Goal: Transaction & Acquisition: Book appointment/travel/reservation

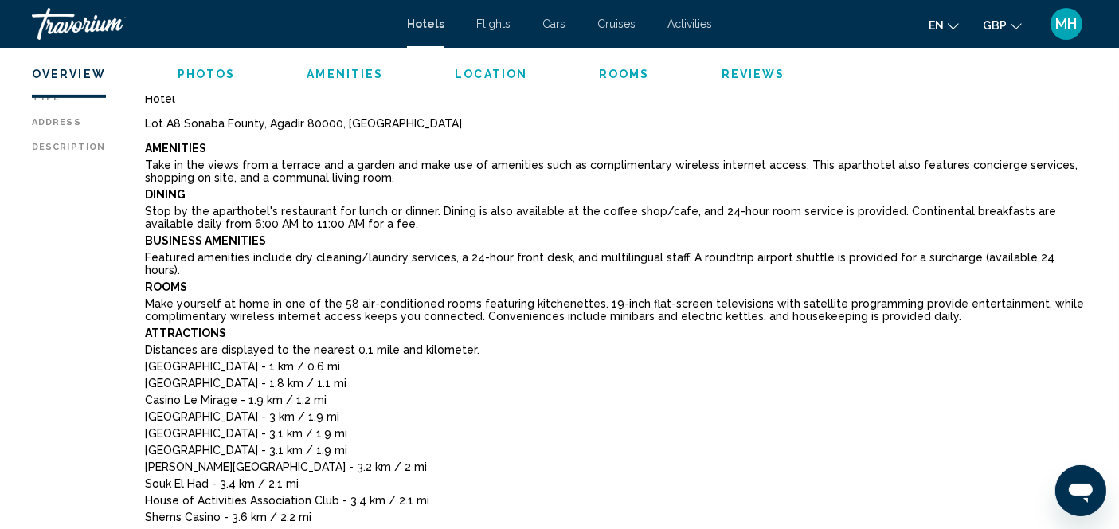
scroll to position [568, 0]
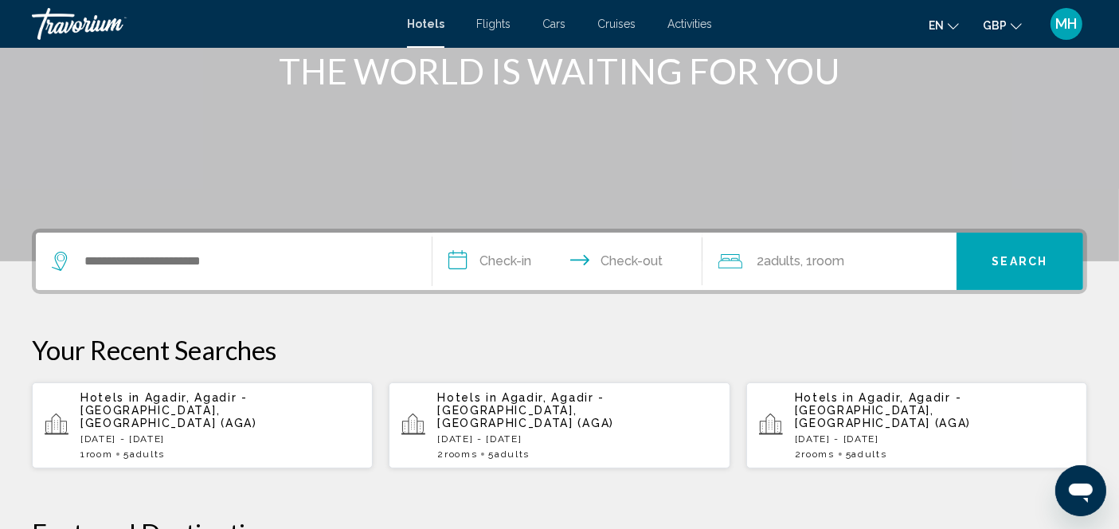
scroll to position [219, 0]
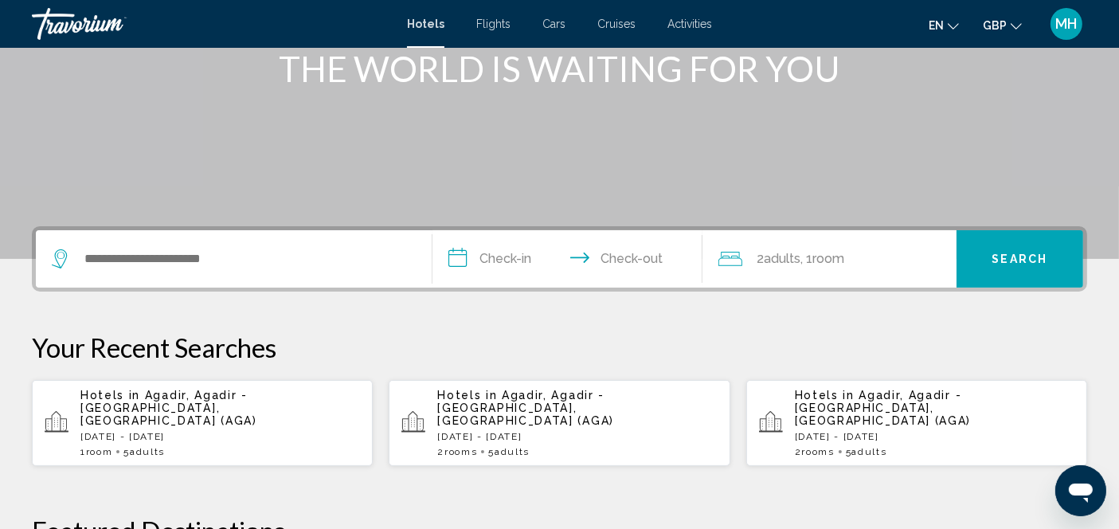
click at [143, 431] on p "Mon, 08 Sep - Sat, 13 Sep" at bounding box center [219, 436] width 279 height 11
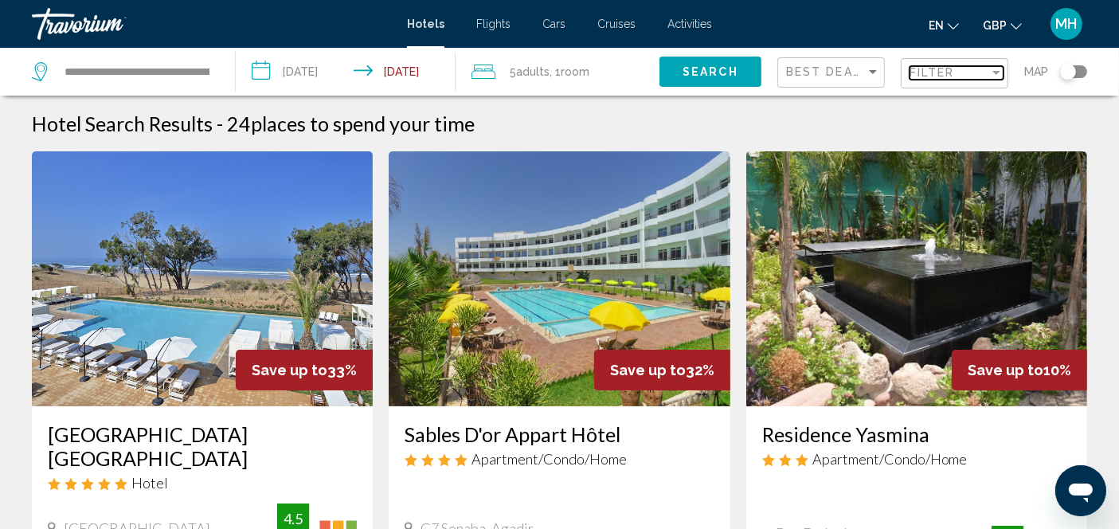
click at [930, 70] on span "Filter" at bounding box center [931, 72] width 45 height 13
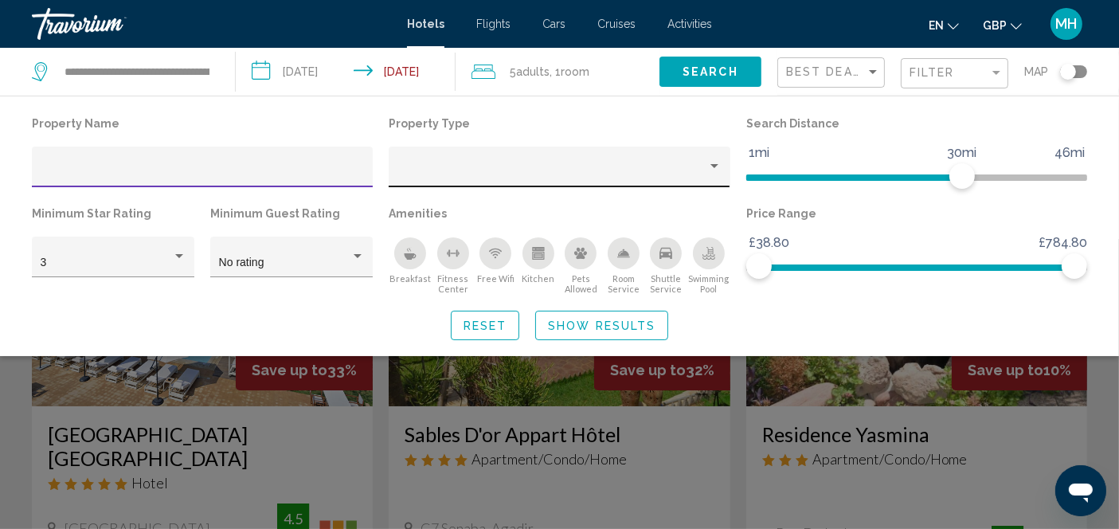
click at [717, 165] on div "Property type" at bounding box center [714, 166] width 8 height 4
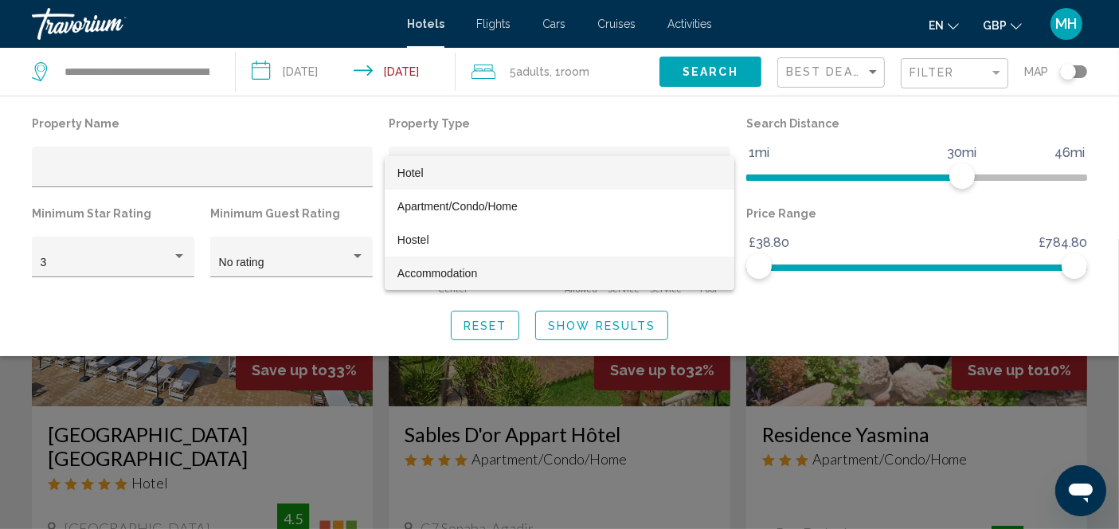
click at [686, 271] on span "Accommodation" at bounding box center [559, 272] width 324 height 33
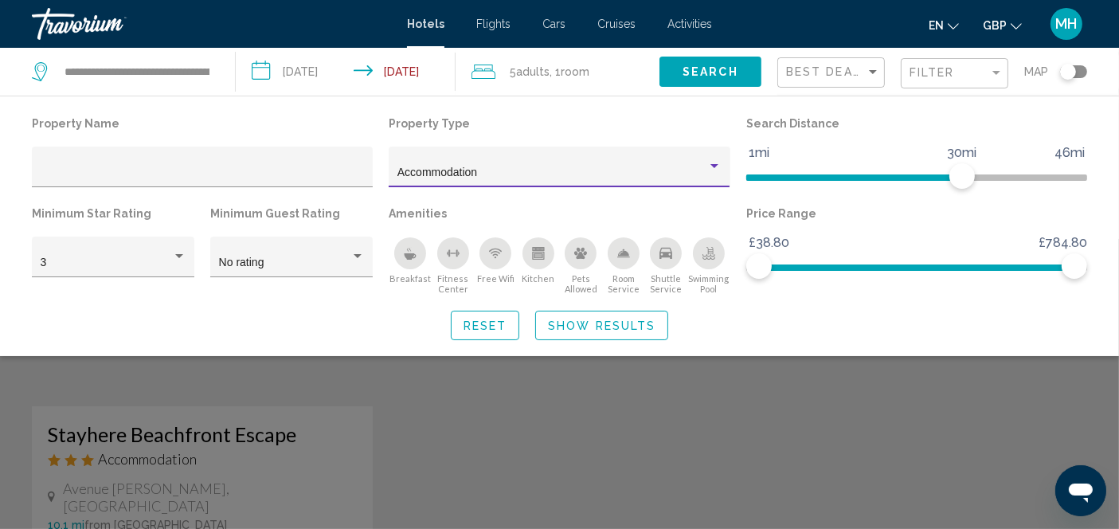
click at [625, 331] on button "Show Results" at bounding box center [601, 325] width 133 height 29
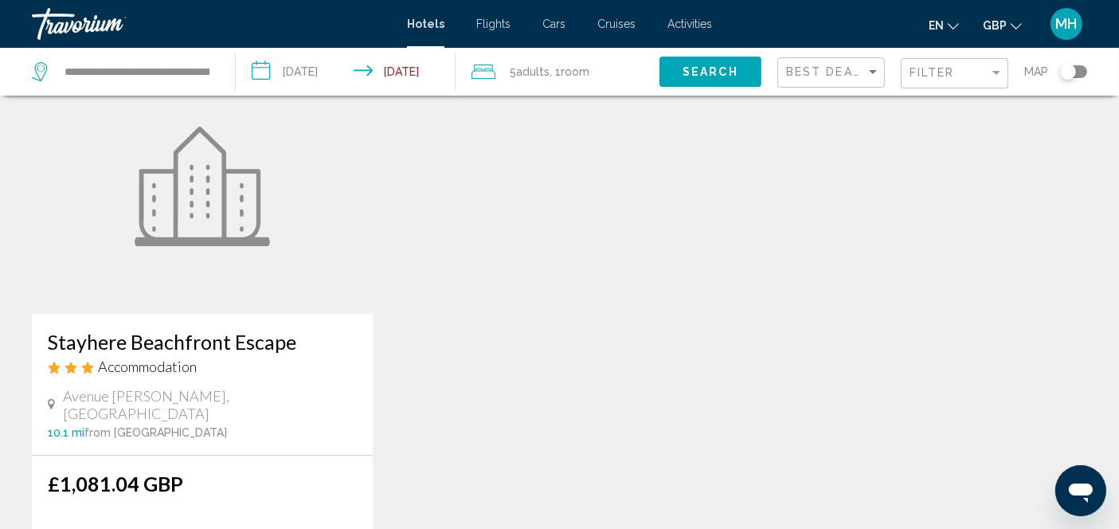
scroll to position [91, 0]
click at [191, 371] on span "Accommodation" at bounding box center [147, 368] width 99 height 18
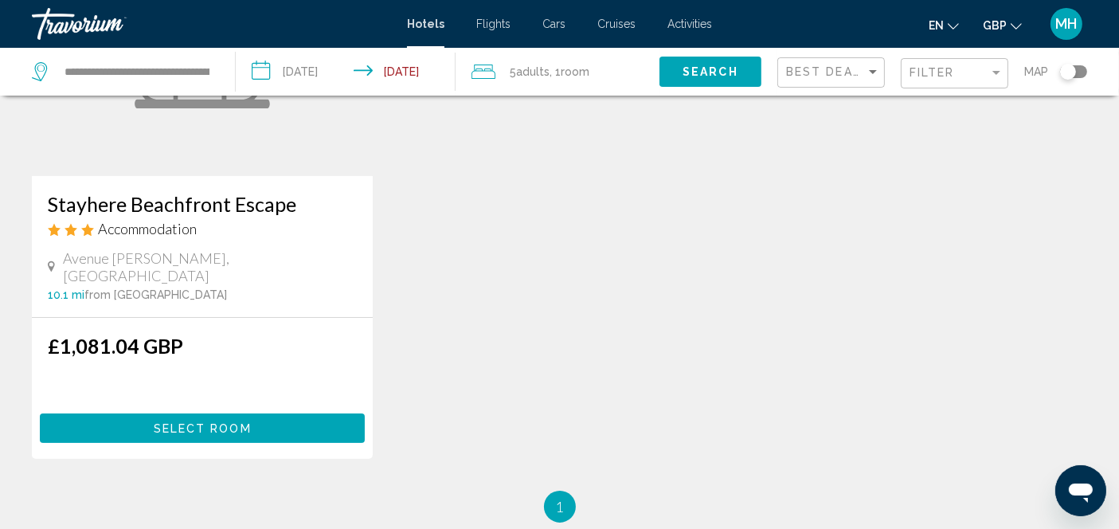
scroll to position [231, 0]
click at [298, 416] on button "Select Room" at bounding box center [202, 426] width 325 height 29
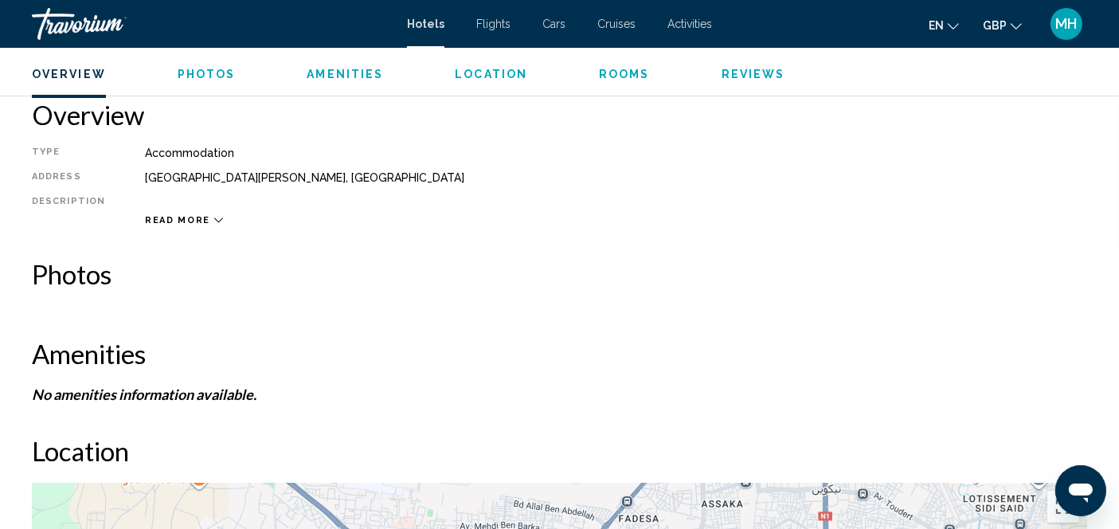
scroll to position [135, 0]
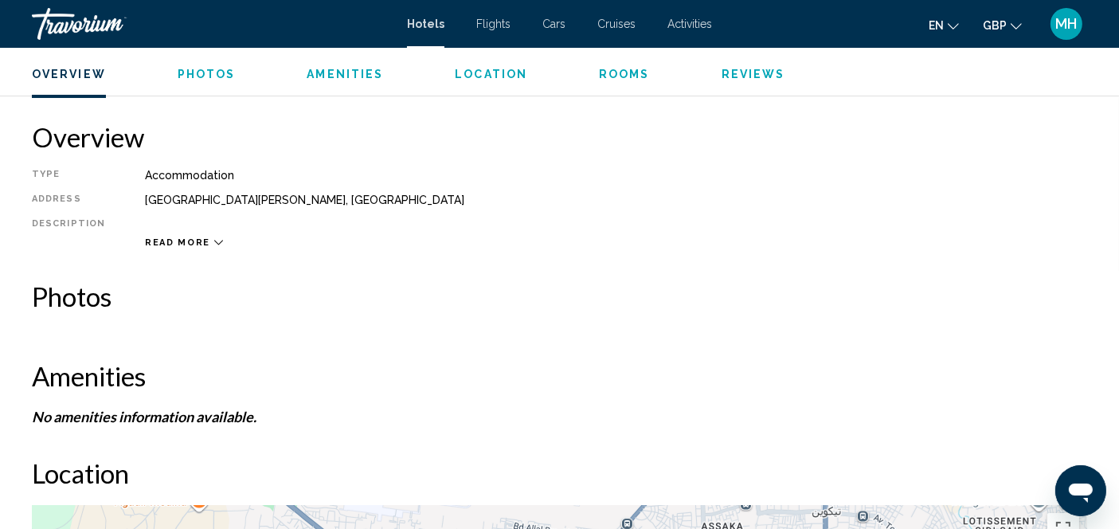
click at [214, 244] on icon "Main content" at bounding box center [218, 242] width 9 height 9
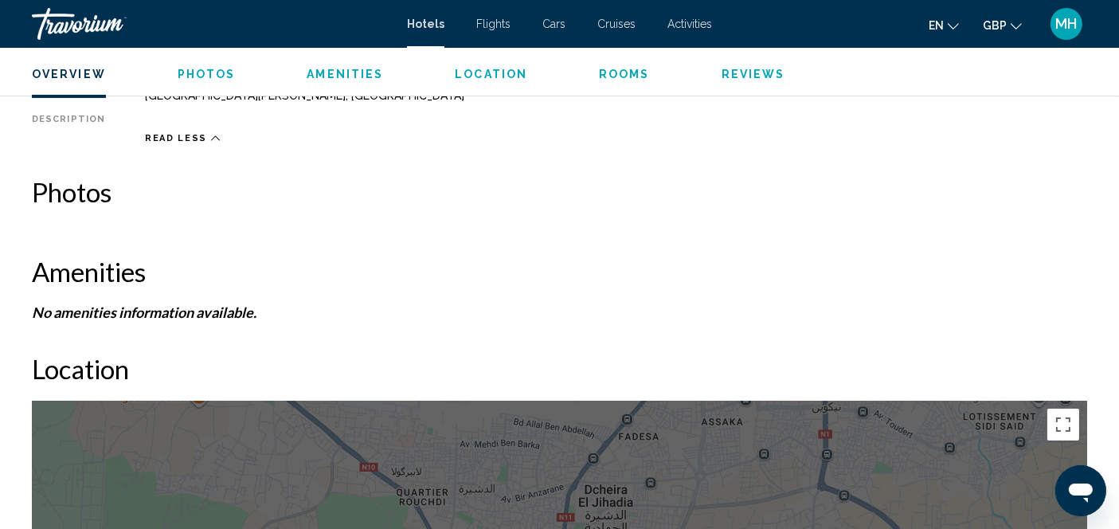
scroll to position [239, 0]
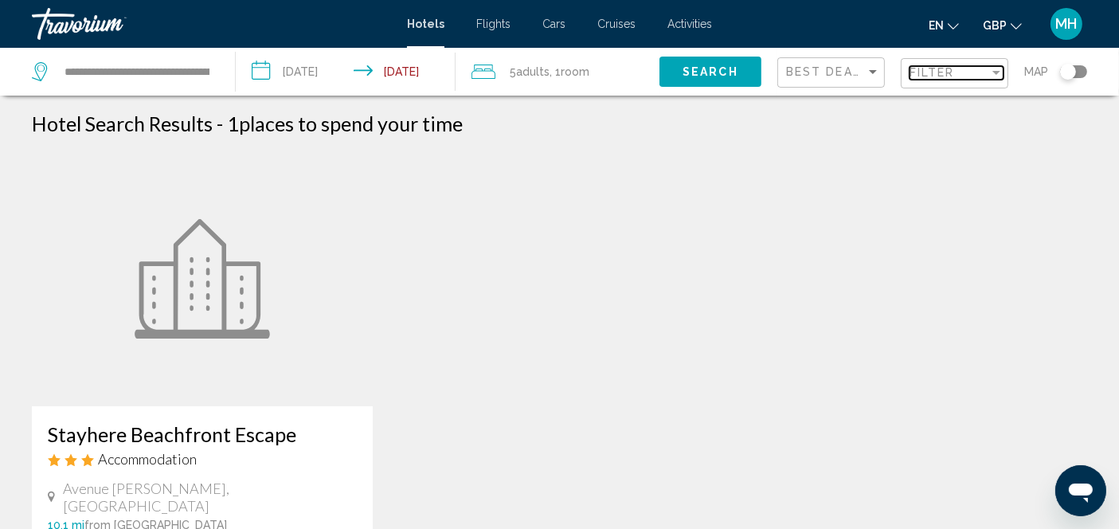
click at [943, 69] on span "Filter" at bounding box center [931, 72] width 45 height 13
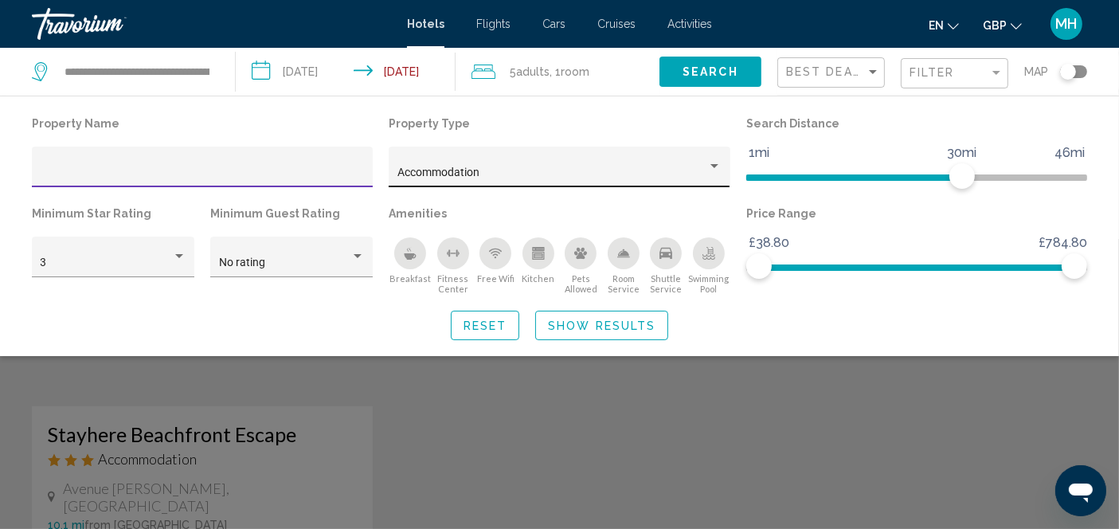
click at [713, 165] on div "Property type" at bounding box center [714, 166] width 8 height 4
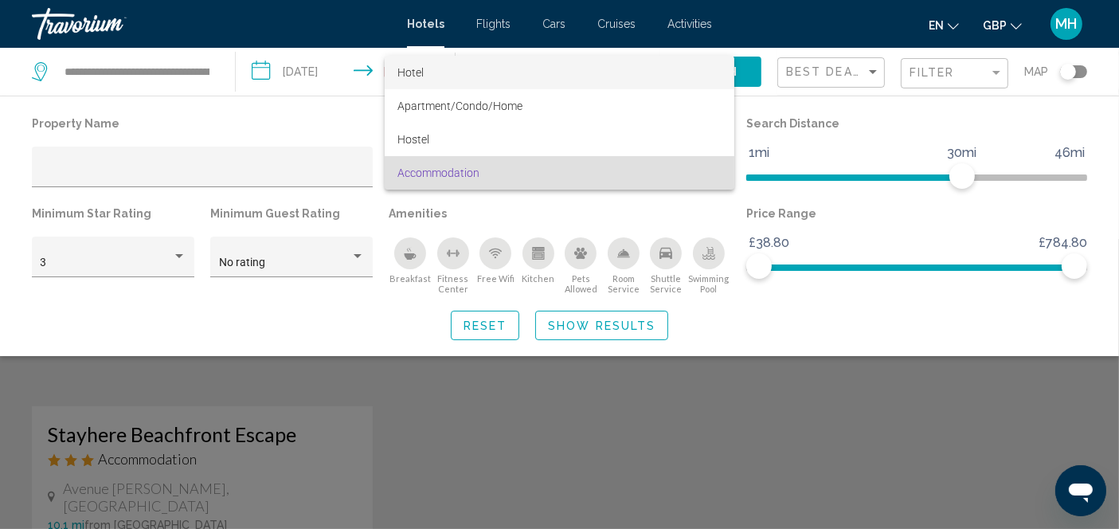
click at [614, 76] on span "Hotel" at bounding box center [559, 72] width 324 height 33
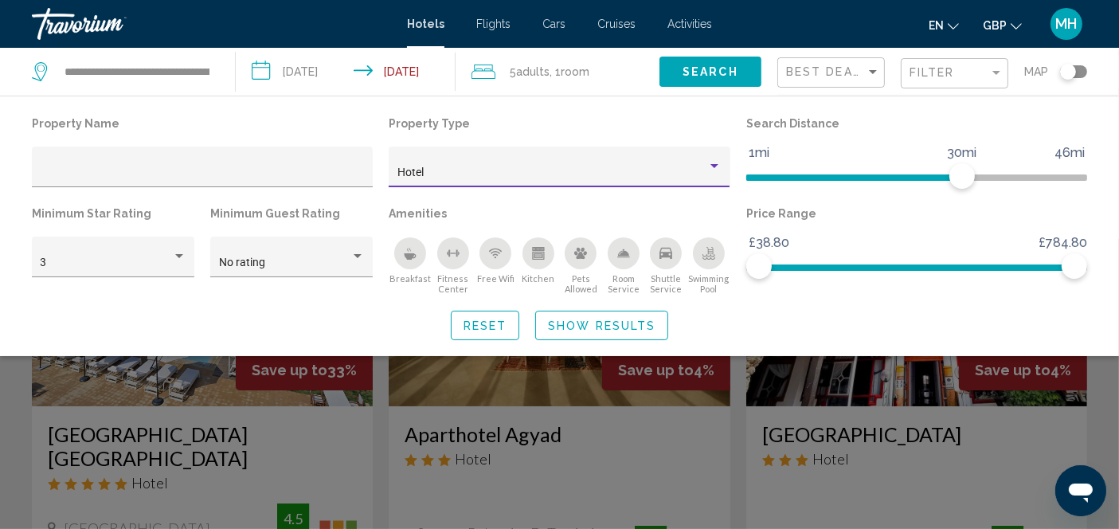
click at [710, 168] on div "Property type" at bounding box center [714, 166] width 14 height 13
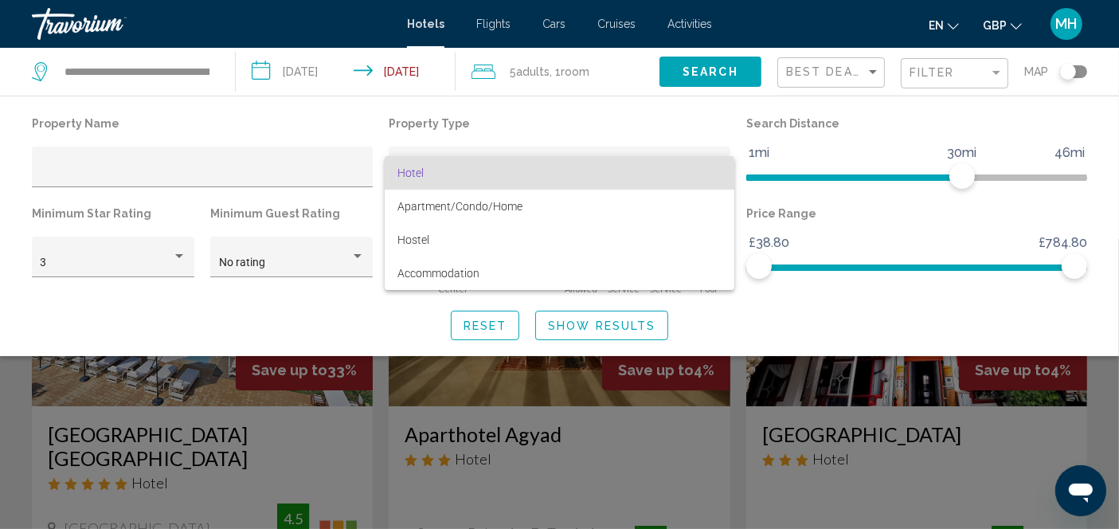
click at [710, 168] on span "Hotel" at bounding box center [559, 172] width 324 height 33
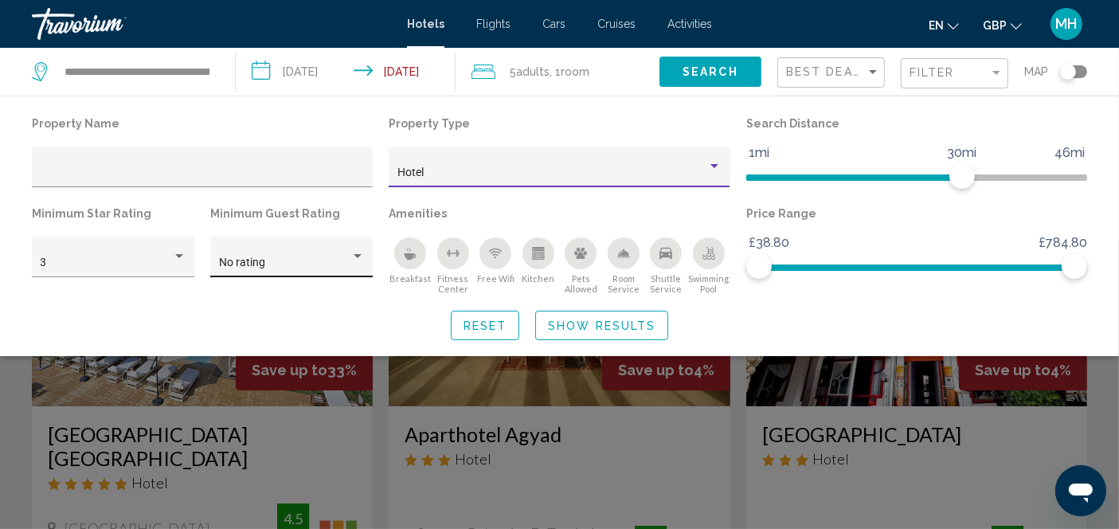
click at [360, 258] on div "Hotel Filters" at bounding box center [357, 256] width 14 height 13
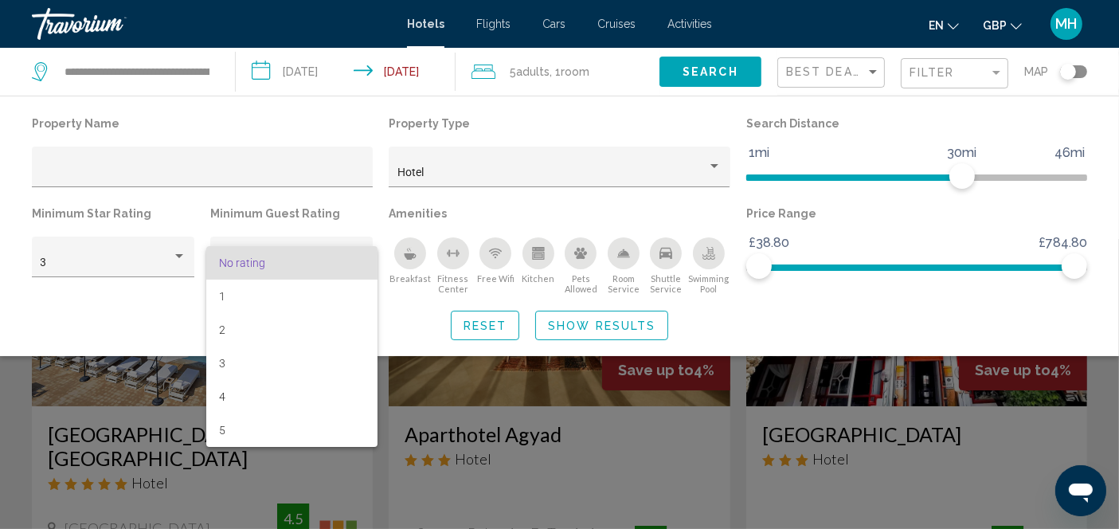
click at [489, 205] on div at bounding box center [559, 264] width 1119 height 529
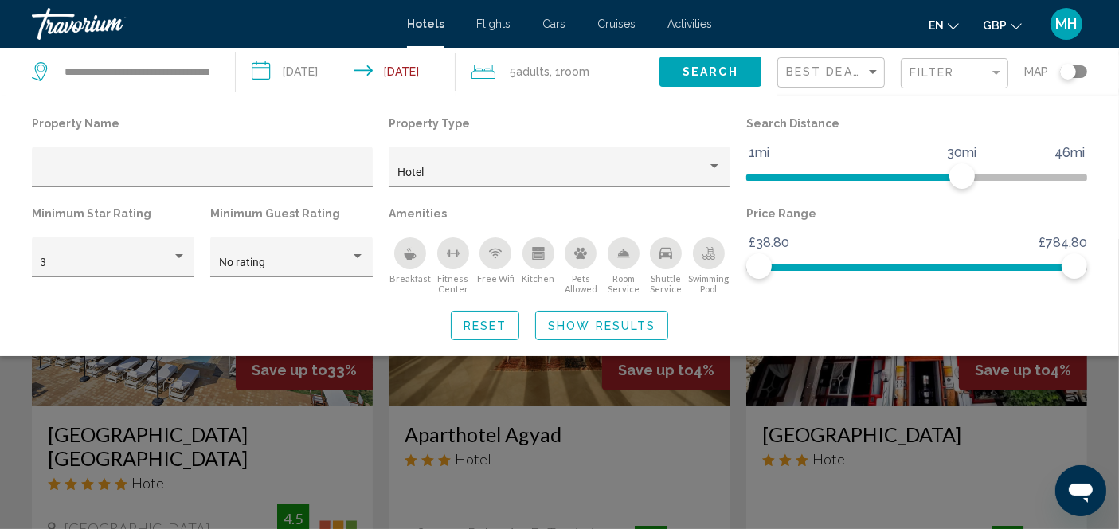
click at [404, 258] on icon "Breakfast" at bounding box center [410, 253] width 13 height 13
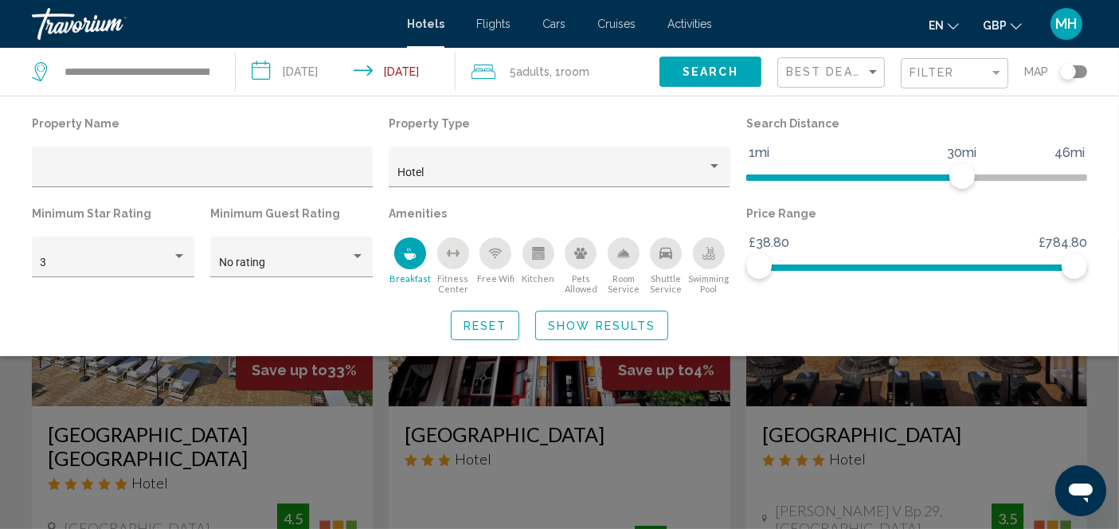
click at [502, 260] on div "Free Wifi" at bounding box center [495, 253] width 32 height 32
click at [709, 252] on icon "Swimming Pool" at bounding box center [708, 253] width 13 height 13
click at [625, 322] on span "Show Results" at bounding box center [601, 325] width 107 height 13
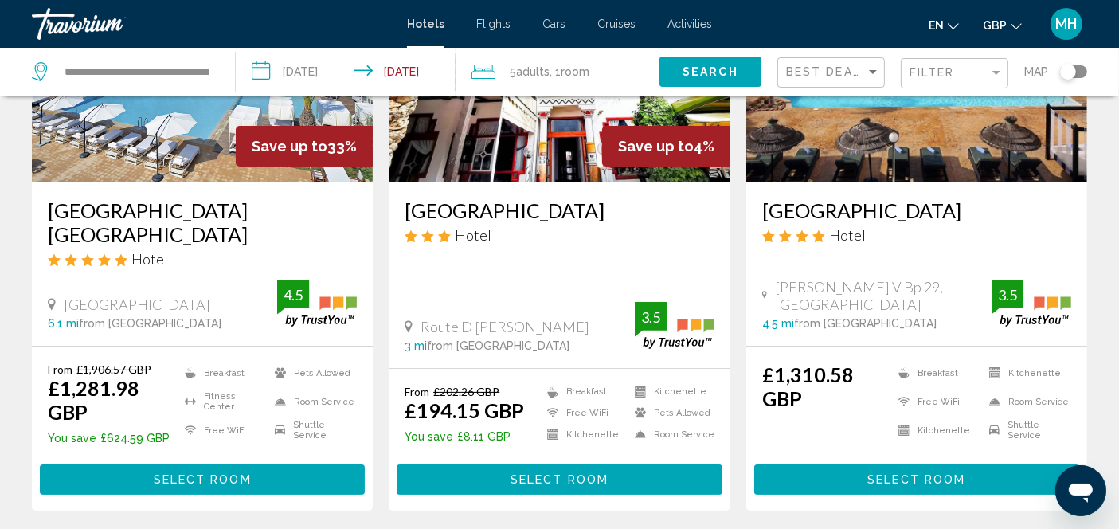
scroll to position [225, 0]
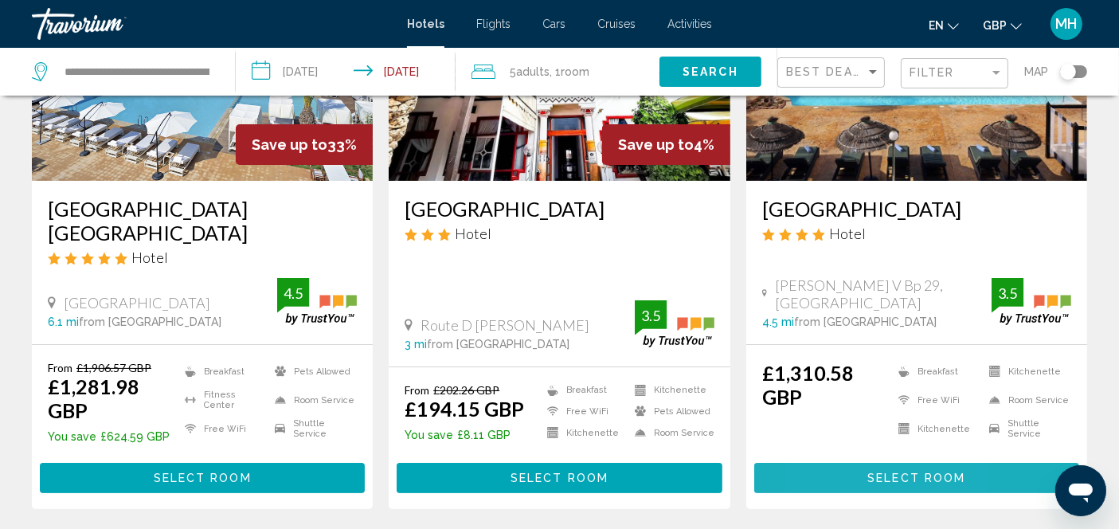
click at [831, 484] on button "Select Room" at bounding box center [916, 477] width 325 height 29
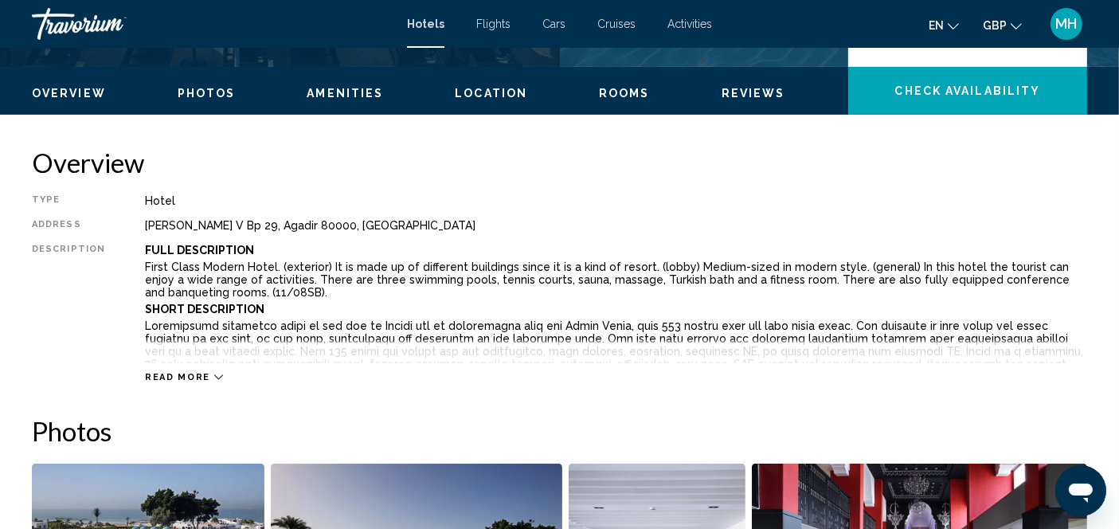
scroll to position [486, 0]
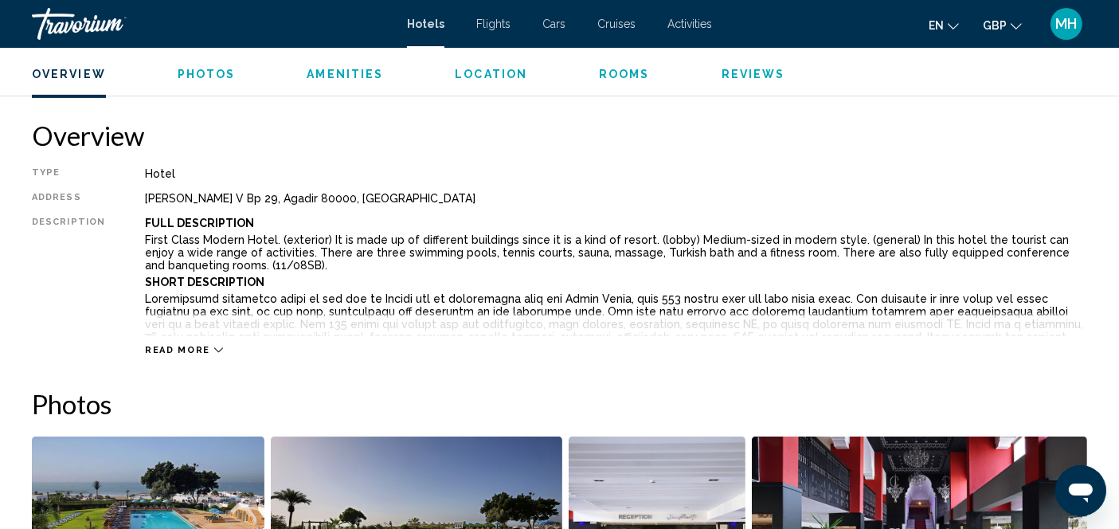
click at [197, 354] on span "Read more" at bounding box center [177, 350] width 65 height 10
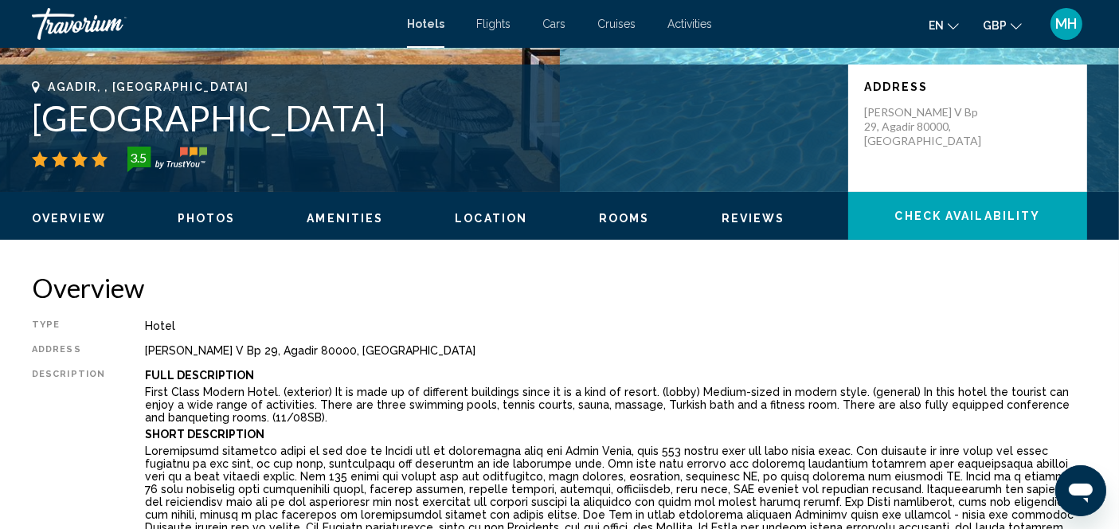
scroll to position [327, 0]
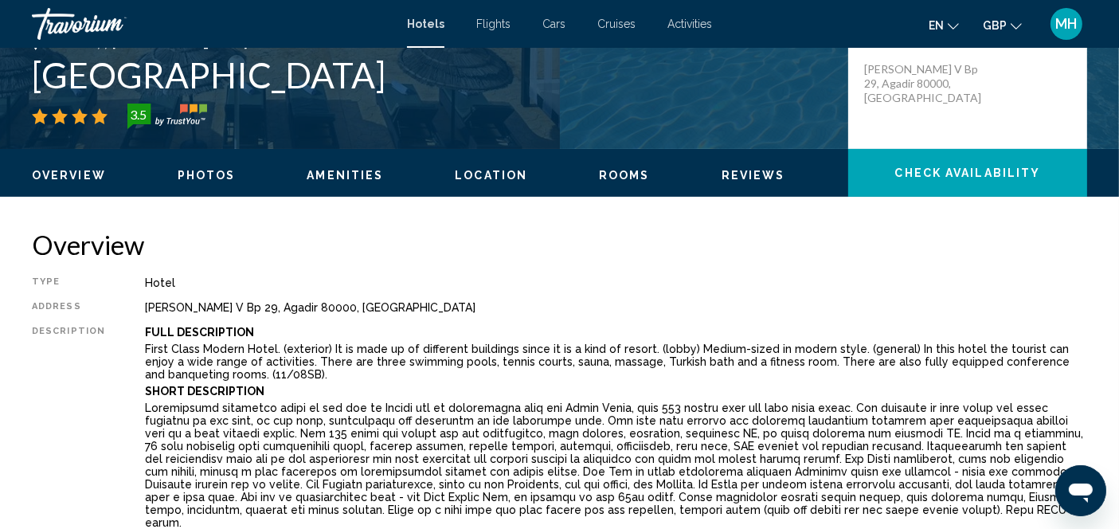
scroll to position [335, 0]
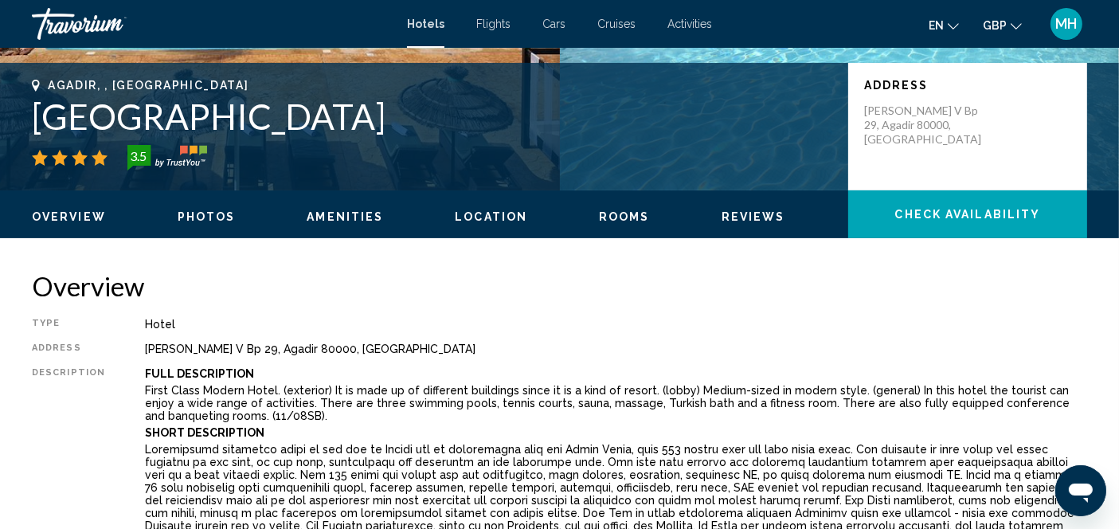
click at [738, 218] on span "Reviews" at bounding box center [753, 216] width 64 height 13
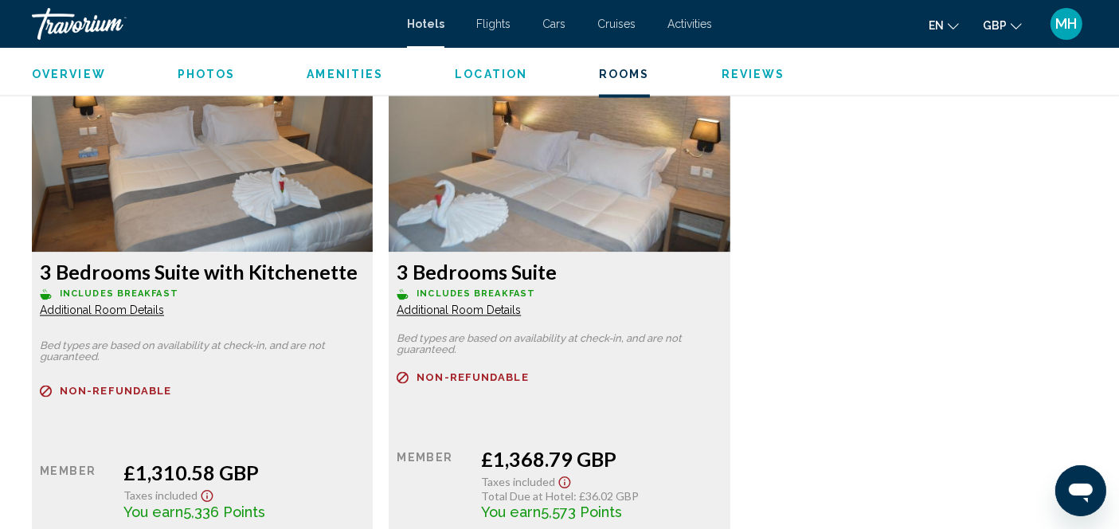
scroll to position [2785, 0]
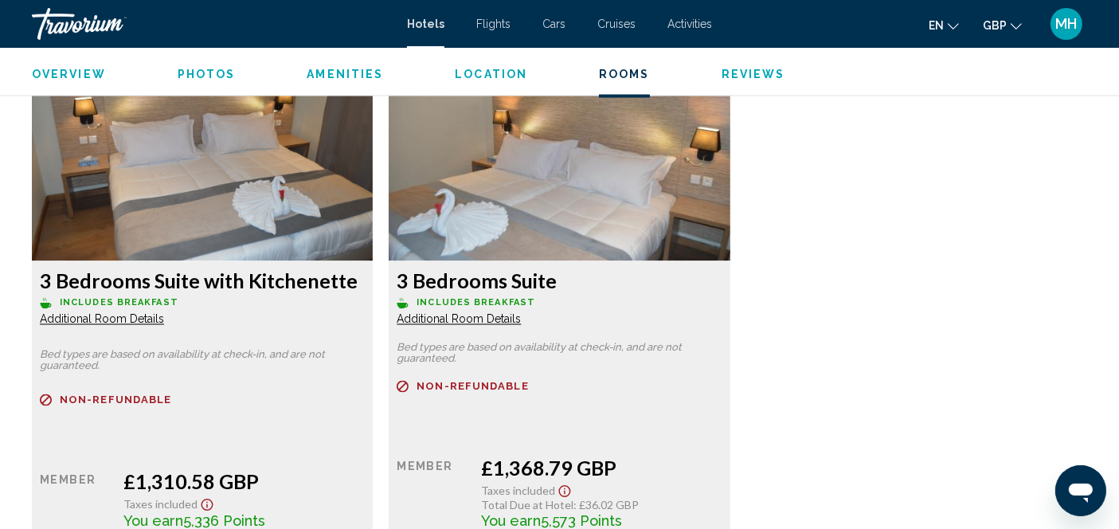
click at [125, 313] on span "Additional Room Details" at bounding box center [102, 319] width 124 height 13
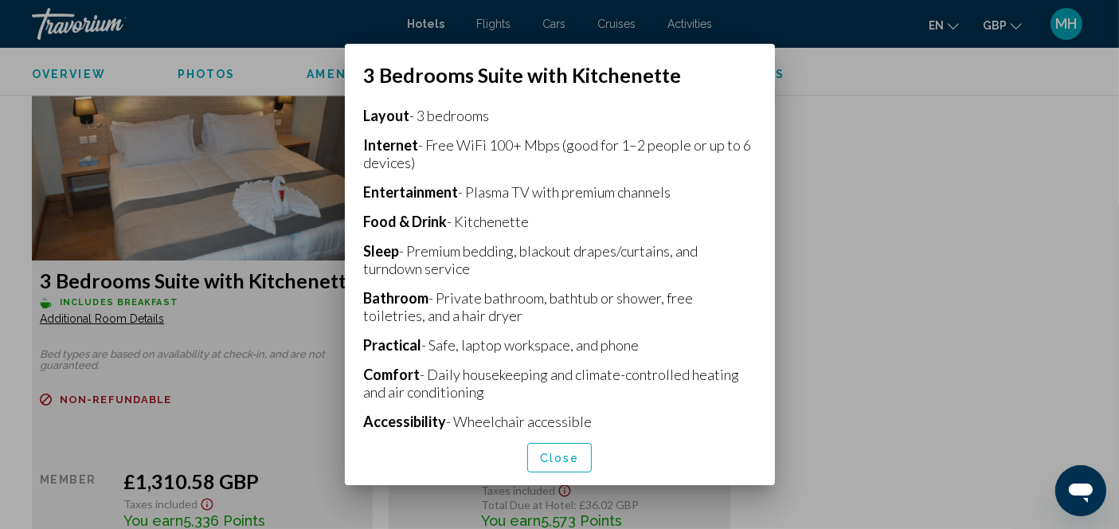
scroll to position [352, 0]
click at [855, 205] on div at bounding box center [559, 264] width 1119 height 529
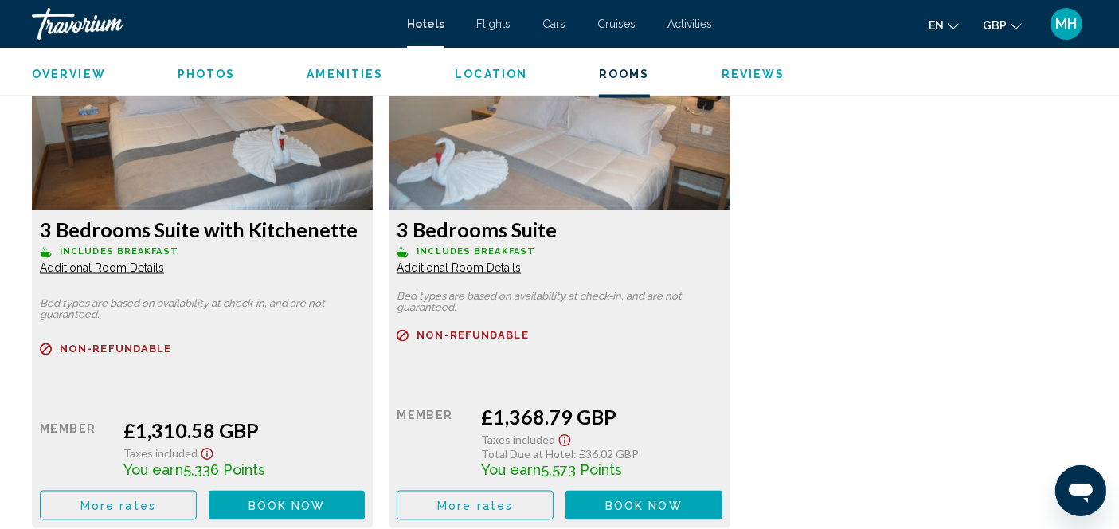
scroll to position [2833, 0]
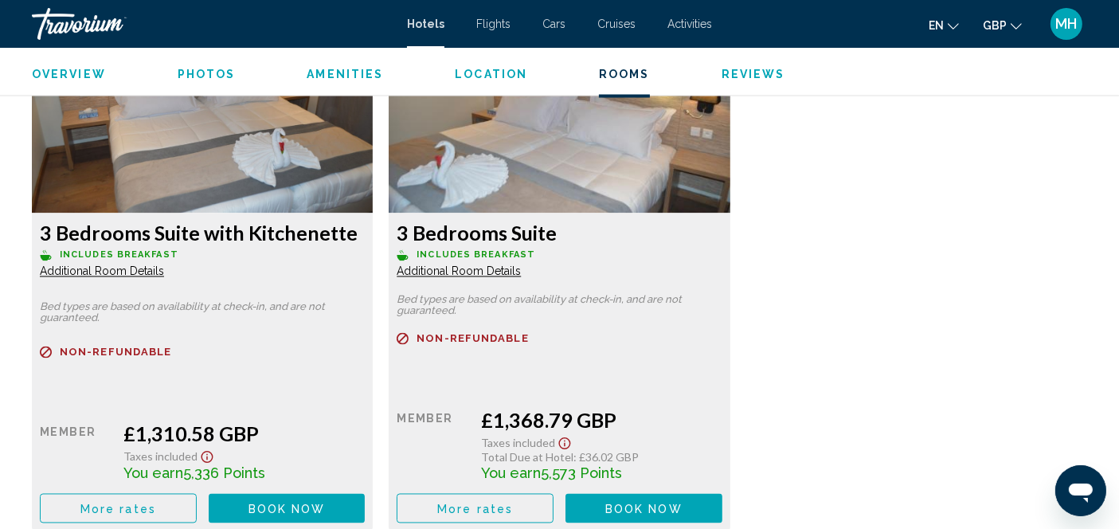
click at [90, 265] on span "Additional Room Details" at bounding box center [102, 271] width 124 height 13
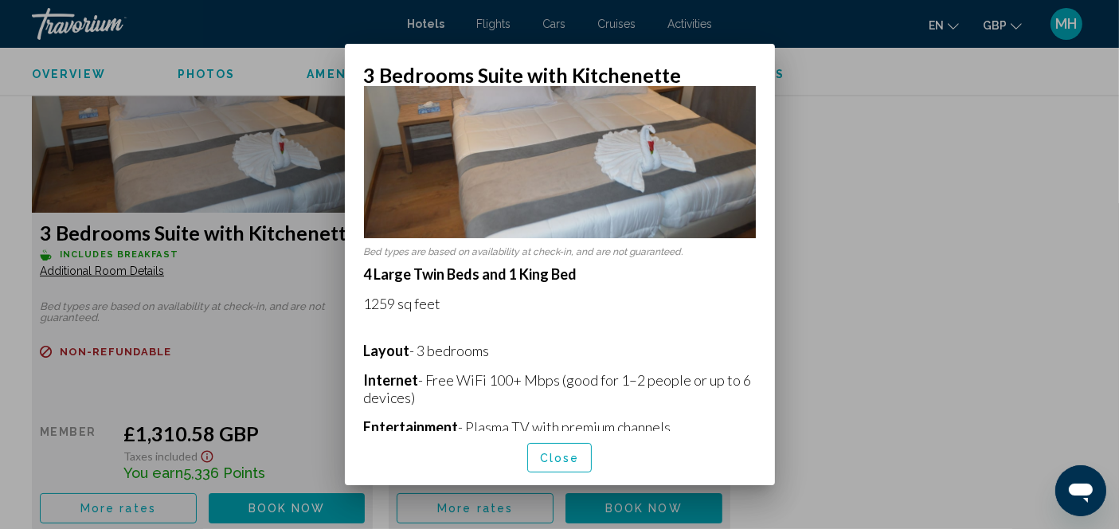
scroll to position [139, 0]
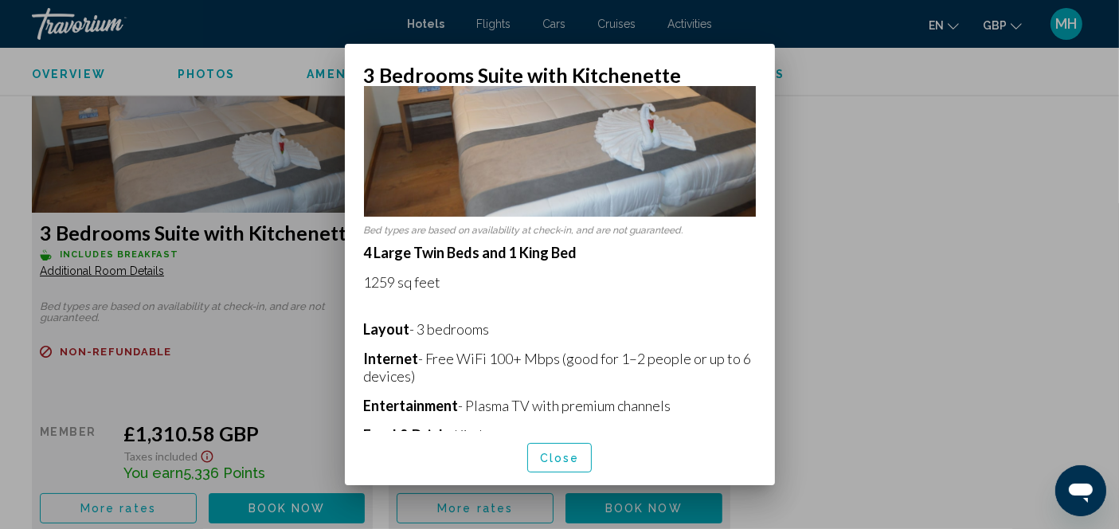
click at [859, 202] on div at bounding box center [559, 264] width 1119 height 529
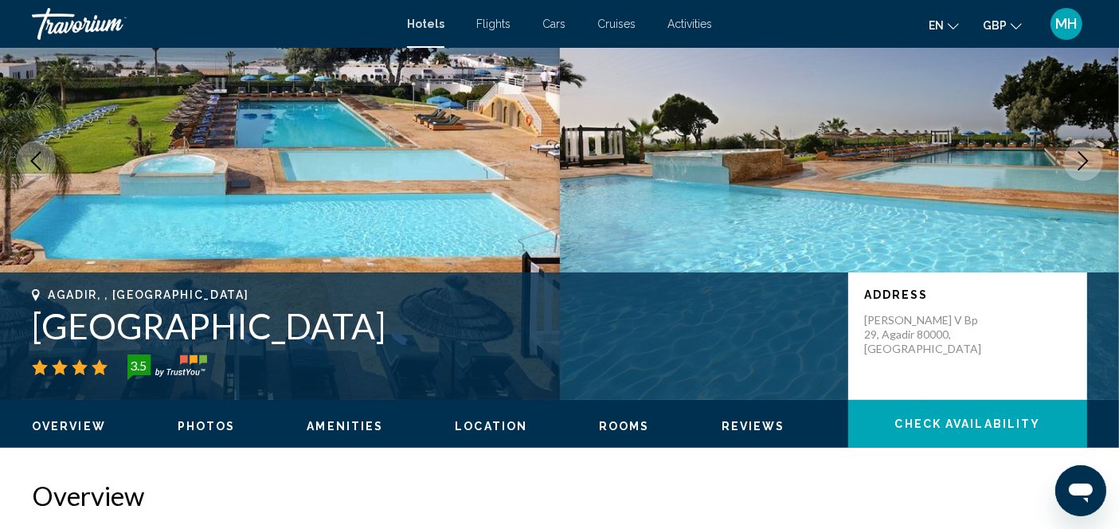
scroll to position [0, 0]
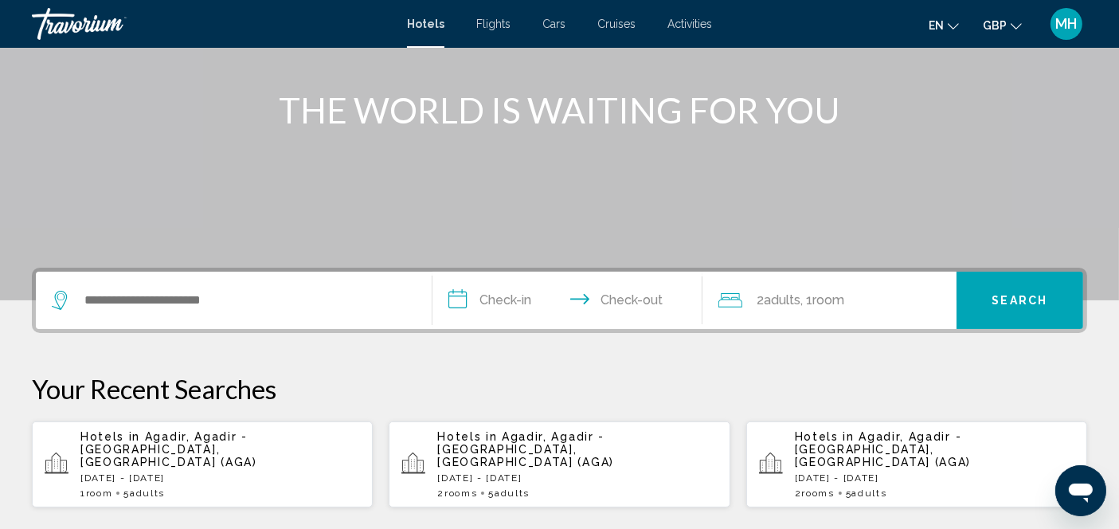
scroll to position [223, 0]
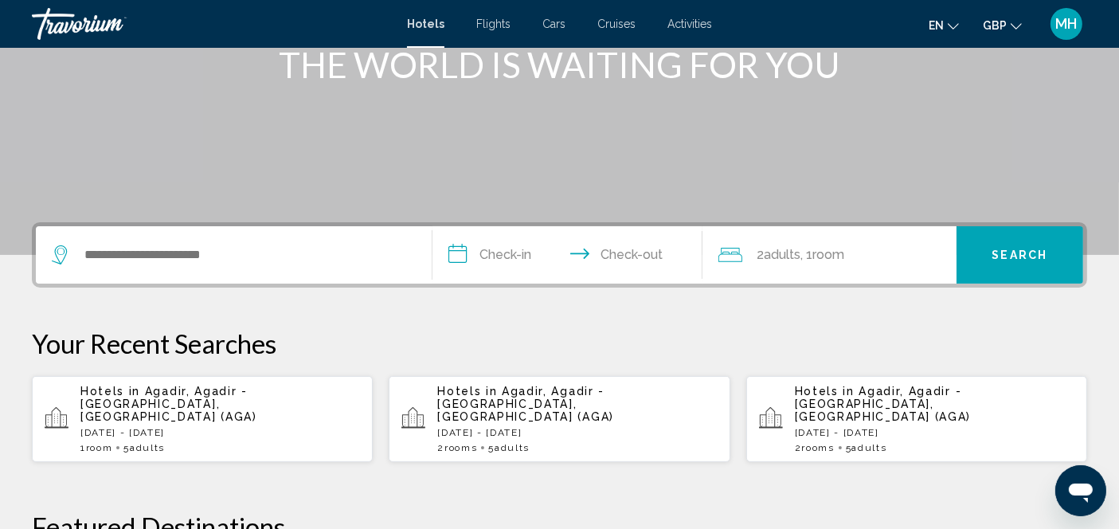
click at [125, 426] on div "Hotels in Agadir, Agadir - Southern Atlantic Coast, Morocco (AGA) Mon, 08 Sep -…" at bounding box center [219, 419] width 279 height 68
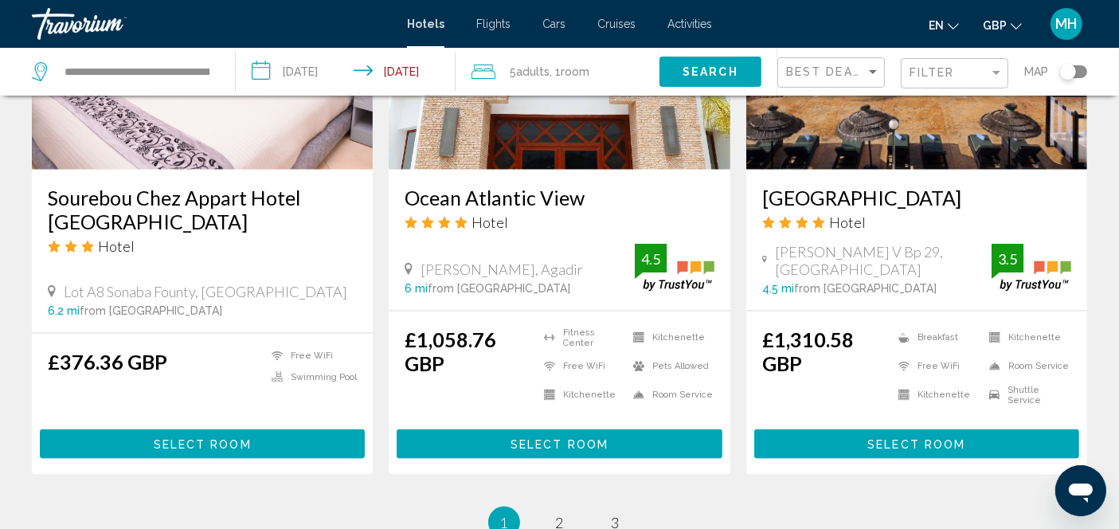
scroll to position [2017, 0]
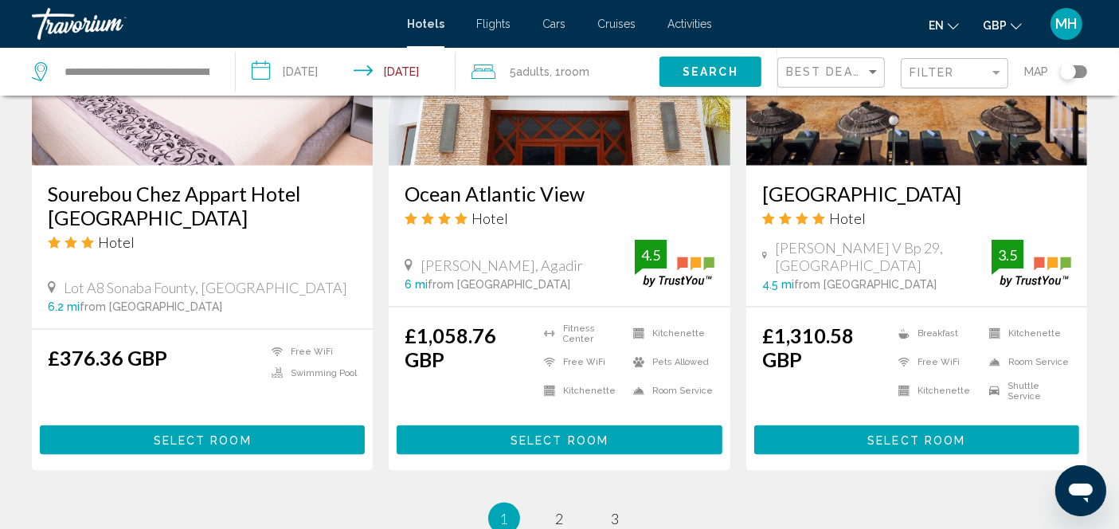
click at [462, 455] on button "Select Room" at bounding box center [558, 439] width 325 height 29
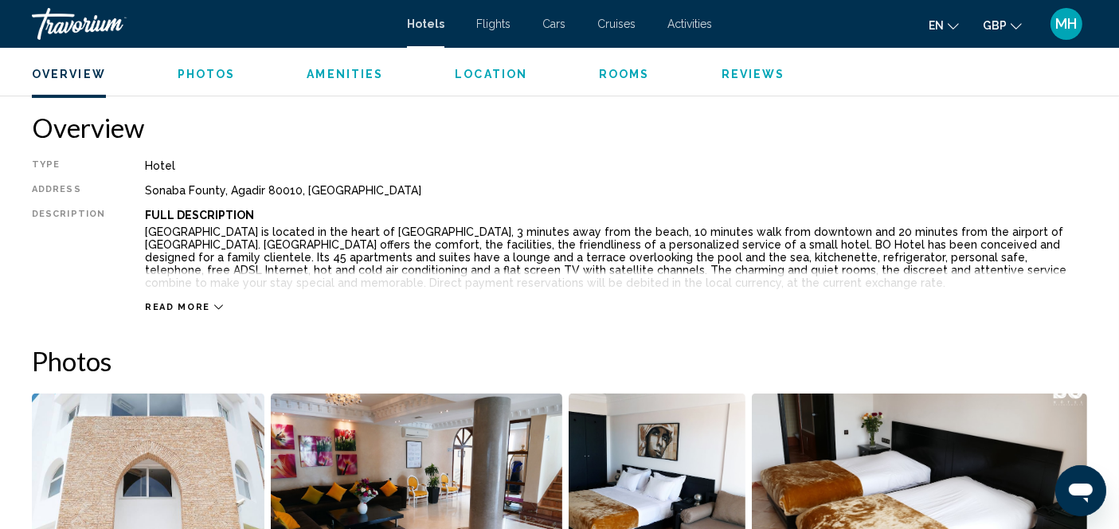
scroll to position [495, 0]
click at [214, 304] on icon "Main content" at bounding box center [218, 306] width 9 height 5
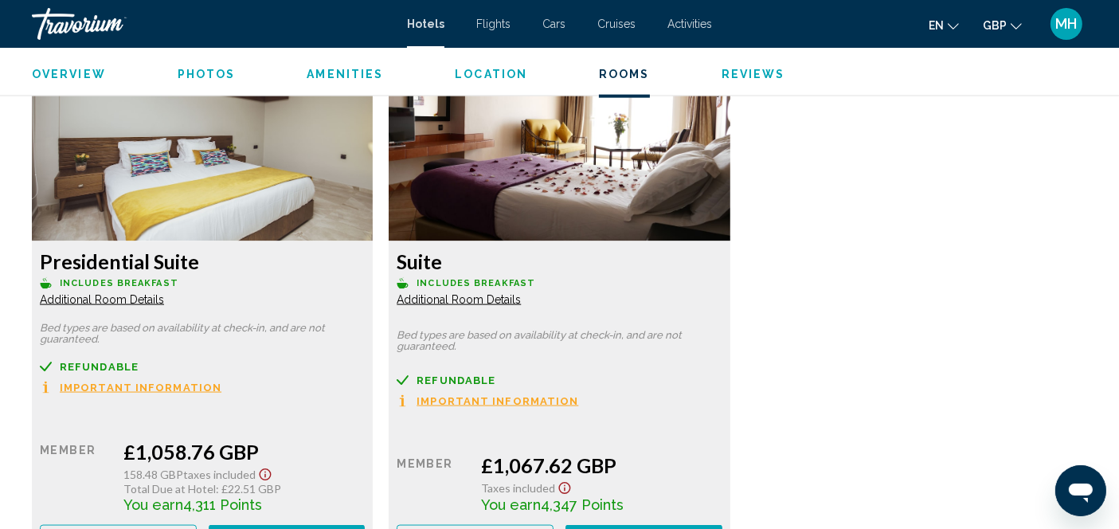
scroll to position [2178, 0]
click at [80, 301] on span "Additional Room Details" at bounding box center [102, 298] width 124 height 13
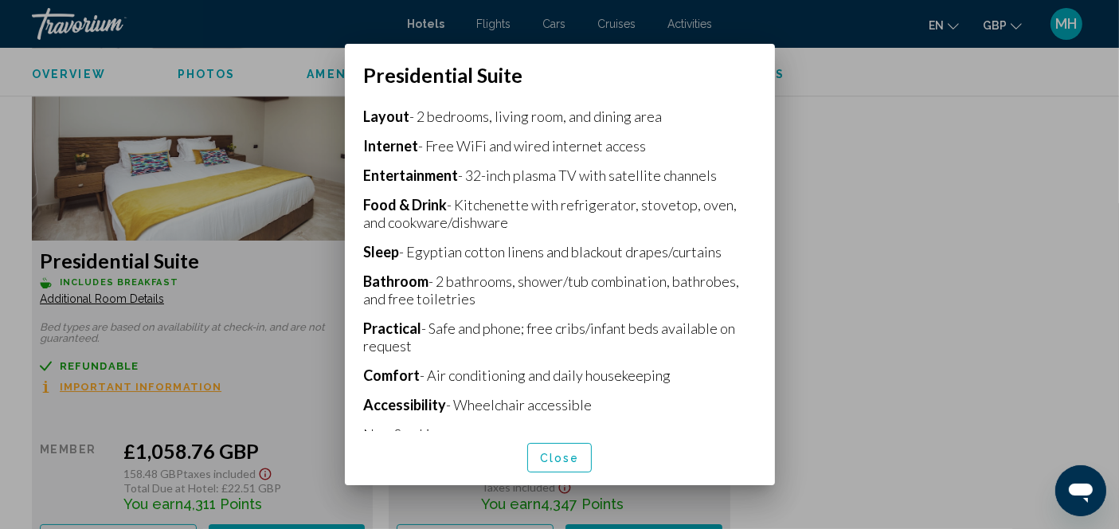
scroll to position [366, 0]
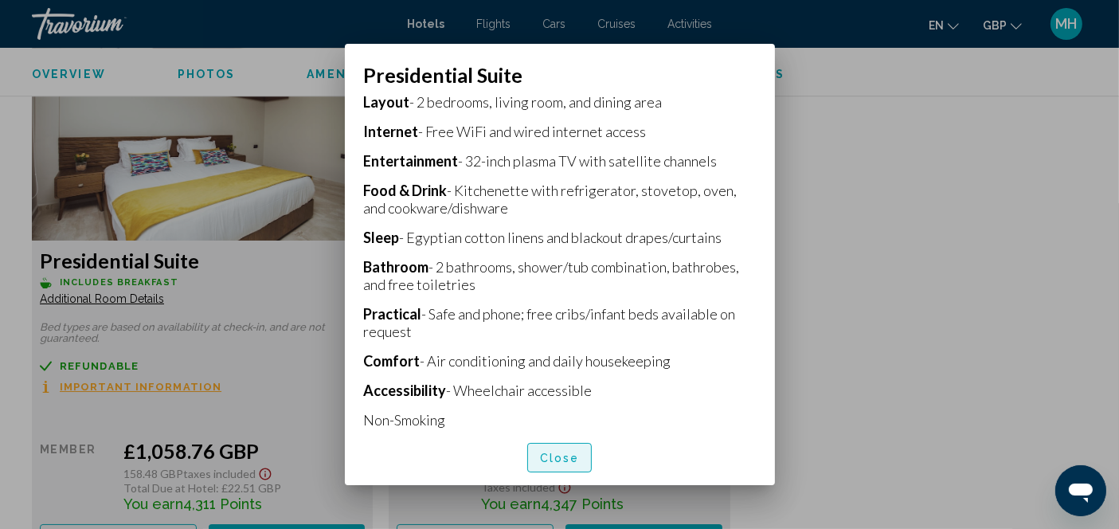
click at [566, 455] on span "Close" at bounding box center [560, 457] width 40 height 13
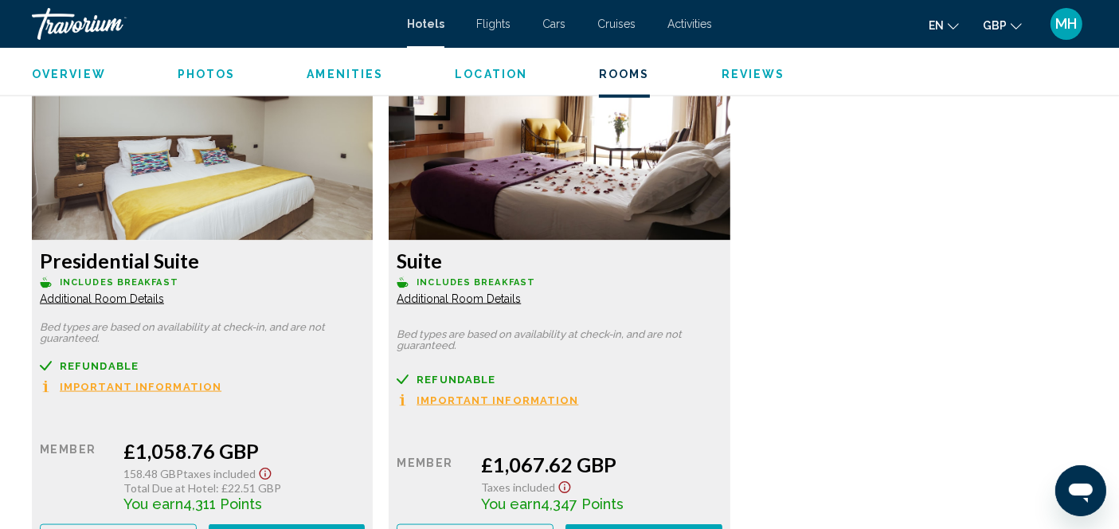
click at [164, 301] on span "Additional Room Details" at bounding box center [102, 298] width 124 height 13
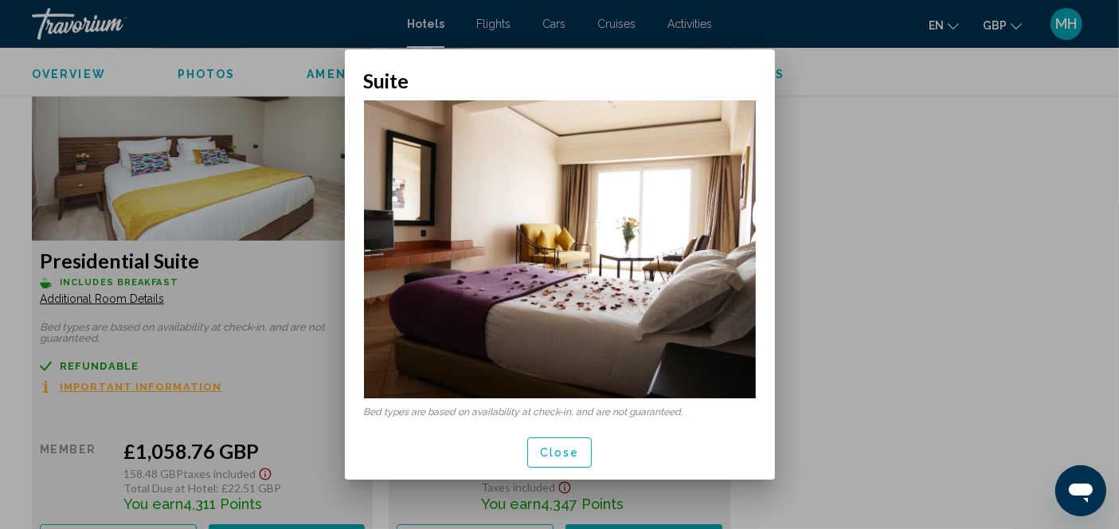
click at [543, 450] on span "Close" at bounding box center [560, 453] width 40 height 13
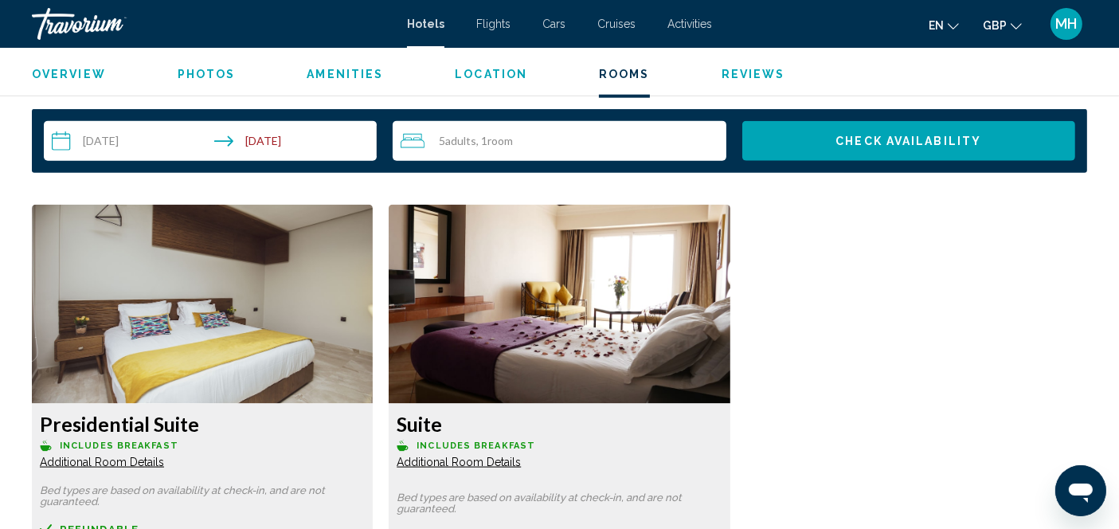
scroll to position [2035, 0]
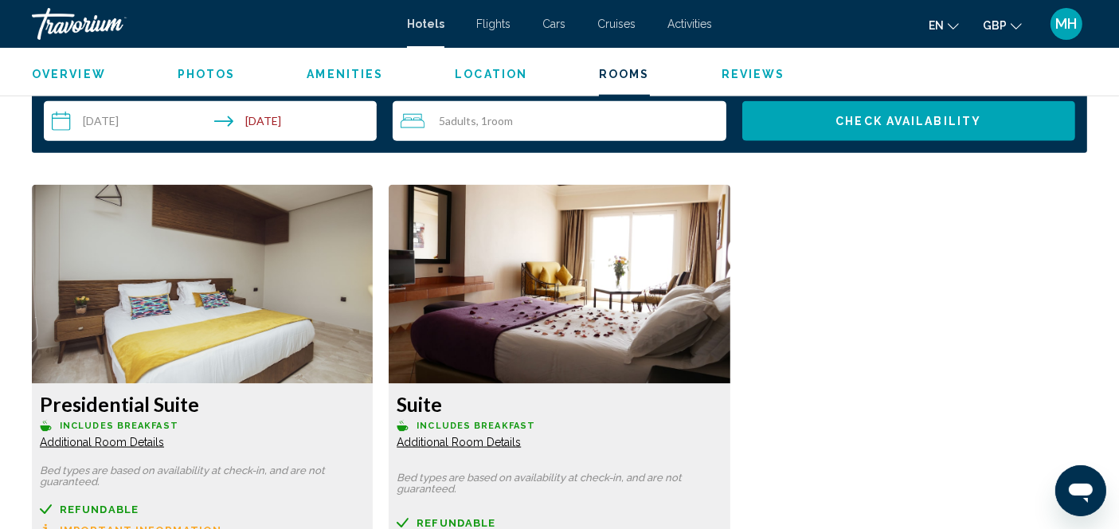
click at [77, 346] on img "Main content" at bounding box center [202, 284] width 341 height 199
click at [84, 443] on span "Additional Room Details" at bounding box center [102, 441] width 124 height 13
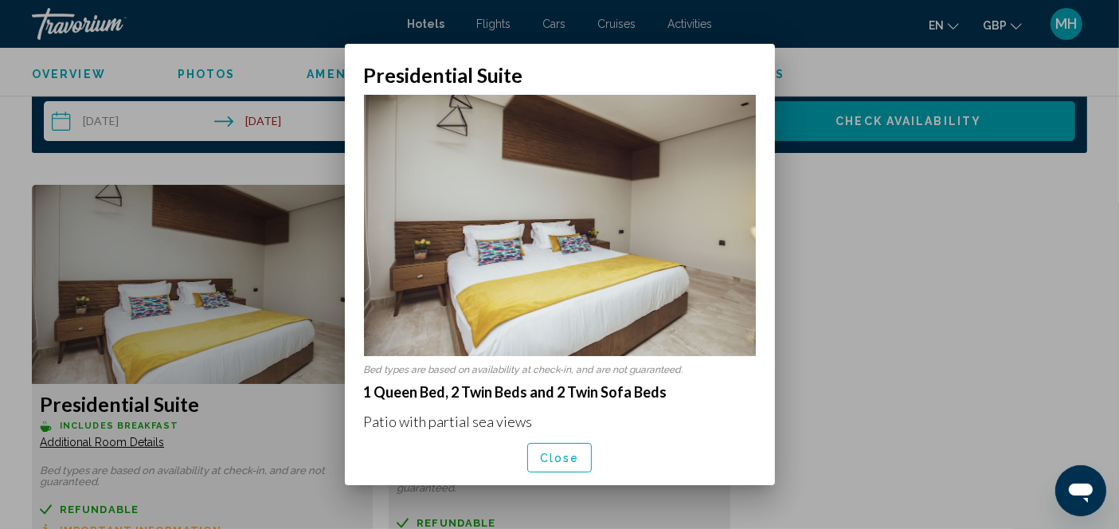
scroll to position [0, 0]
click at [845, 301] on div at bounding box center [559, 264] width 1119 height 529
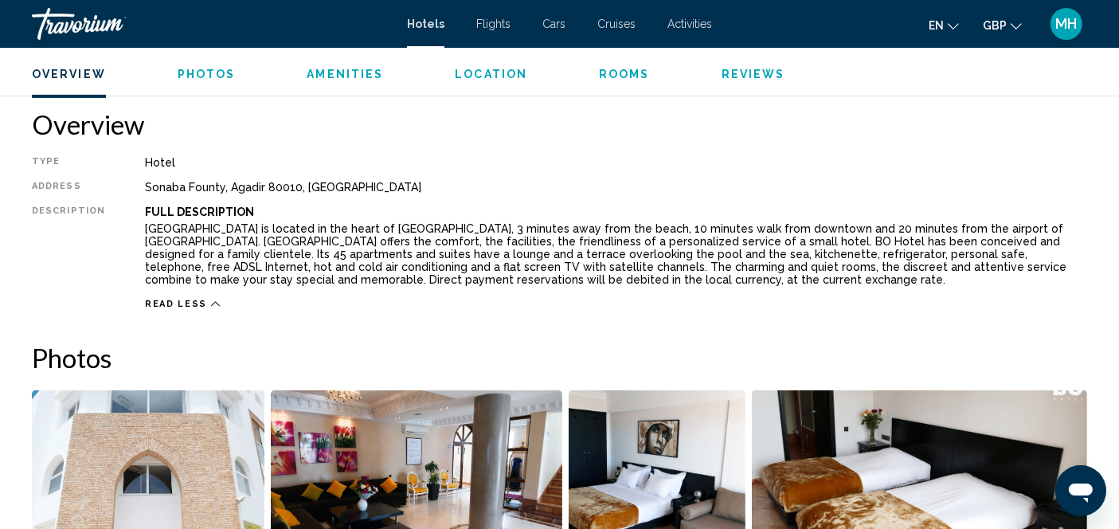
click at [193, 301] on span "Read less" at bounding box center [176, 304] width 62 height 10
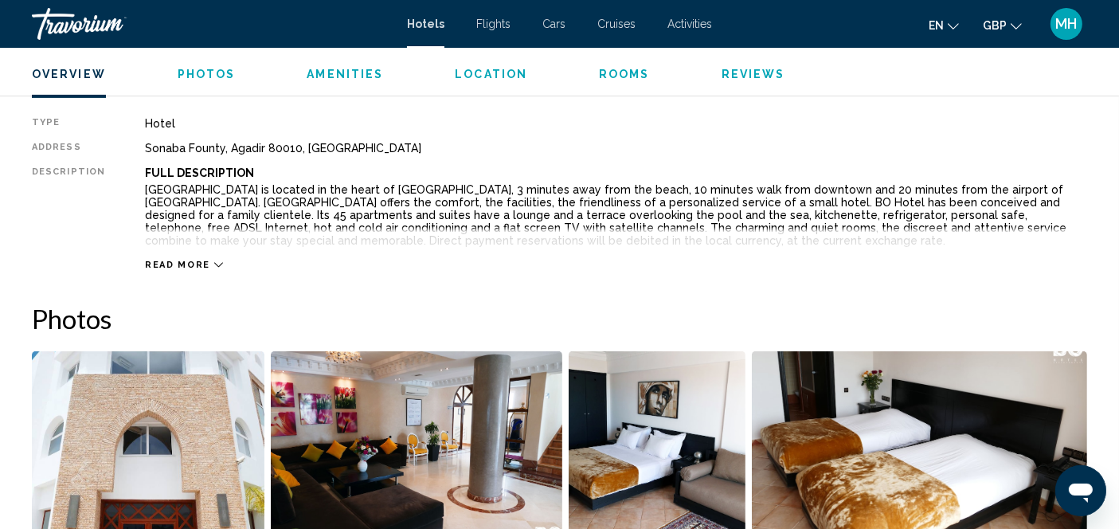
click at [189, 264] on span "Read more" at bounding box center [177, 265] width 65 height 10
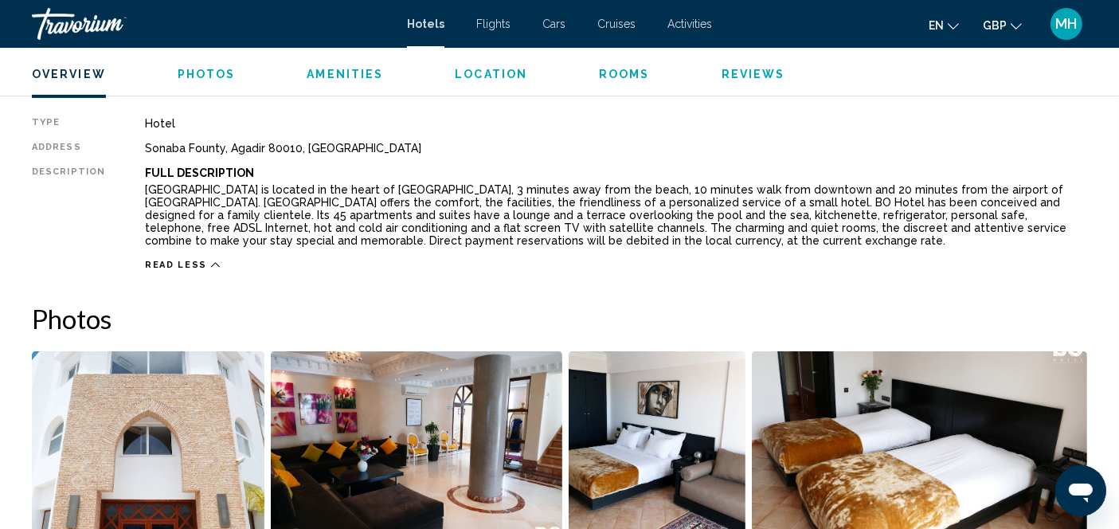
click at [78, 361] on img "Open full-screen image slider" at bounding box center [148, 449] width 232 height 197
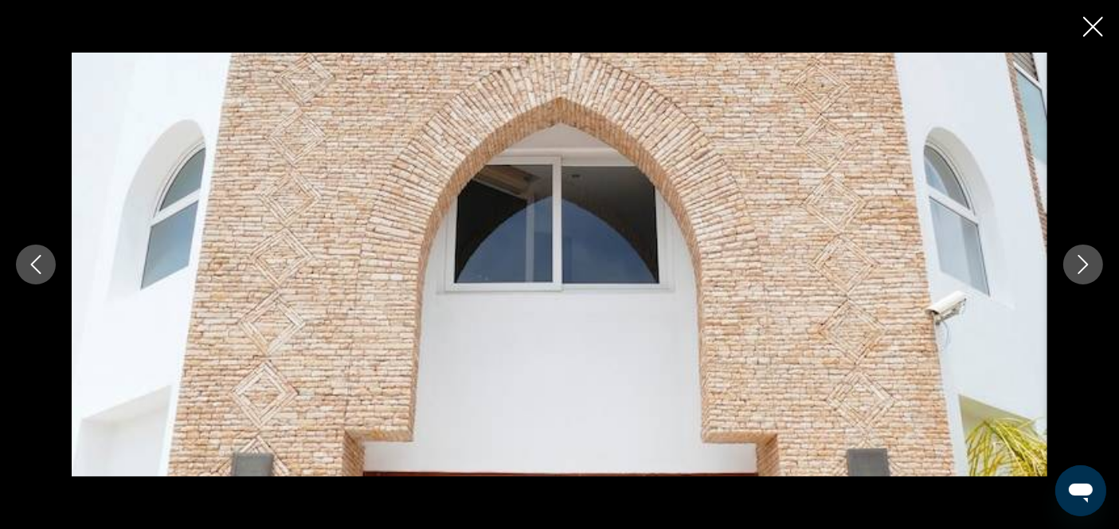
scroll to position [805, 0]
click at [482, 330] on img "Main content" at bounding box center [559, 264] width 975 height 423
click at [1096, 32] on icon "Close slideshow" at bounding box center [1093, 27] width 20 height 20
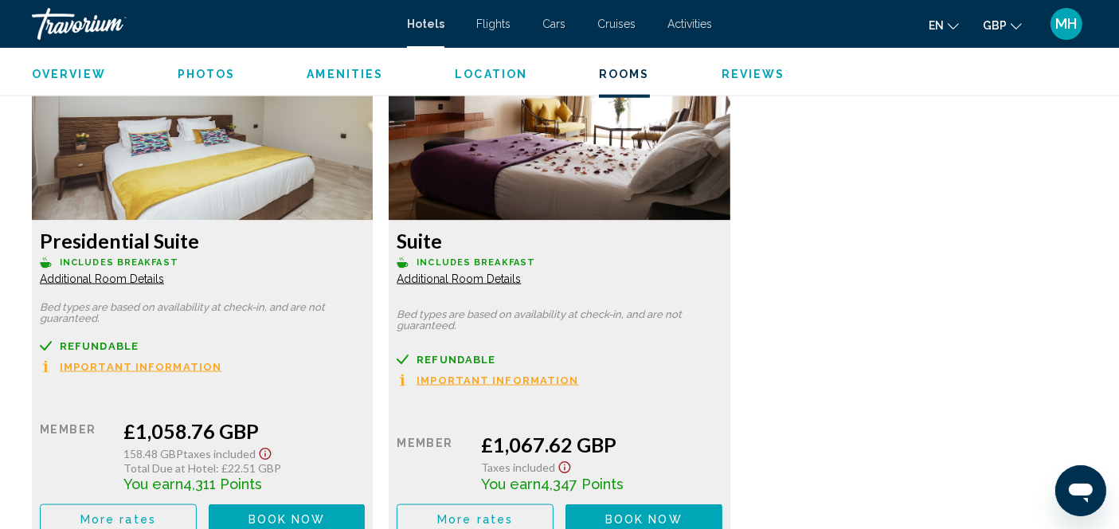
scroll to position [2197, 0]
click at [81, 279] on span "Additional Room Details" at bounding box center [102, 279] width 124 height 13
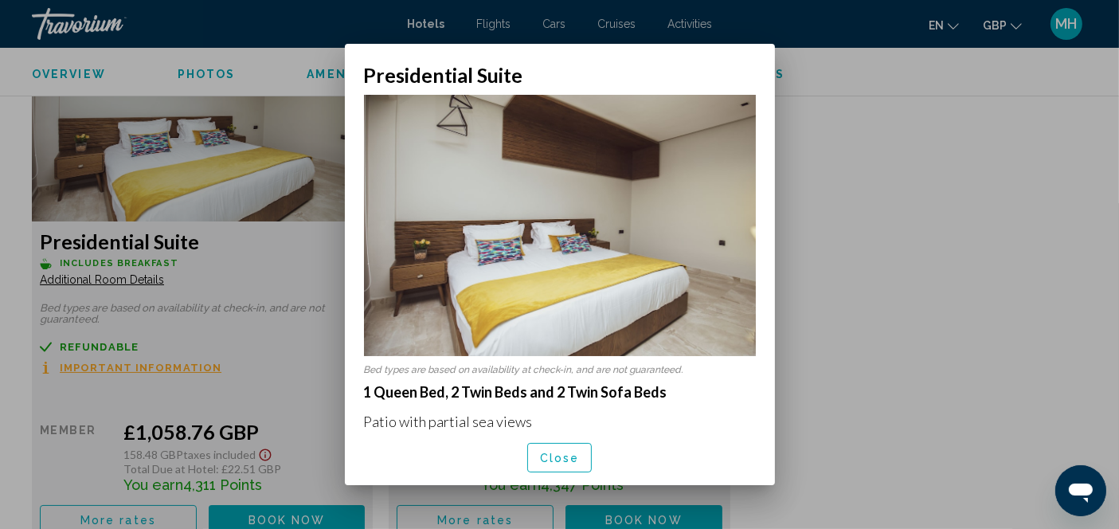
scroll to position [0, 0]
click at [82, 282] on div at bounding box center [559, 264] width 1119 height 529
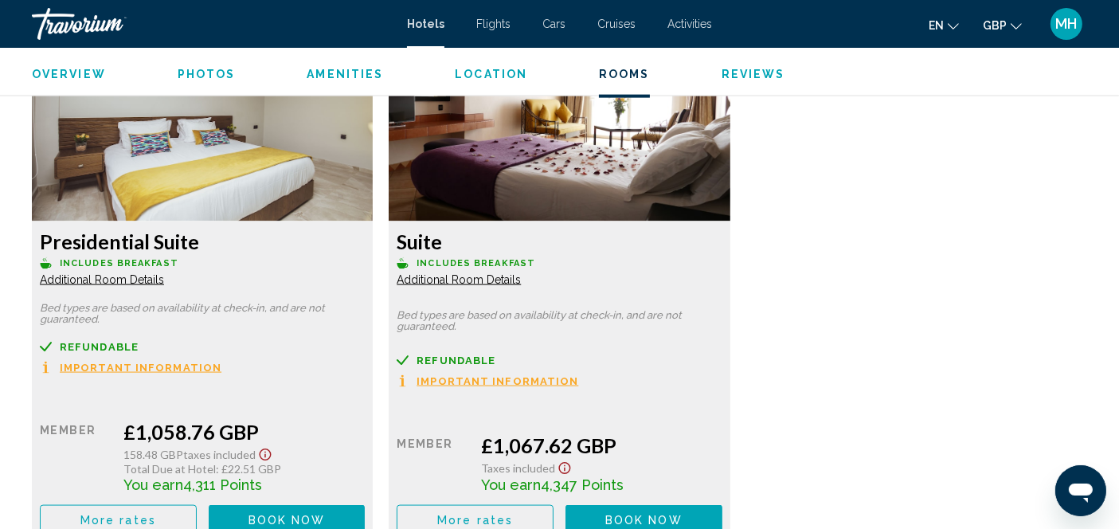
click at [80, 279] on span "Additional Room Details" at bounding box center [102, 279] width 124 height 13
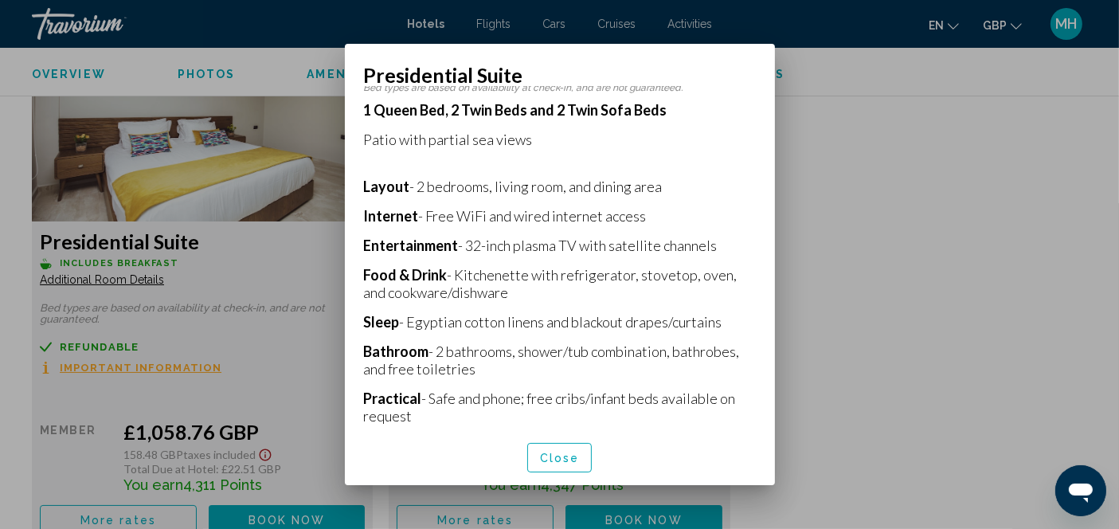
scroll to position [280, 0]
click at [553, 470] on button "Close" at bounding box center [559, 457] width 65 height 29
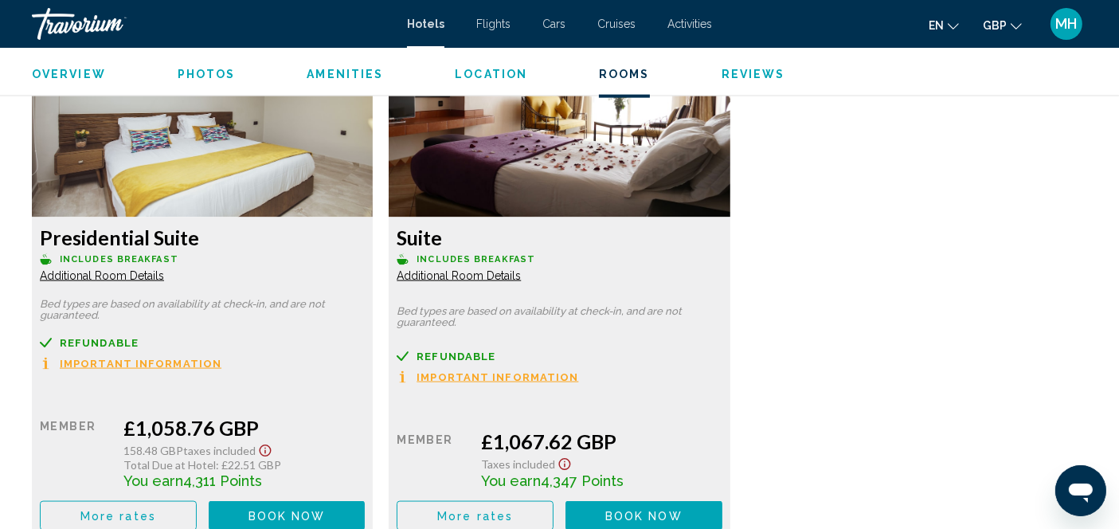
scroll to position [2201, 0]
click at [82, 278] on span "Additional Room Details" at bounding box center [102, 276] width 124 height 13
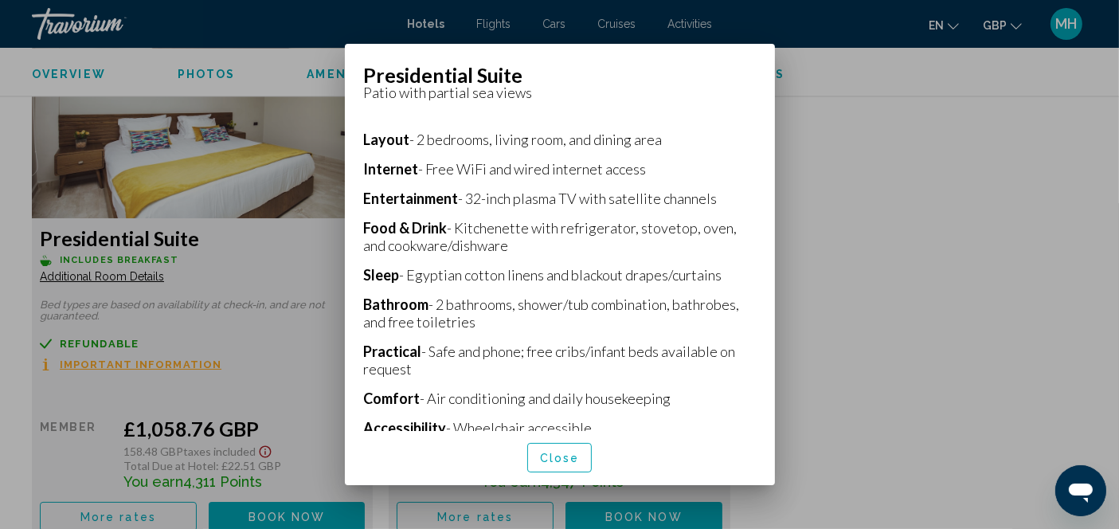
scroll to position [366, 0]
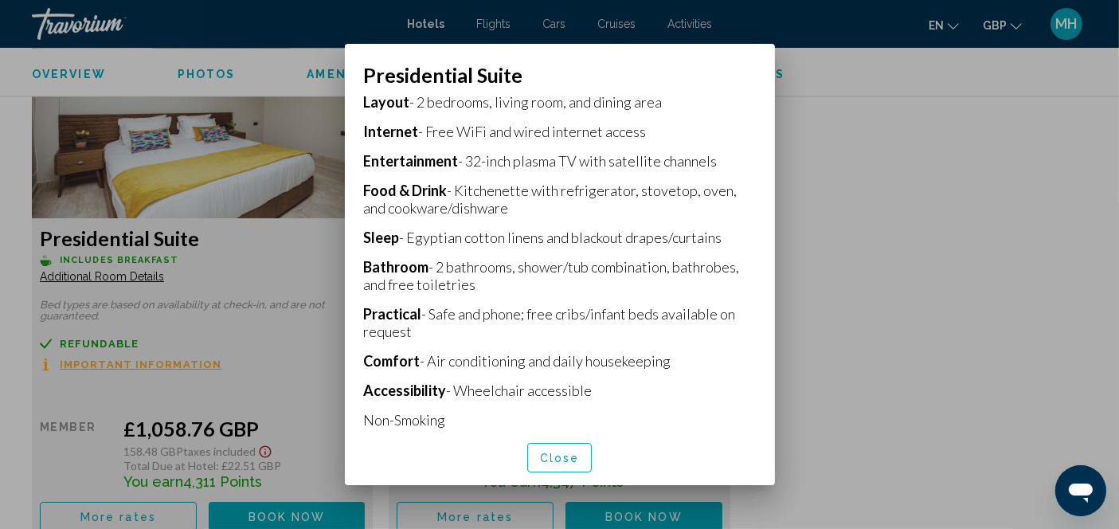
click at [274, 263] on div at bounding box center [559, 264] width 1119 height 529
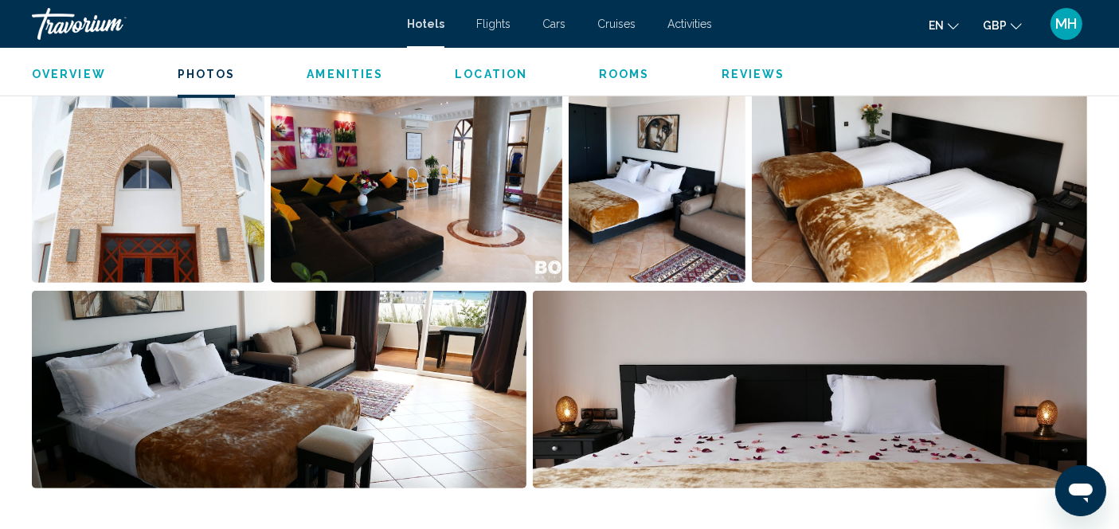
scroll to position [803, 0]
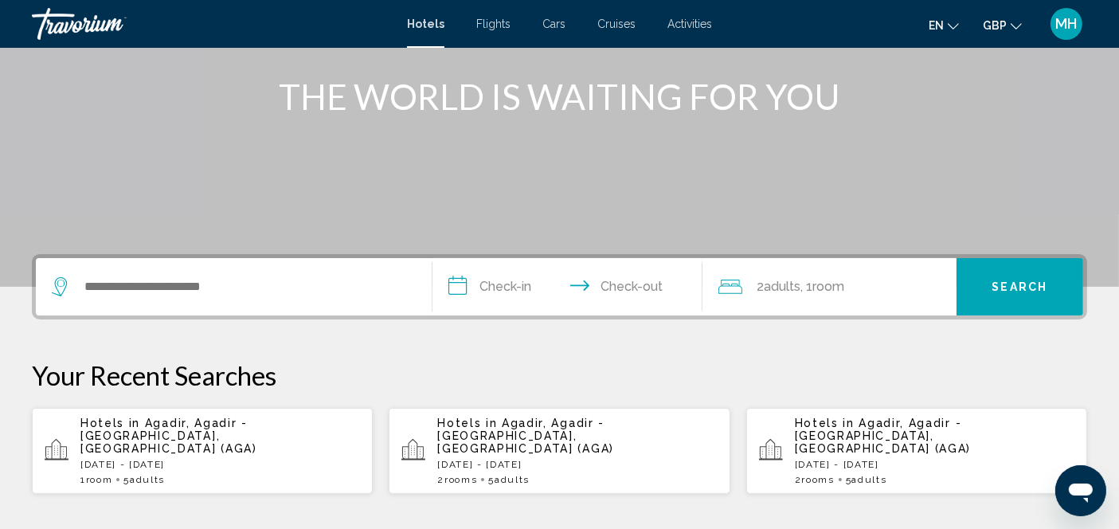
scroll to position [195, 0]
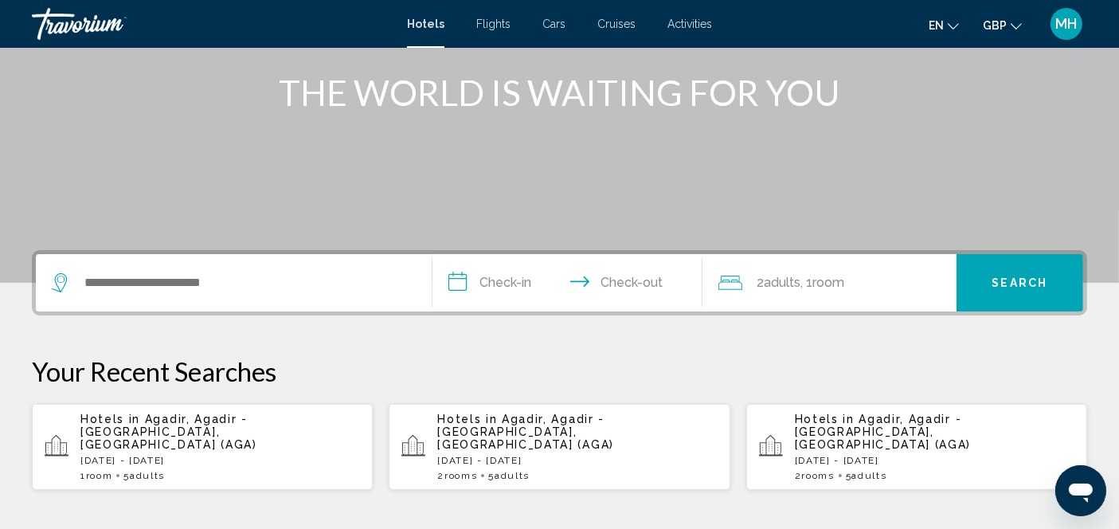
click at [135, 434] on span "Agadir, Agadir - Southern Atlantic Coast, Morocco (AGA)" at bounding box center [168, 431] width 177 height 38
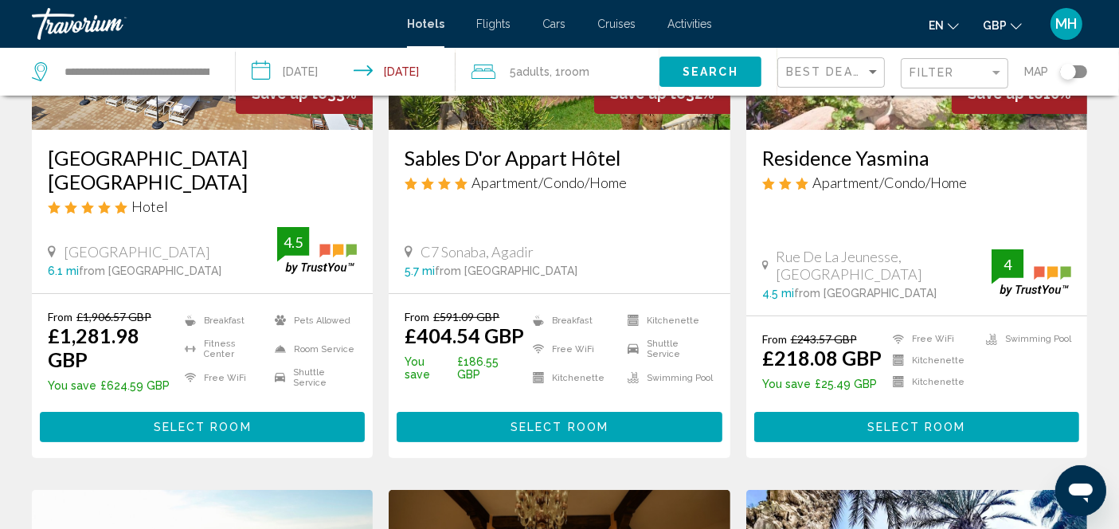
scroll to position [277, 0]
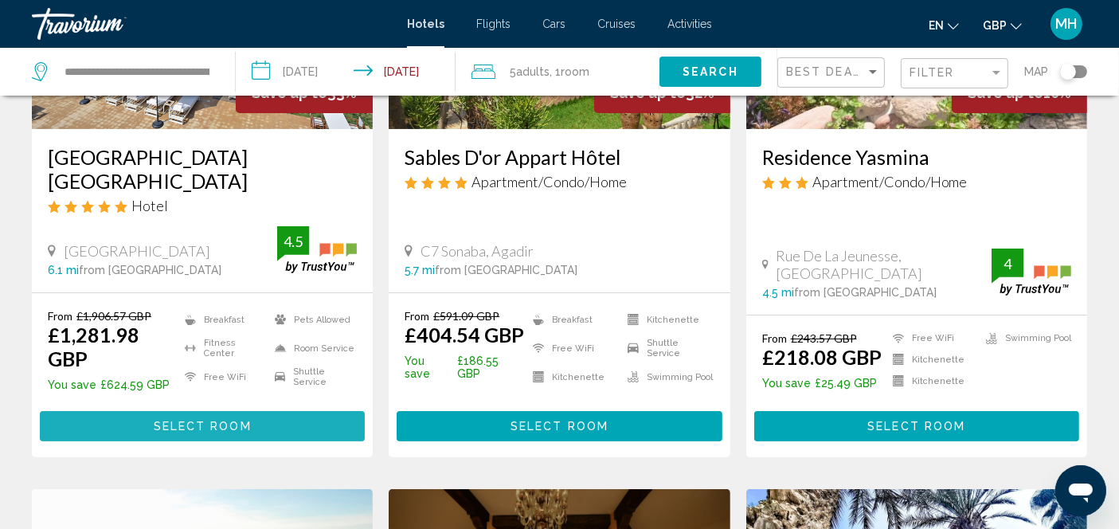
click at [192, 424] on span "Select Room" at bounding box center [203, 426] width 98 height 13
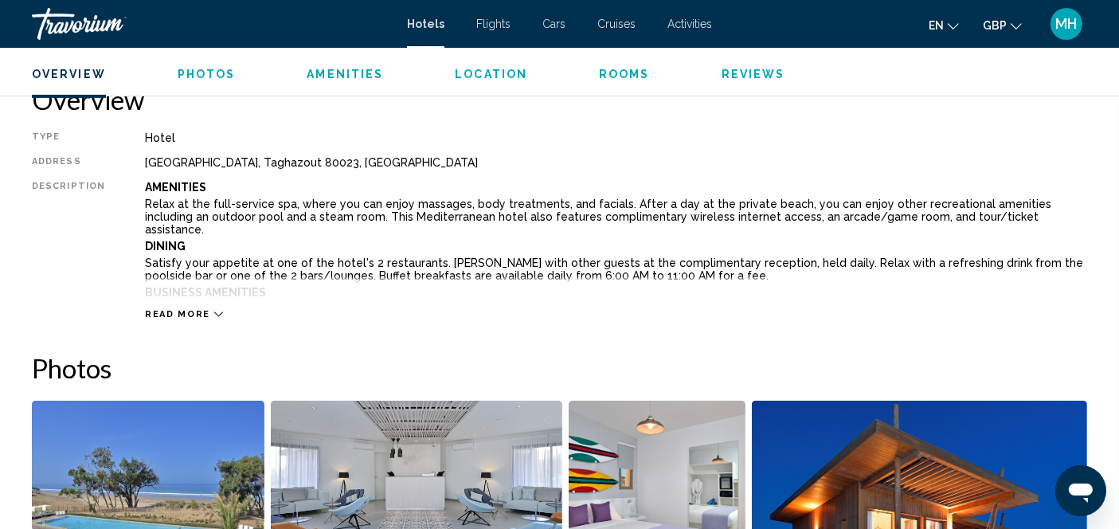
scroll to position [521, 0]
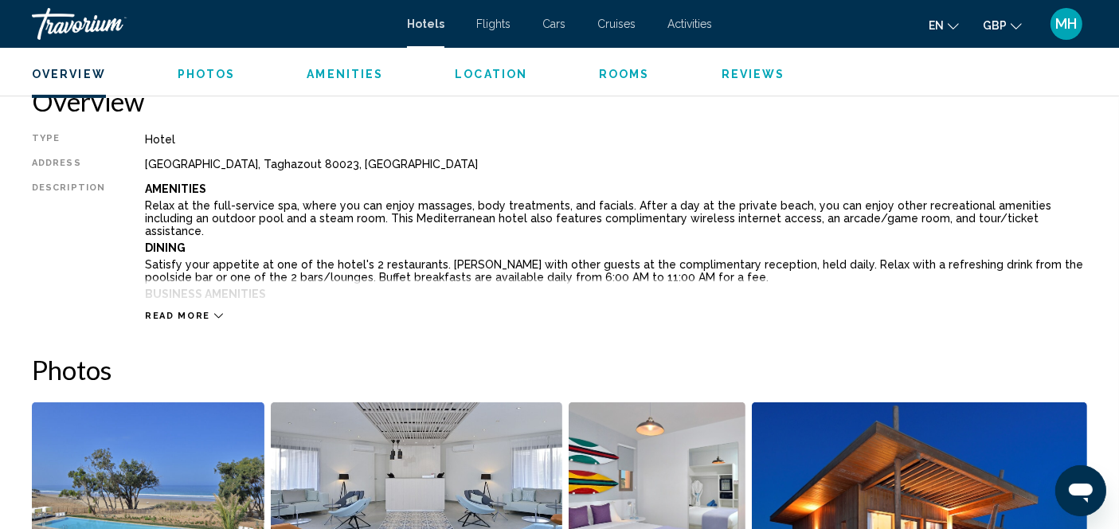
click at [214, 312] on icon "Main content" at bounding box center [218, 315] width 9 height 9
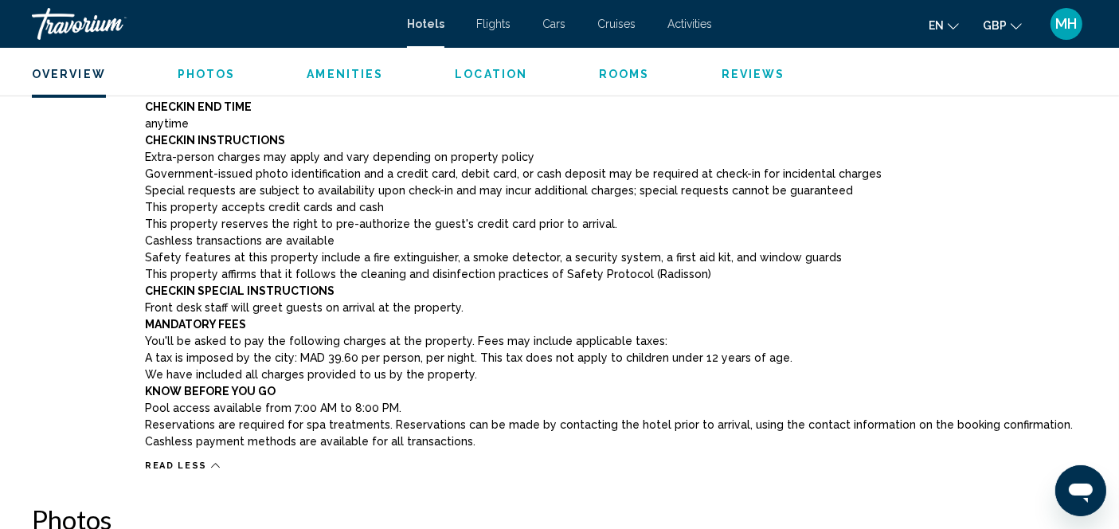
scroll to position [1148, 0]
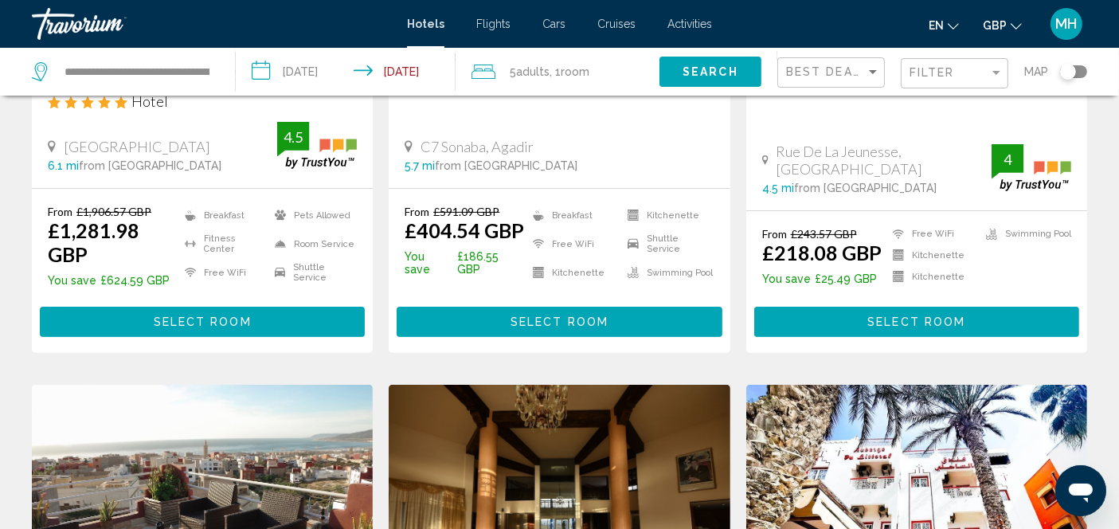
scroll to position [384, 0]
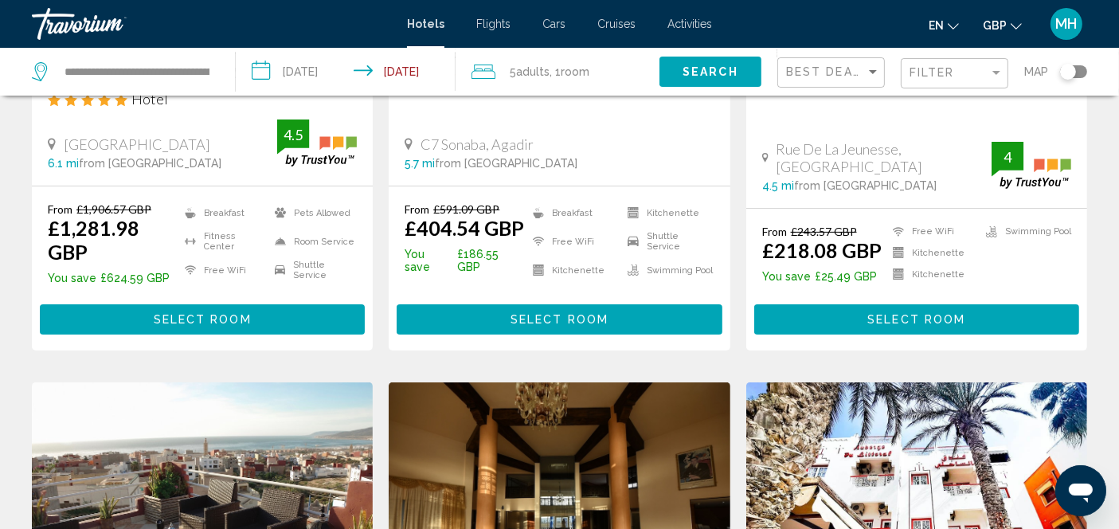
click at [846, 316] on button "Select Room" at bounding box center [916, 318] width 325 height 29
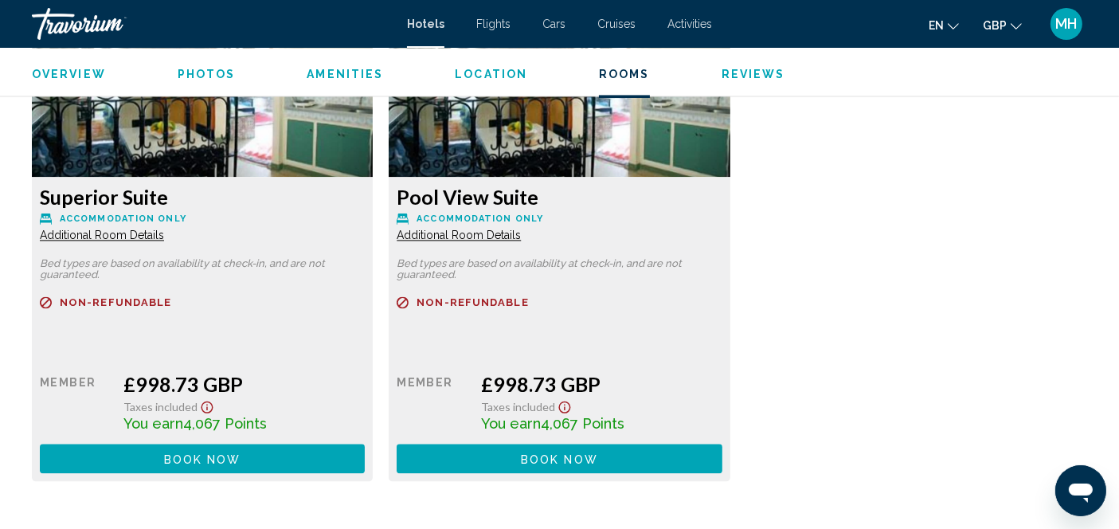
scroll to position [3435, 0]
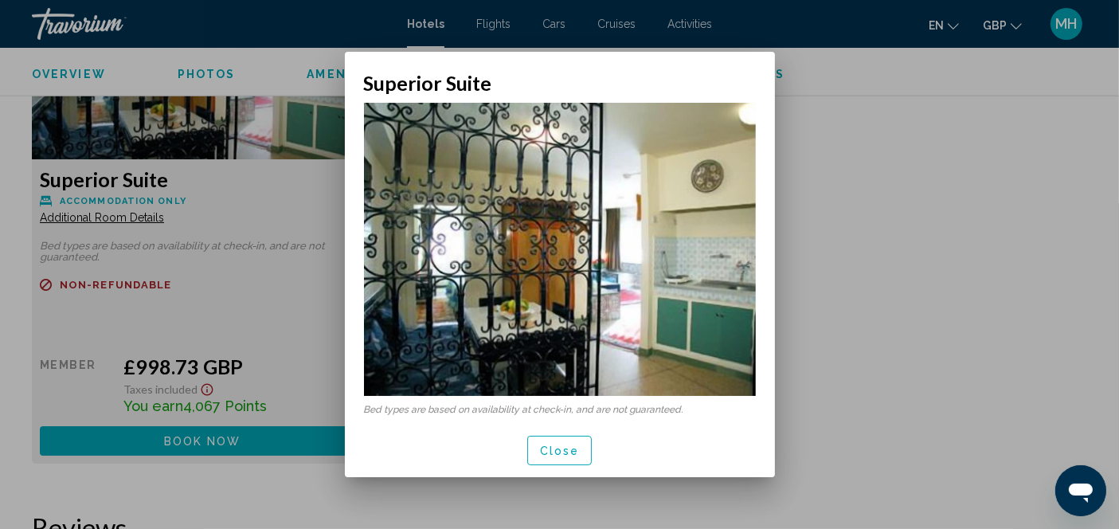
scroll to position [0, 0]
click at [892, 198] on div at bounding box center [559, 264] width 1119 height 529
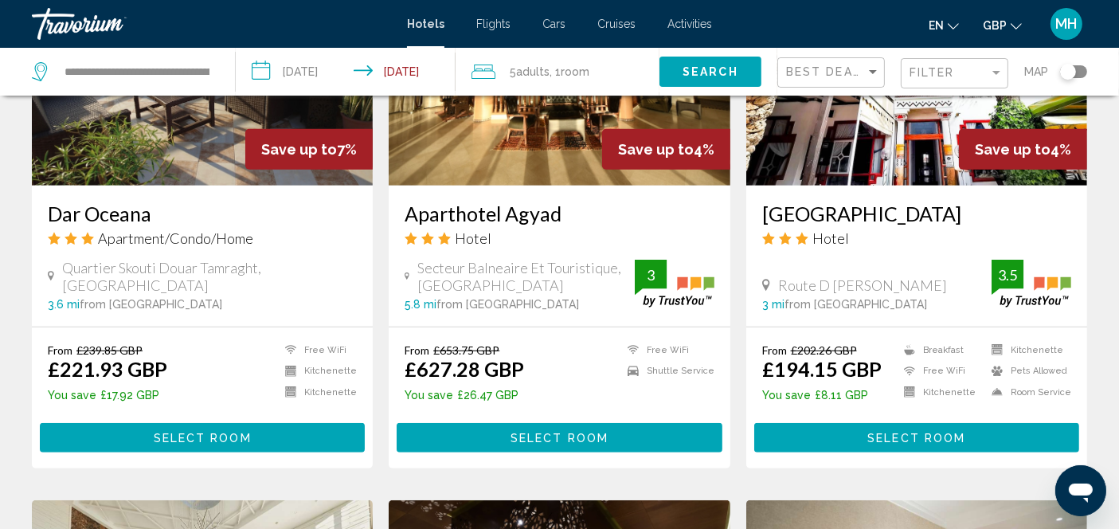
scroll to position [836, 0]
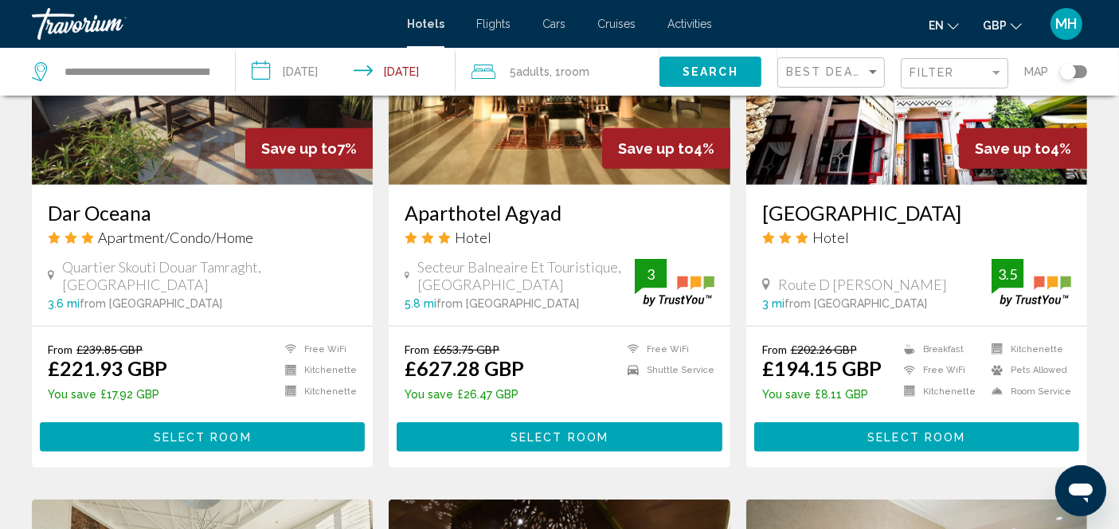
click at [246, 438] on span "Select Room" at bounding box center [203, 437] width 98 height 13
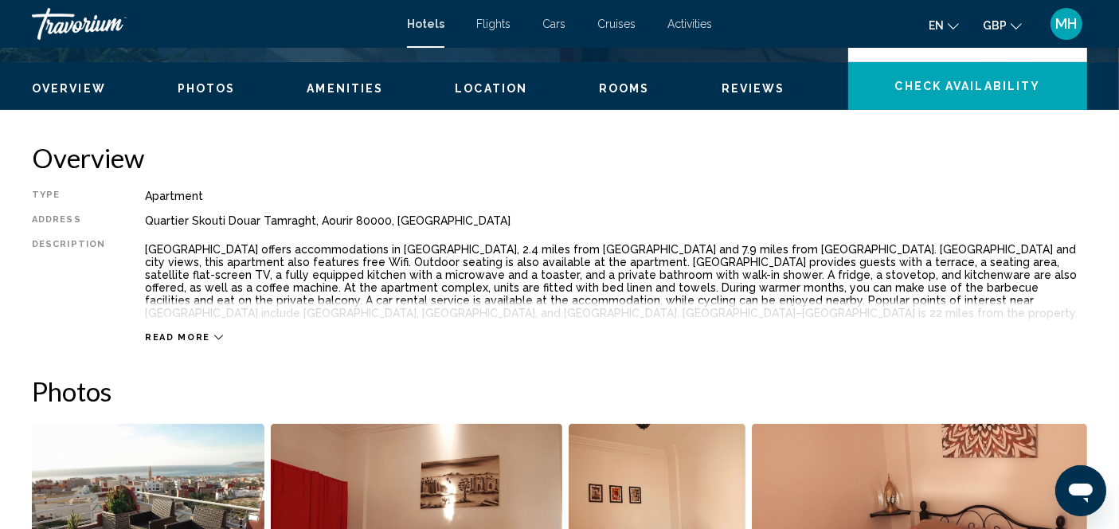
scroll to position [466, 0]
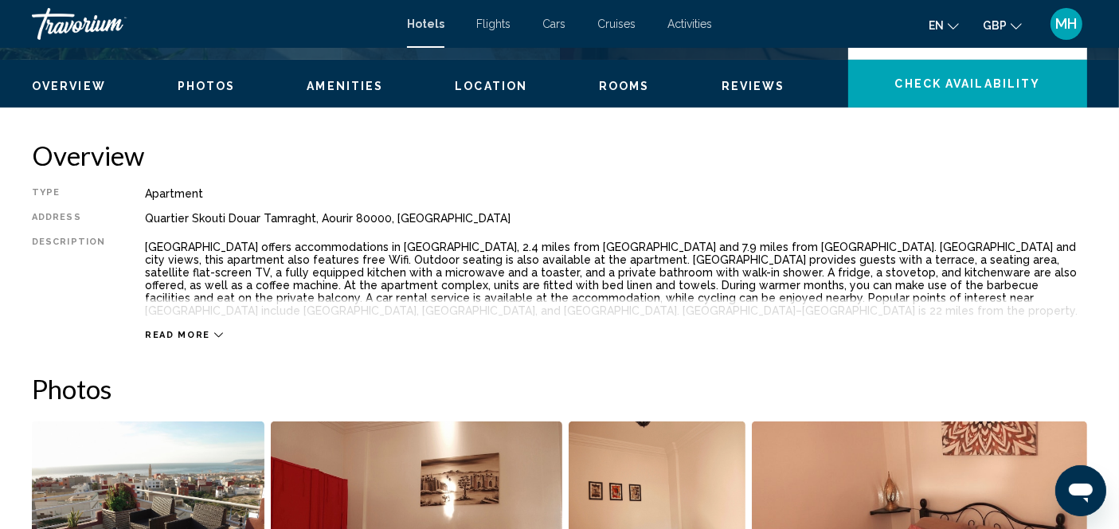
click at [193, 330] on span "Read more" at bounding box center [177, 335] width 65 height 10
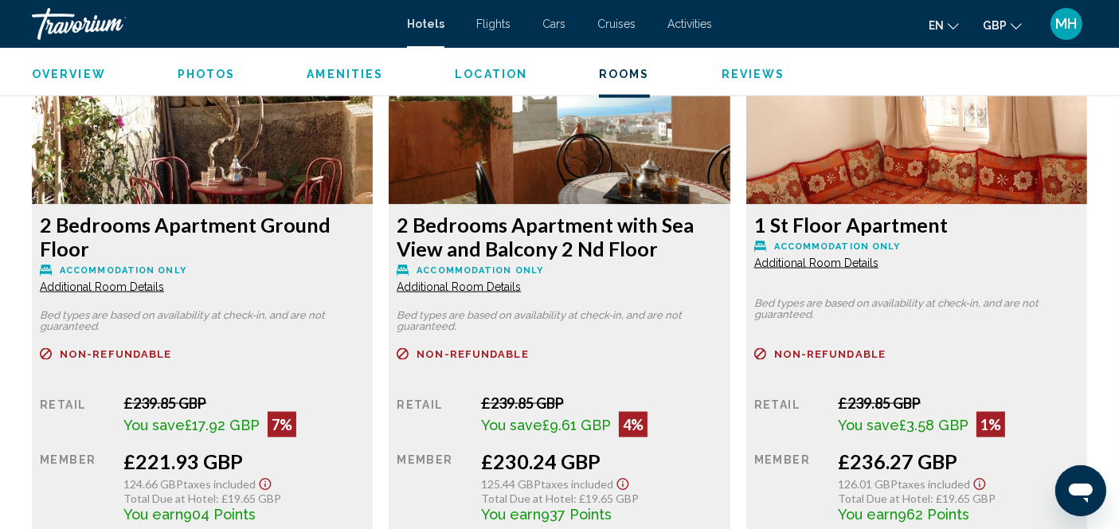
scroll to position [2213, 0]
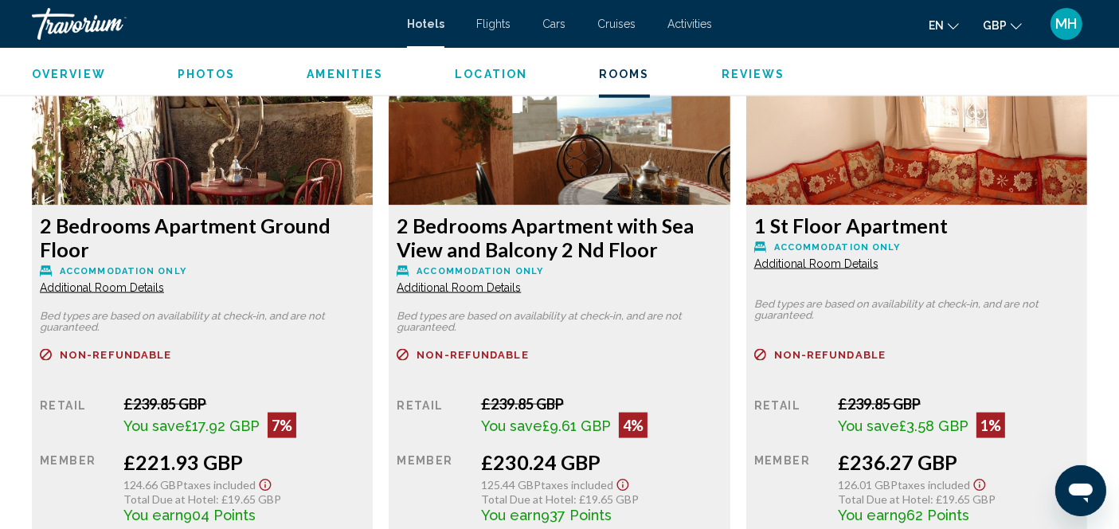
click at [164, 288] on span "Additional Room Details" at bounding box center [102, 287] width 124 height 13
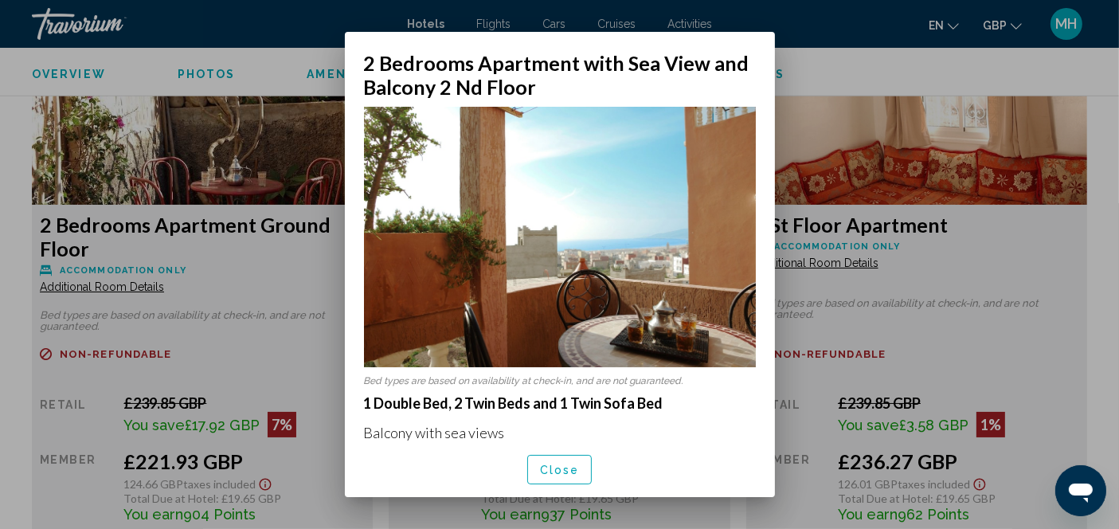
scroll to position [0, 0]
click at [240, 289] on div at bounding box center [559, 264] width 1119 height 529
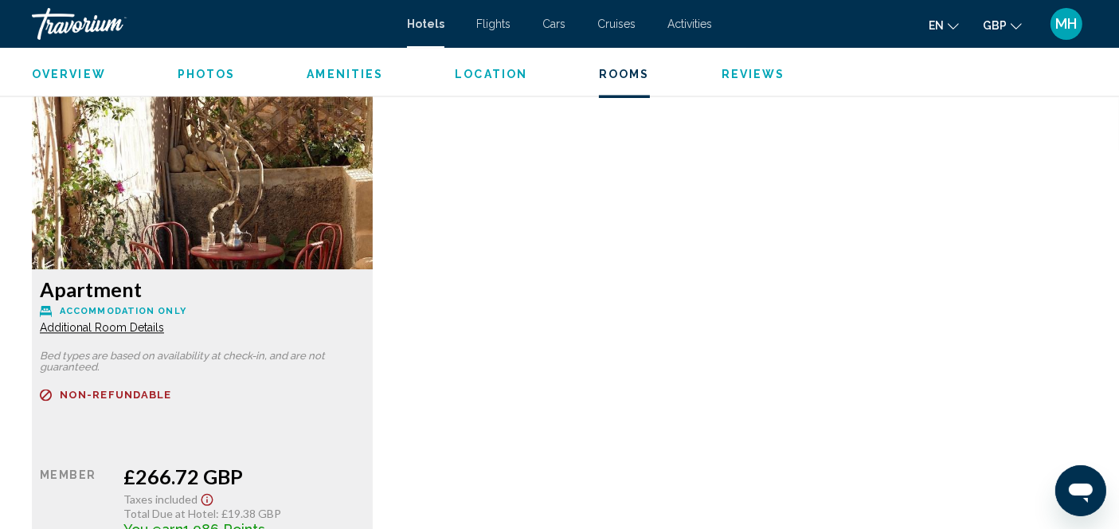
scroll to position [3291, 0]
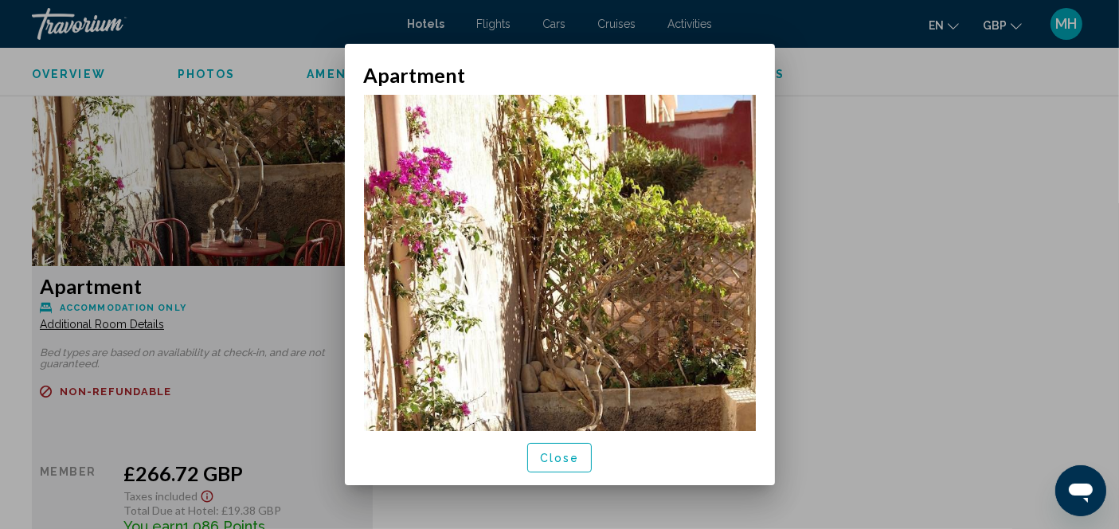
click at [548, 468] on button "Close" at bounding box center [559, 457] width 65 height 29
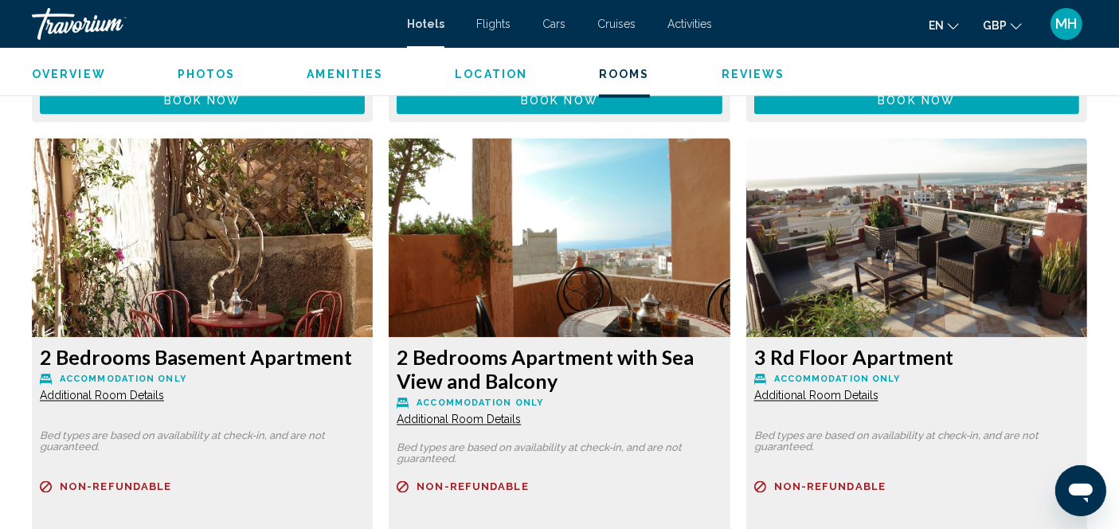
scroll to position [2658, 0]
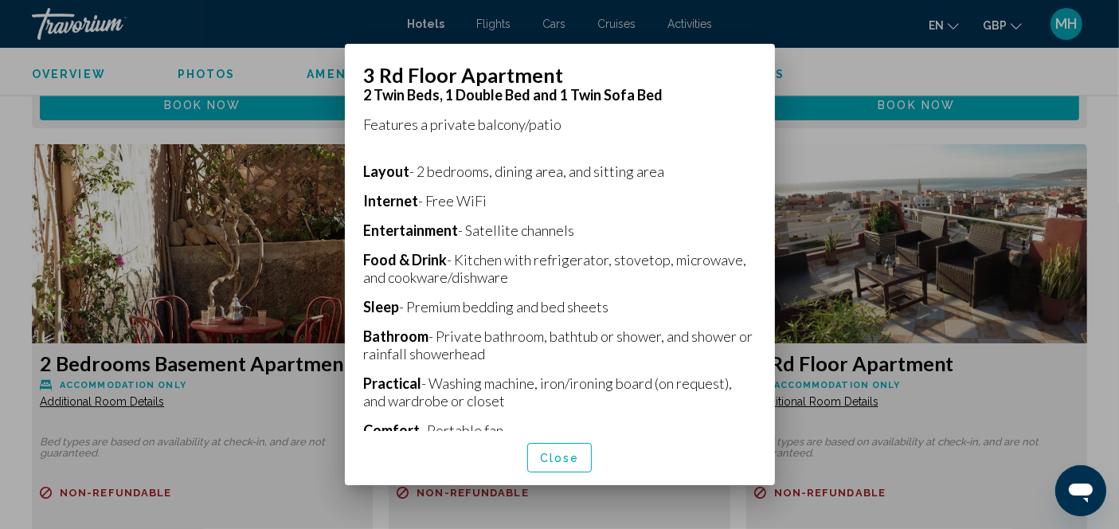
scroll to position [365, 0]
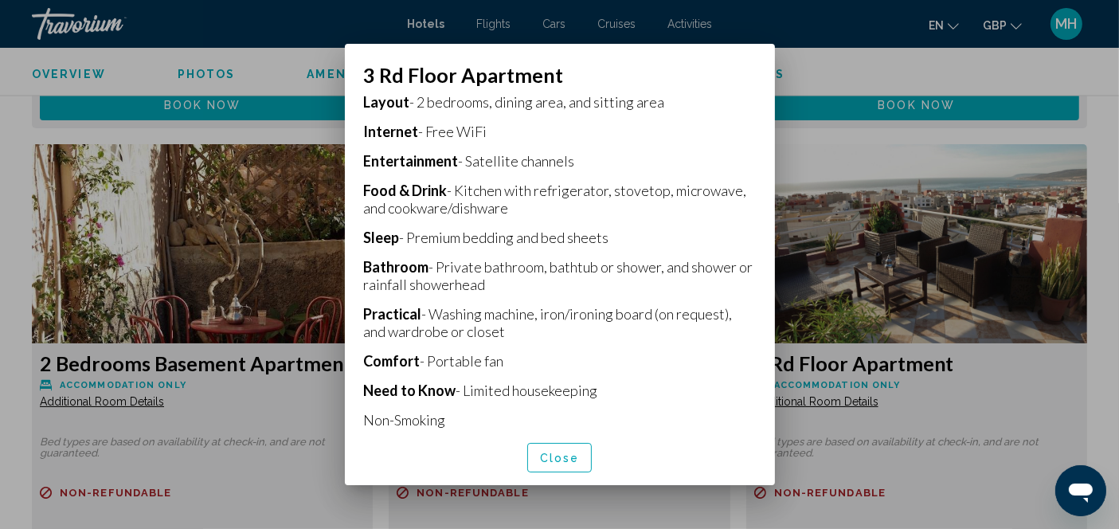
click at [903, 246] on div at bounding box center [559, 264] width 1119 height 529
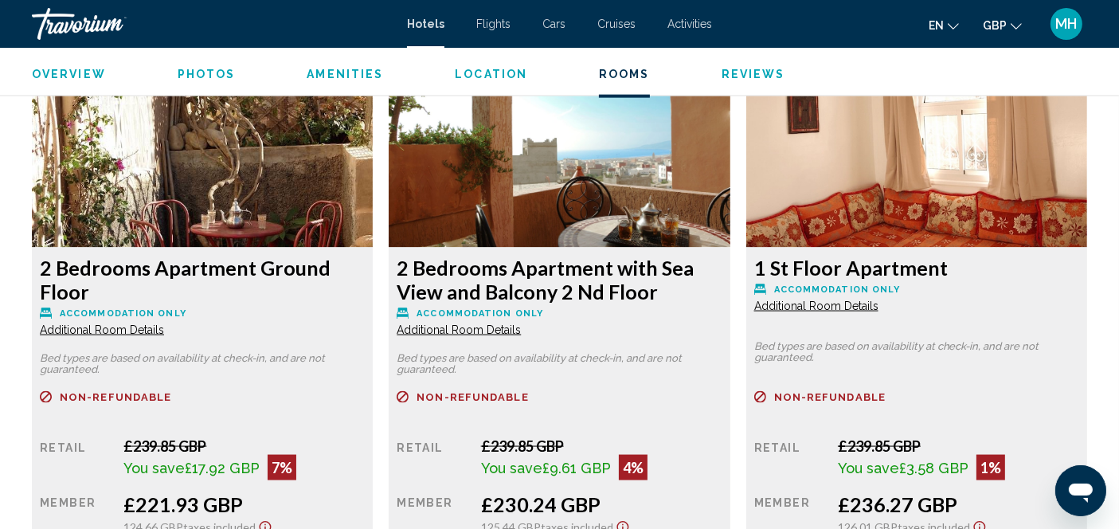
scroll to position [2170, 0]
click at [164, 330] on span "Additional Room Details" at bounding box center [102, 330] width 124 height 13
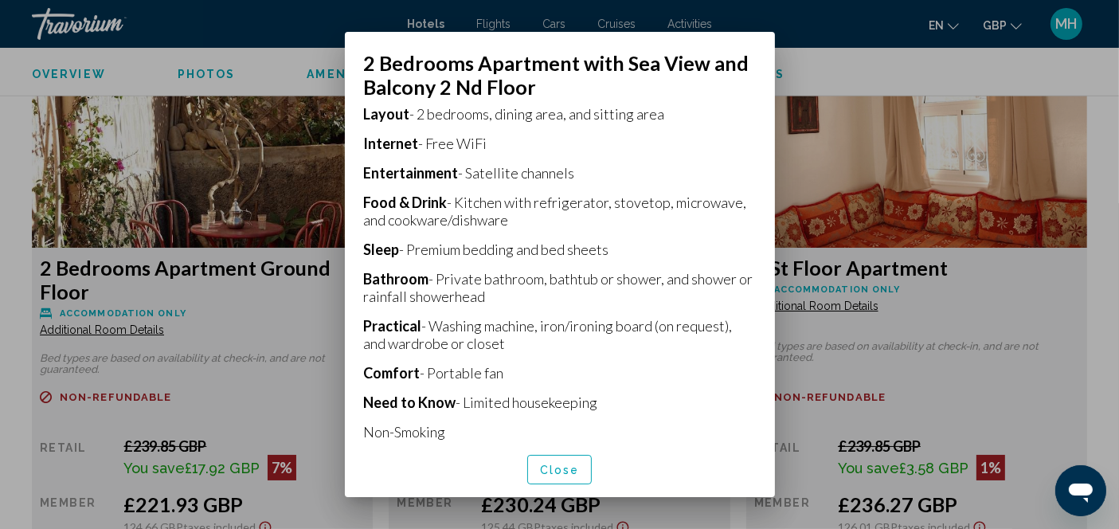
scroll to position [366, 0]
click at [874, 346] on div at bounding box center [559, 264] width 1119 height 529
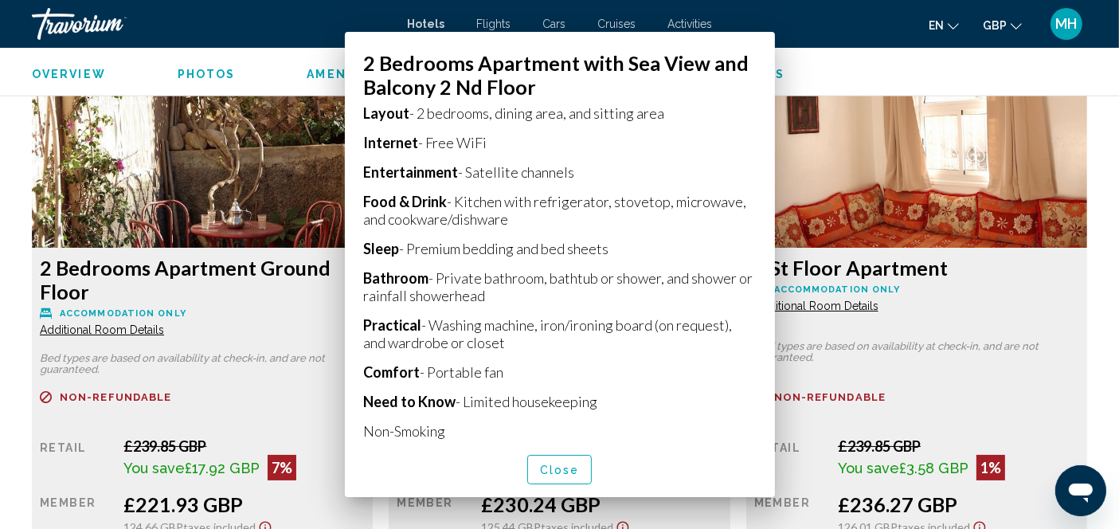
scroll to position [2170, 0]
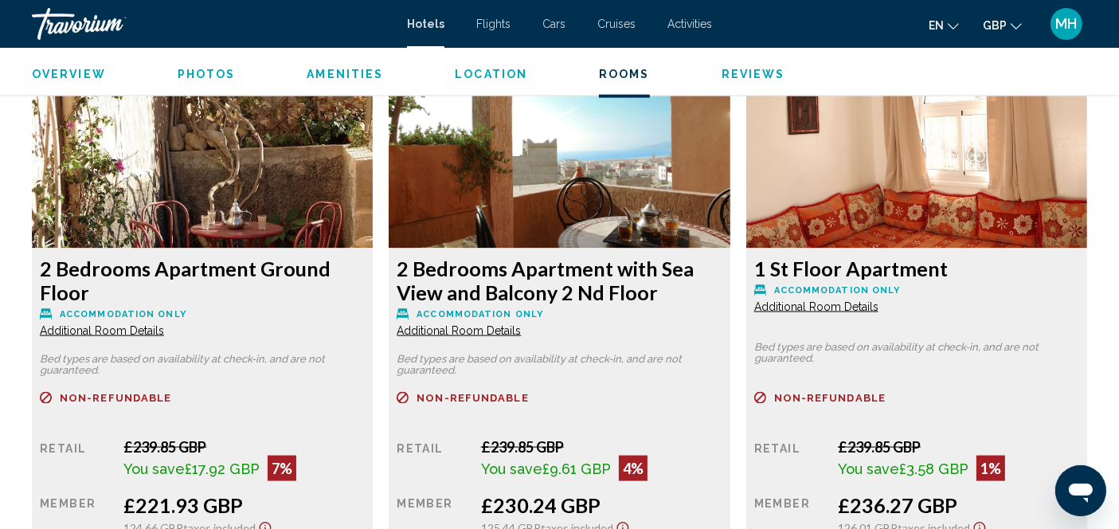
click at [373, 334] on div "1 St Floor Apartment Accommodation Only Additional Room Details Bed types are b…" at bounding box center [202, 431] width 341 height 367
click at [164, 324] on span "Additional Room Details" at bounding box center [102, 330] width 124 height 13
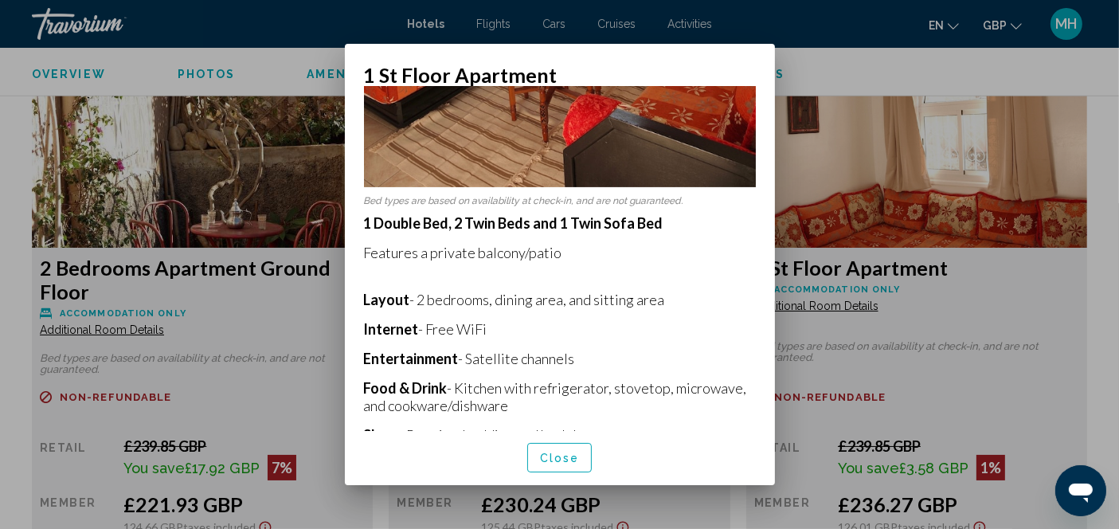
scroll to position [506, 0]
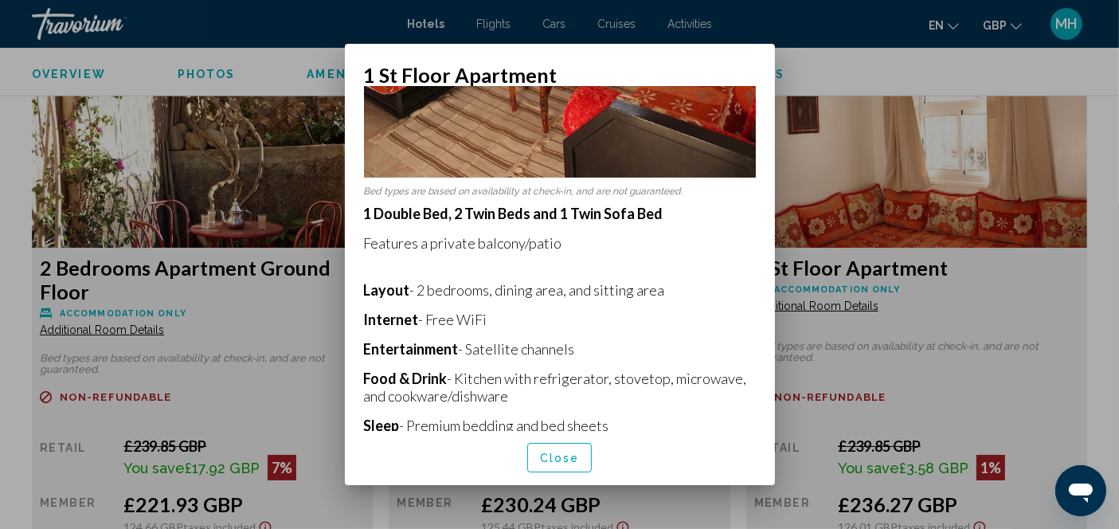
click at [301, 322] on div at bounding box center [559, 264] width 1119 height 529
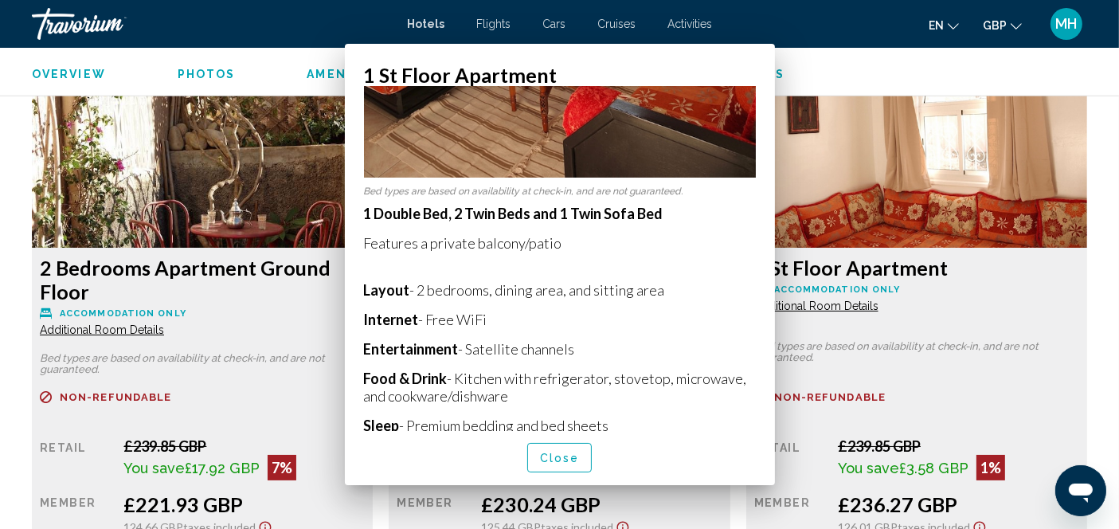
scroll to position [2170, 0]
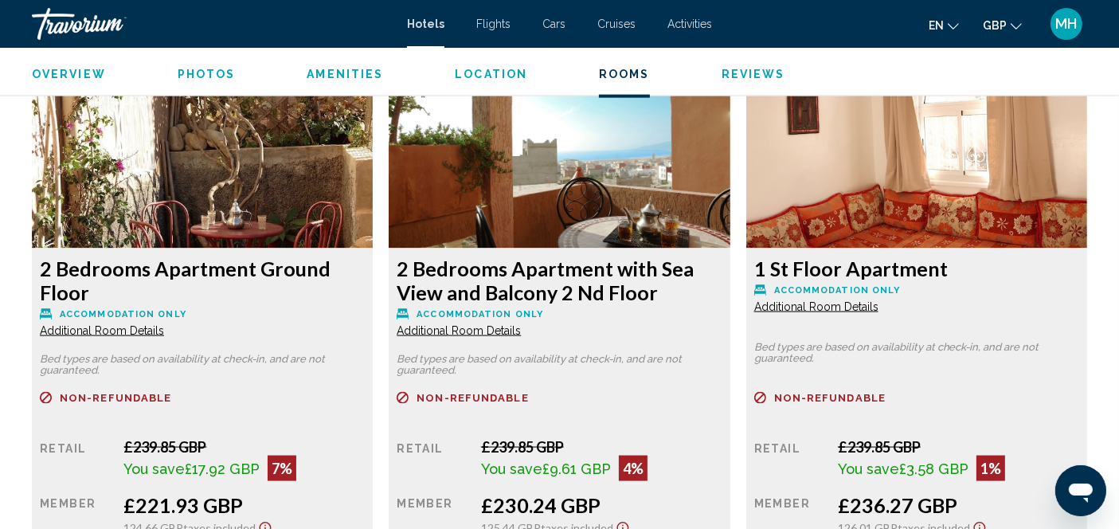
click at [164, 328] on span "Additional Room Details" at bounding box center [102, 330] width 124 height 13
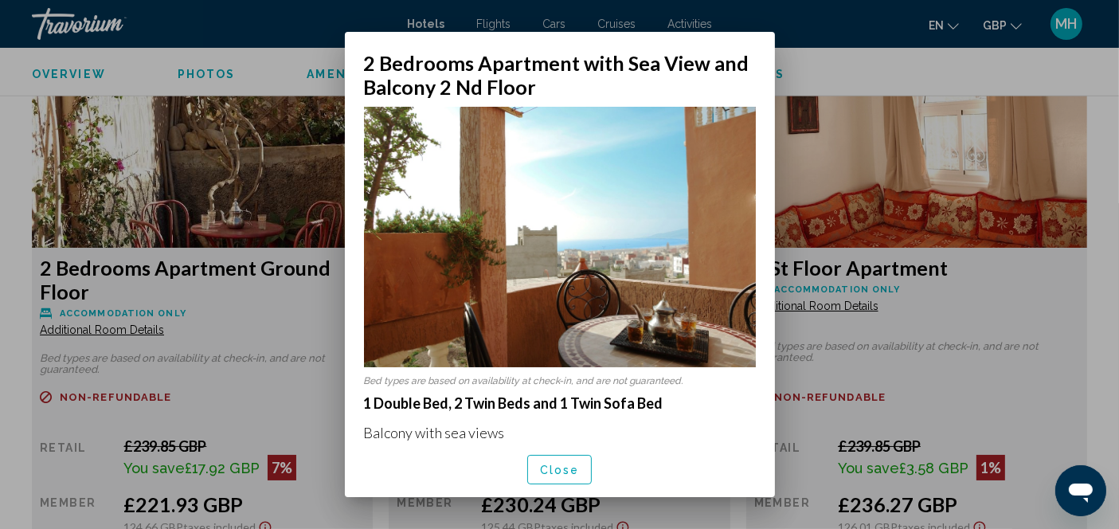
scroll to position [0, 0]
click at [250, 318] on div at bounding box center [559, 264] width 1119 height 529
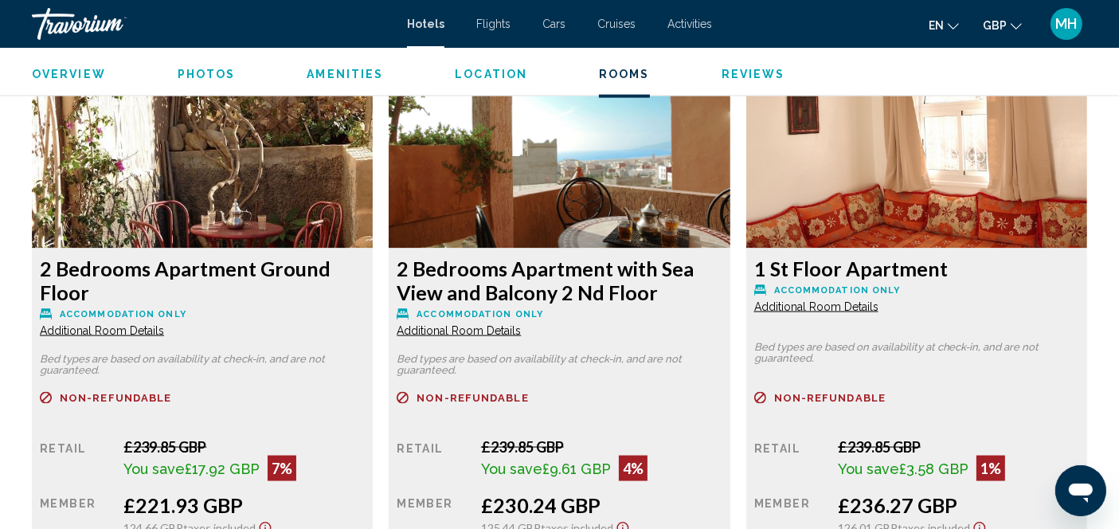
click at [365, 353] on p "Bed types are based on availability at check-in, and are not guaranteed." at bounding box center [202, 364] width 325 height 22
click at [373, 377] on div "1 St Floor Apartment Accommodation Only Additional Room Details Bed types are b…" at bounding box center [202, 431] width 341 height 367
click at [164, 324] on span "Additional Room Details" at bounding box center [102, 330] width 124 height 13
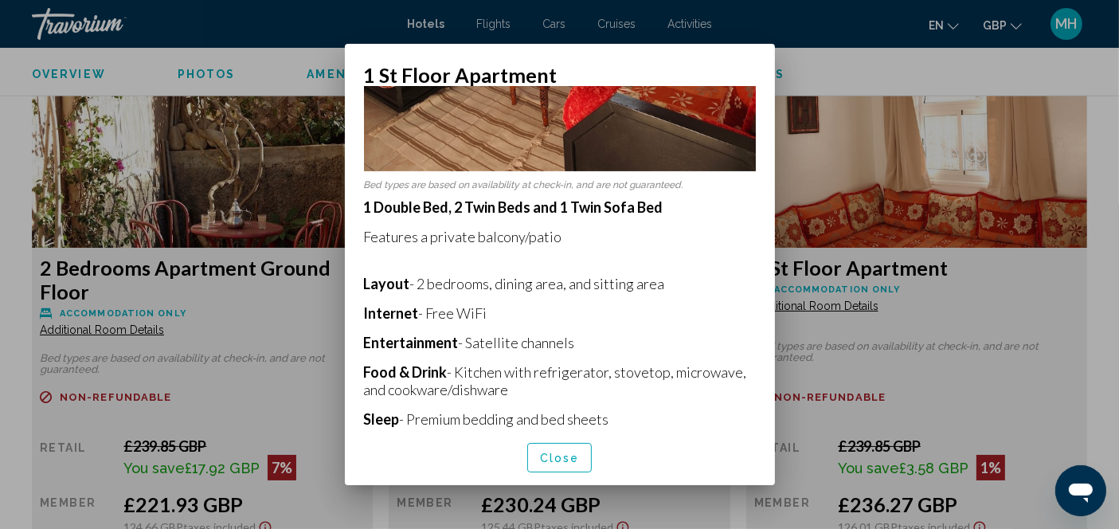
scroll to position [512, 0]
click at [882, 381] on div at bounding box center [559, 264] width 1119 height 529
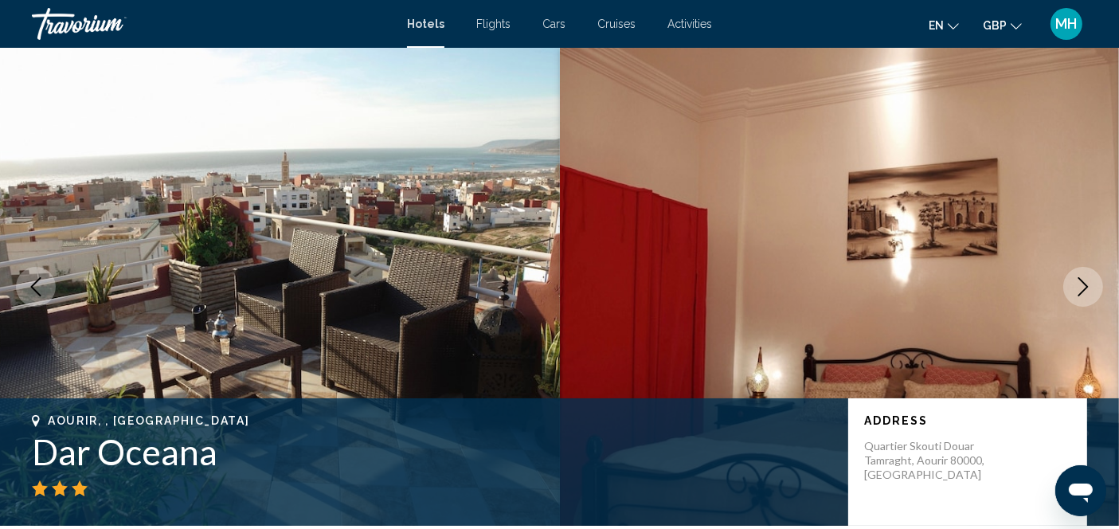
scroll to position [2170, 0]
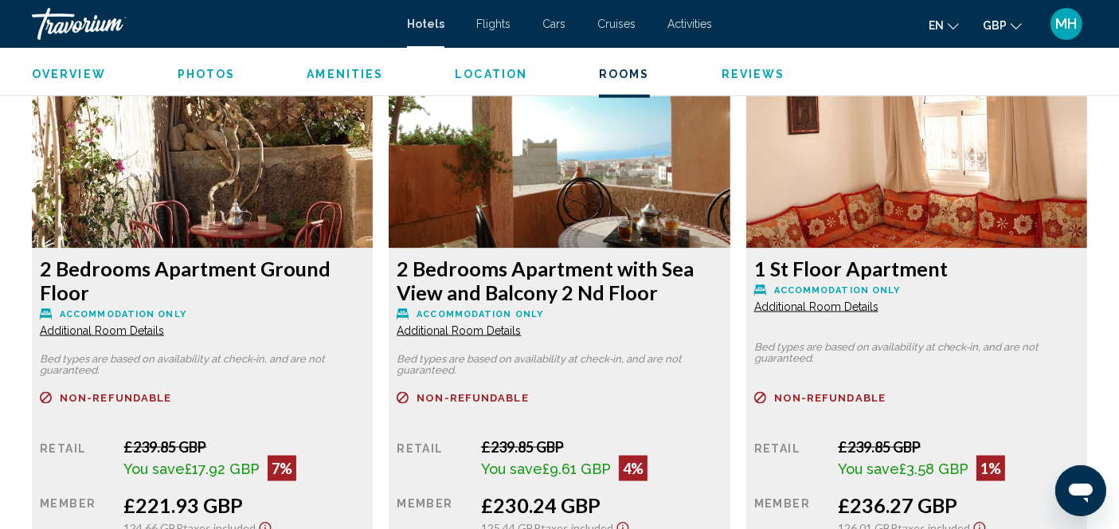
click at [164, 331] on span "Additional Room Details" at bounding box center [102, 330] width 124 height 13
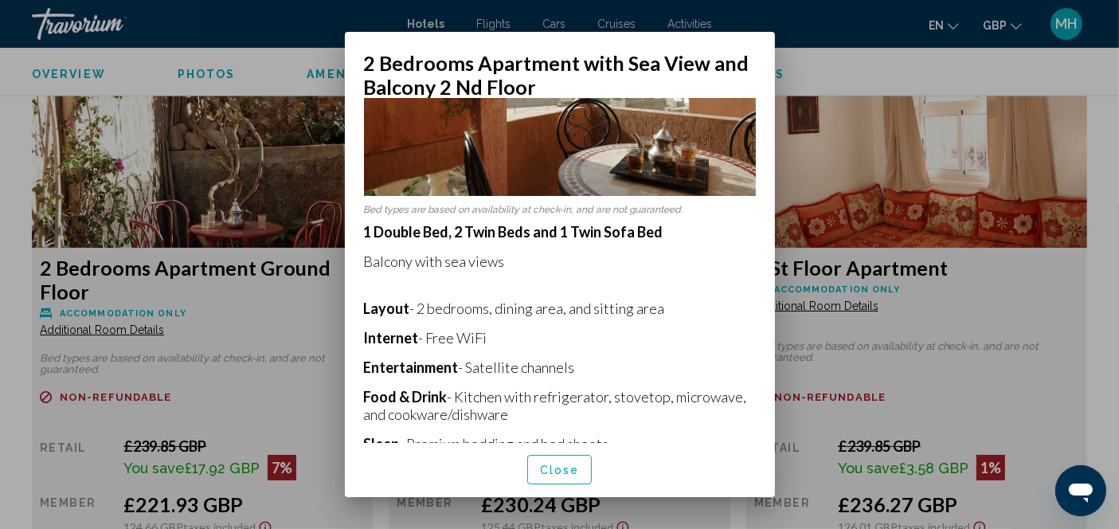
scroll to position [173, 0]
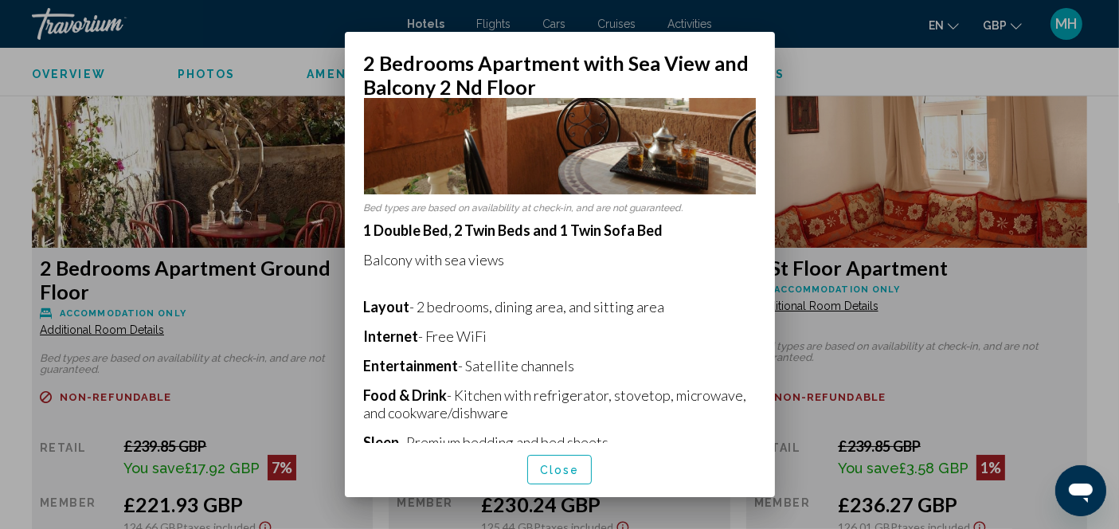
click at [964, 324] on div at bounding box center [559, 264] width 1119 height 529
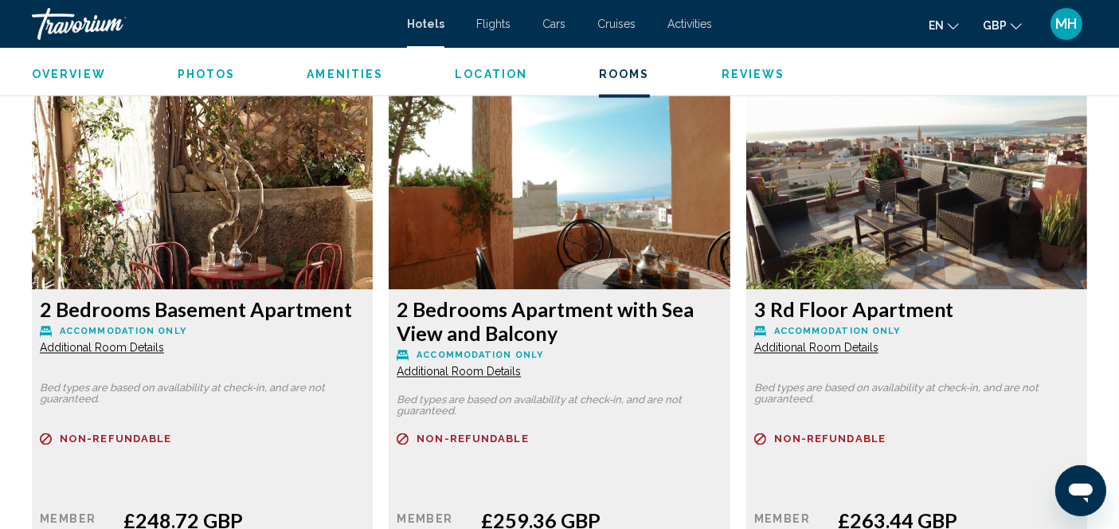
scroll to position [2714, 0]
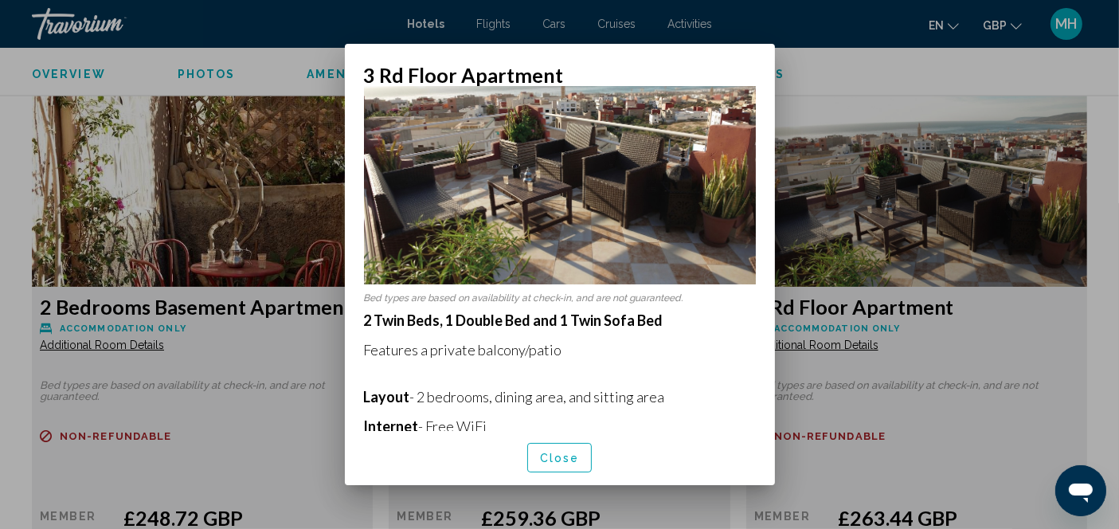
scroll to position [70, 0]
click at [880, 184] on div at bounding box center [559, 264] width 1119 height 529
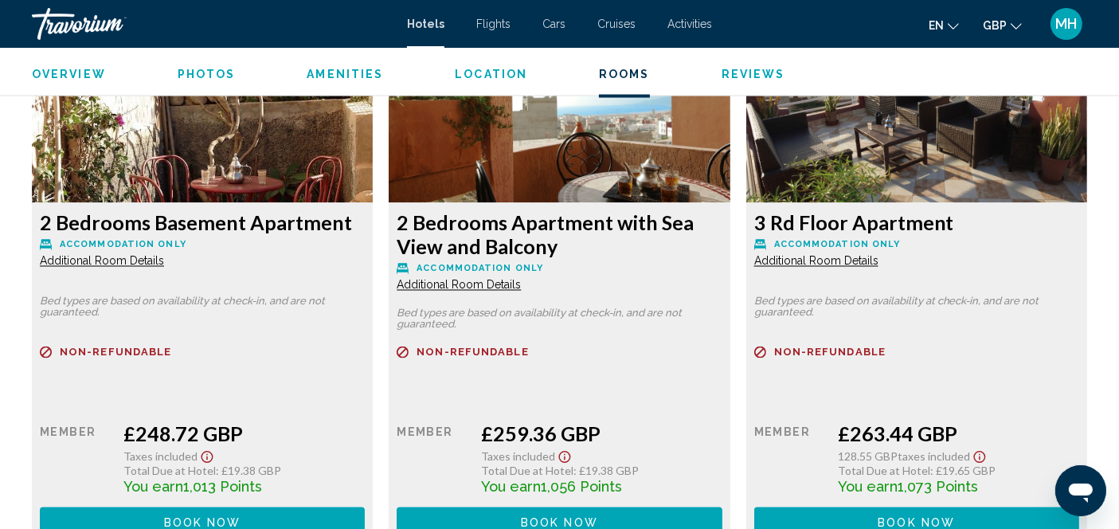
scroll to position [2797, 0]
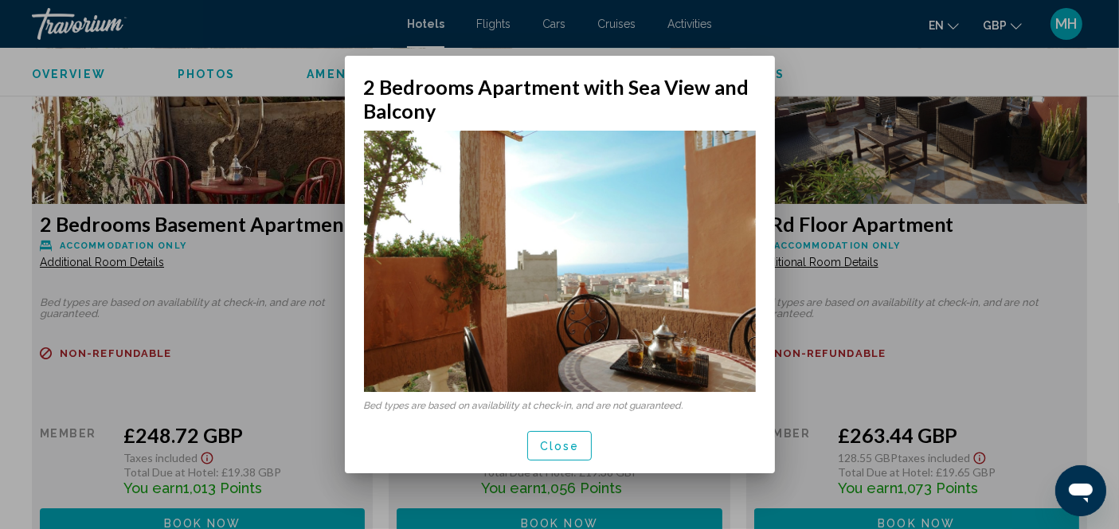
scroll to position [0, 0]
click at [829, 173] on div at bounding box center [559, 264] width 1119 height 529
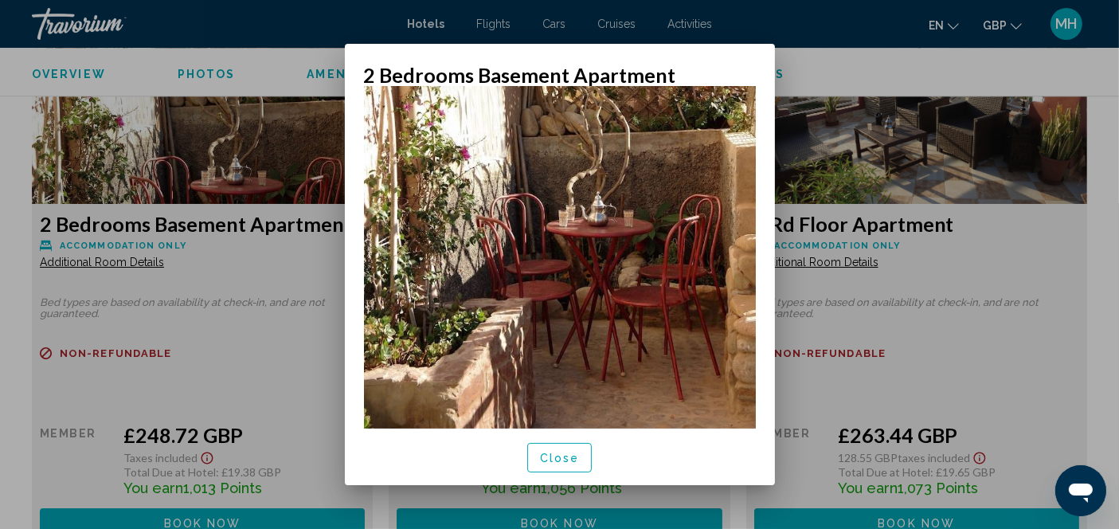
scroll to position [259, 0]
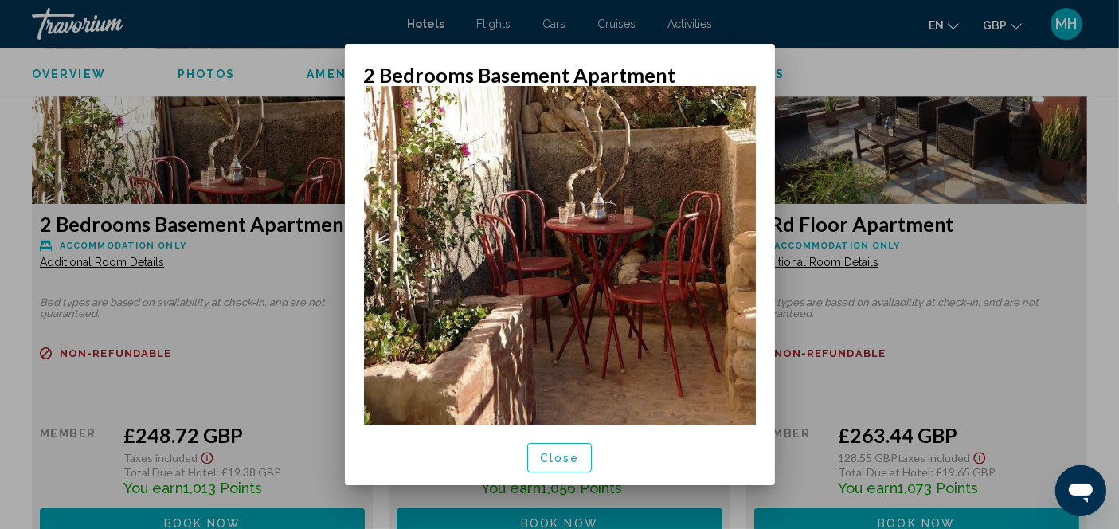
click at [569, 469] on button "Close" at bounding box center [559, 457] width 65 height 29
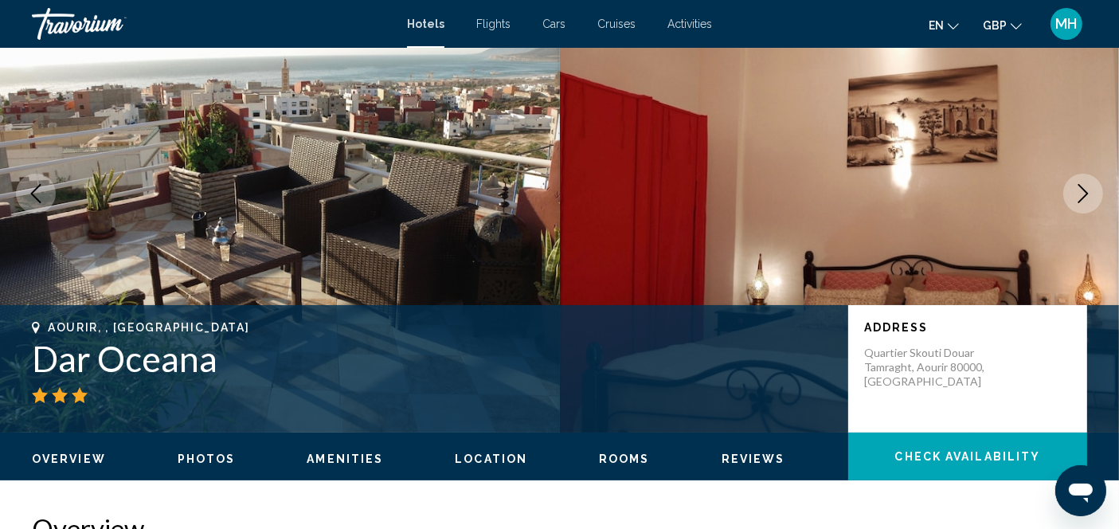
scroll to position [90, 0]
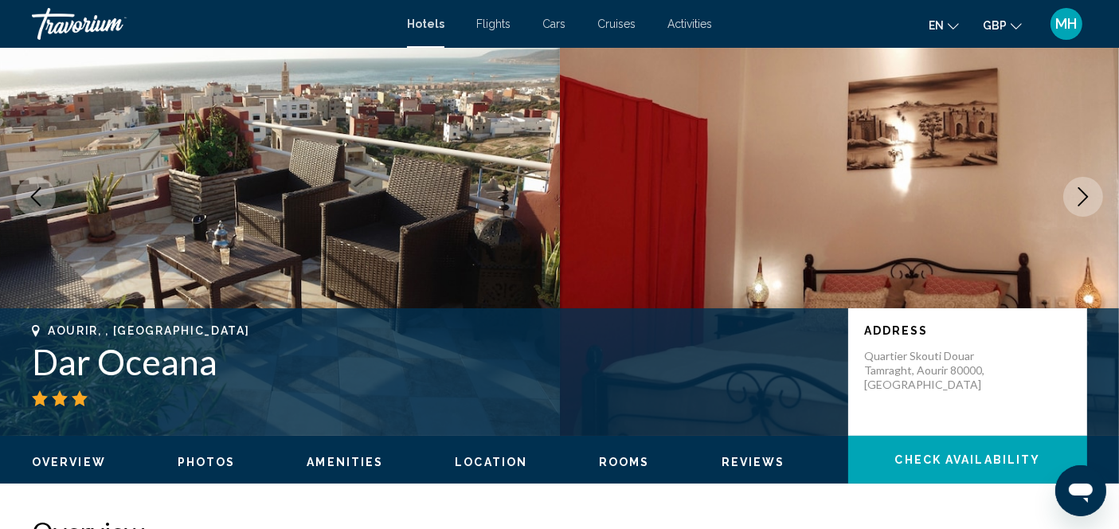
click at [1079, 205] on icon "Next image" at bounding box center [1083, 196] width 10 height 19
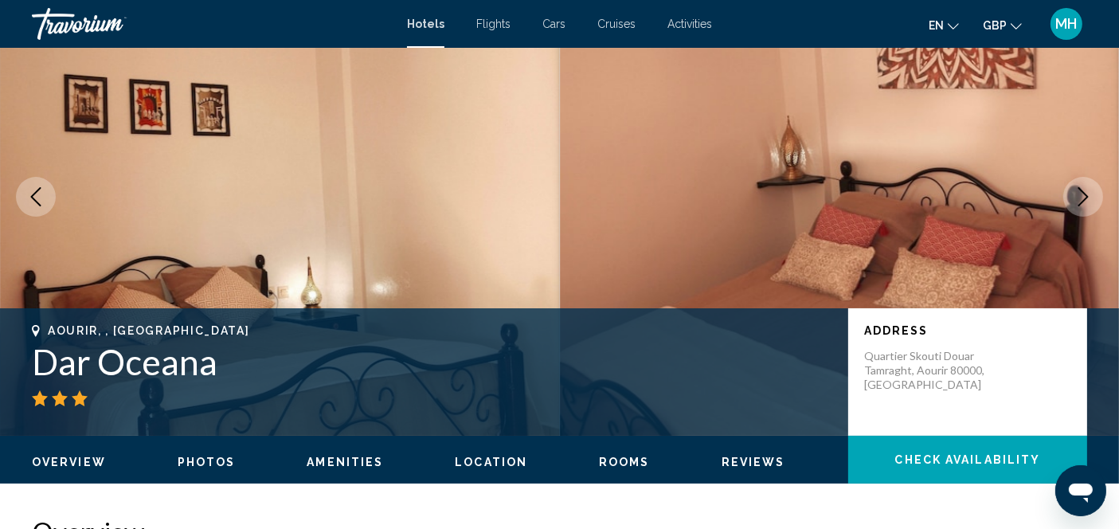
click at [1083, 192] on icon "Next image" at bounding box center [1083, 196] width 10 height 19
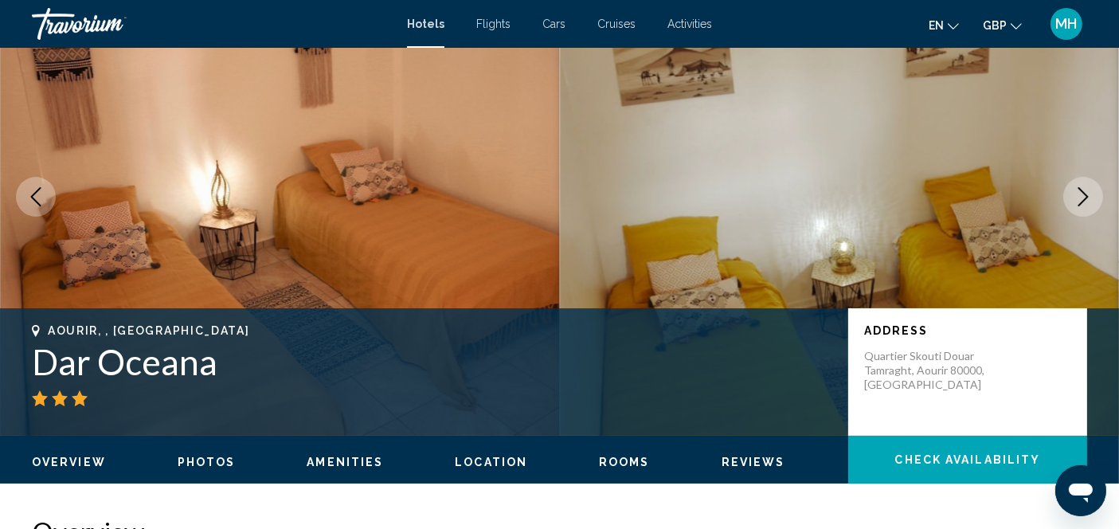
click at [1084, 206] on button "Next image" at bounding box center [1083, 197] width 40 height 40
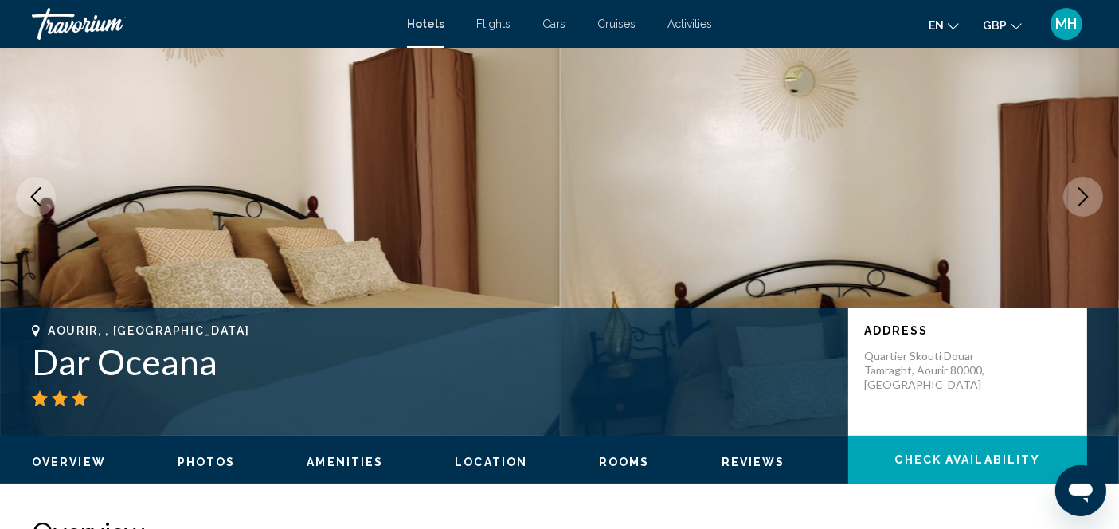
click at [1092, 205] on icon "Next image" at bounding box center [1082, 196] width 19 height 19
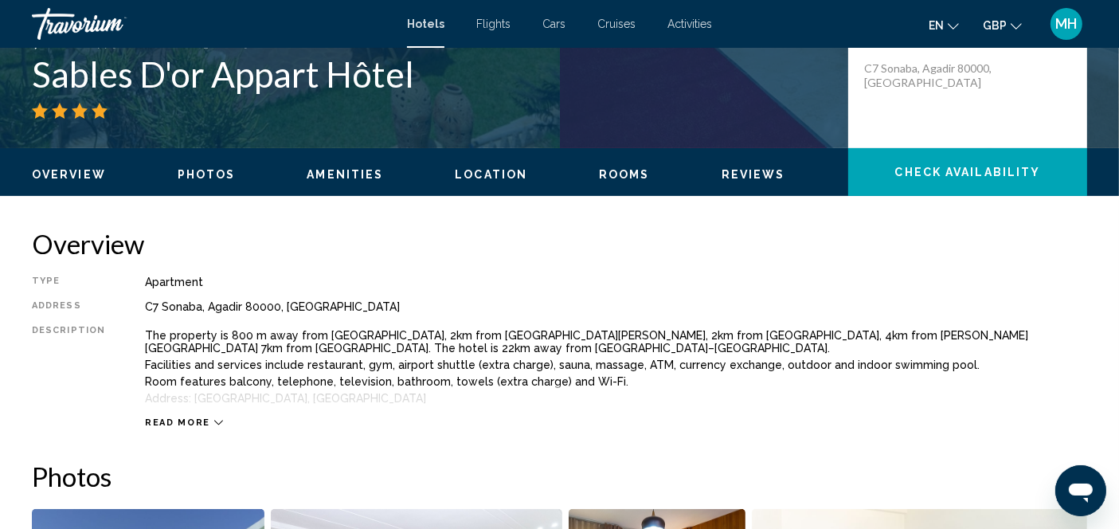
scroll to position [382, 0]
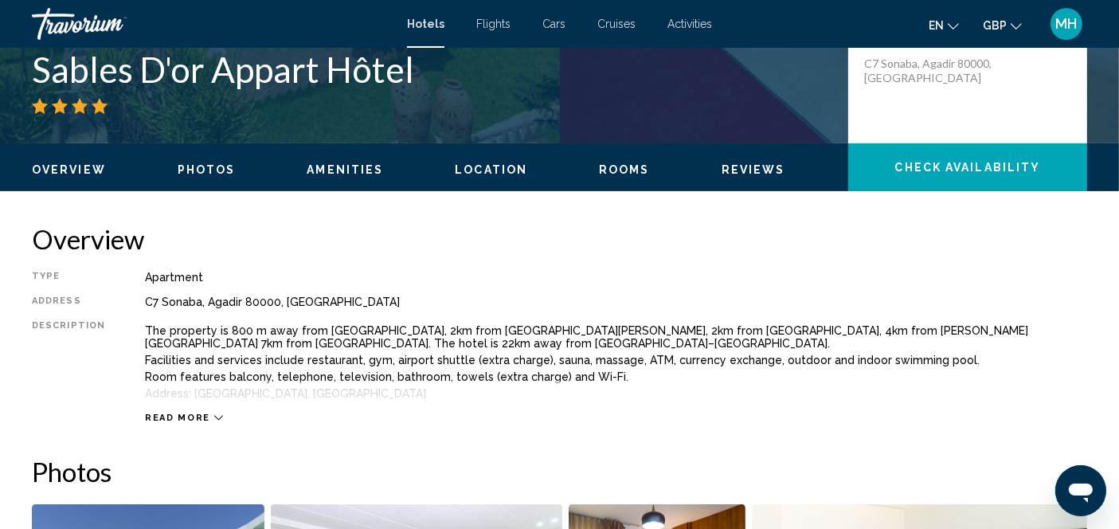
click at [214, 417] on icon "Main content" at bounding box center [218, 418] width 9 height 5
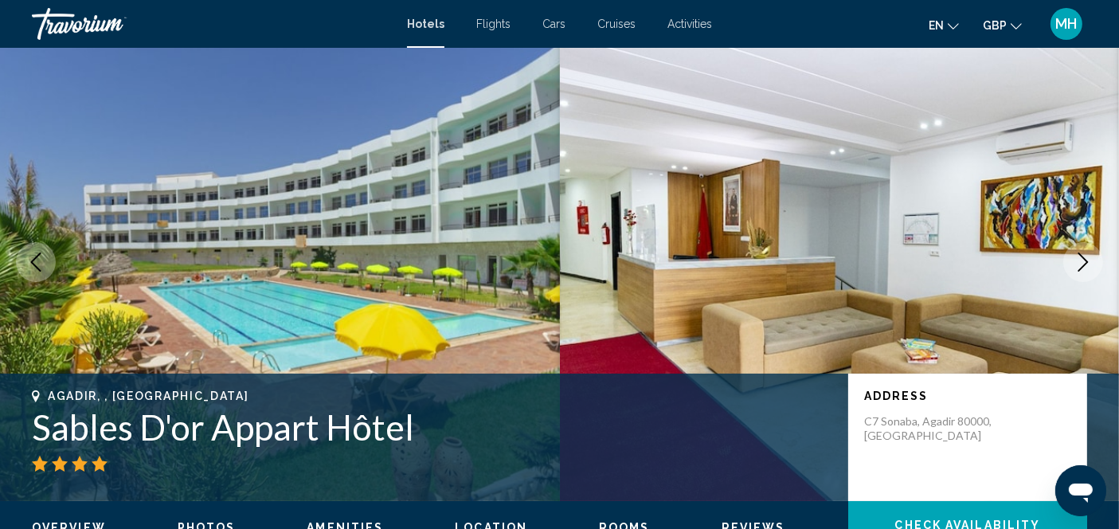
scroll to position [0, 0]
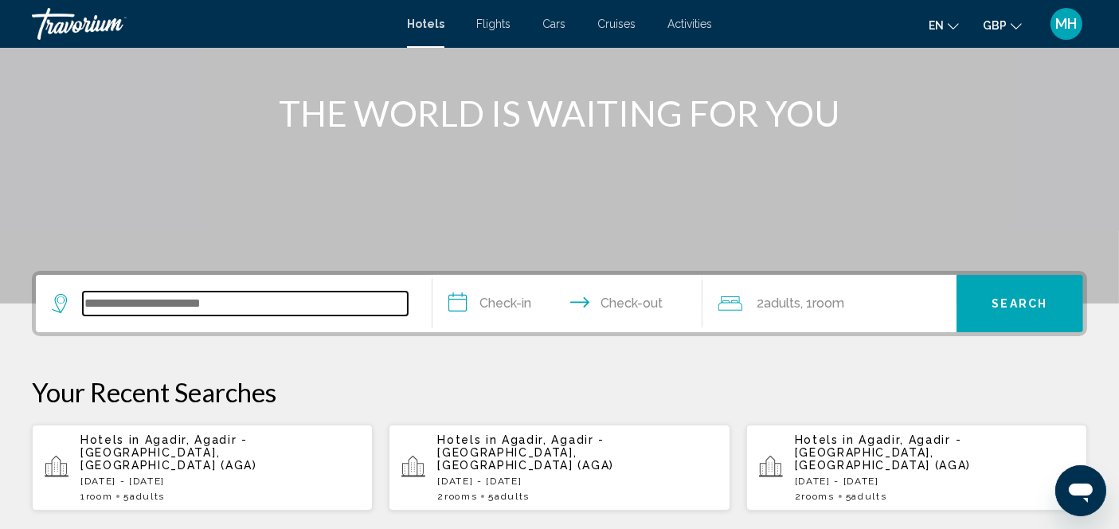
click at [122, 301] on input "Search widget" at bounding box center [245, 303] width 325 height 24
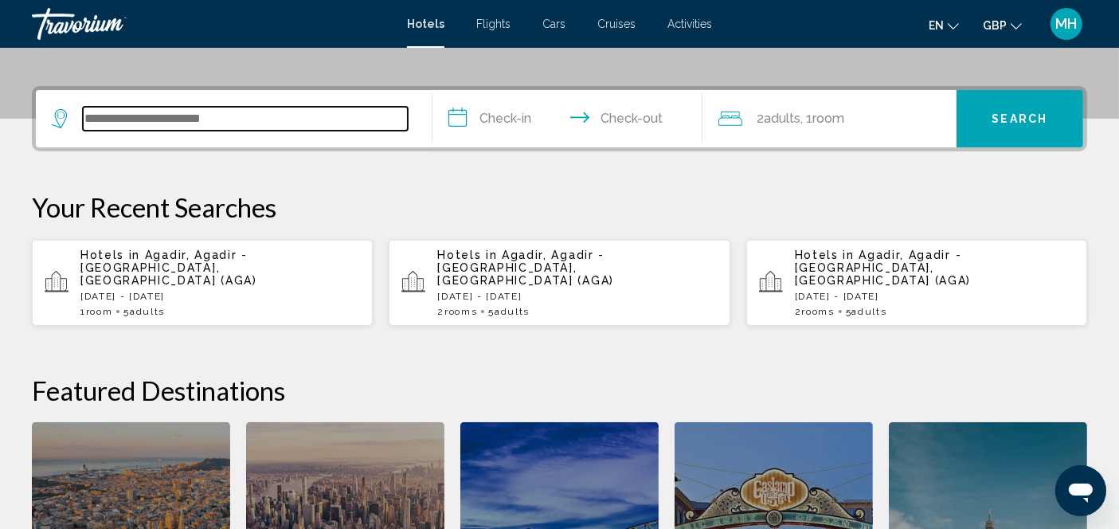
scroll to position [393, 0]
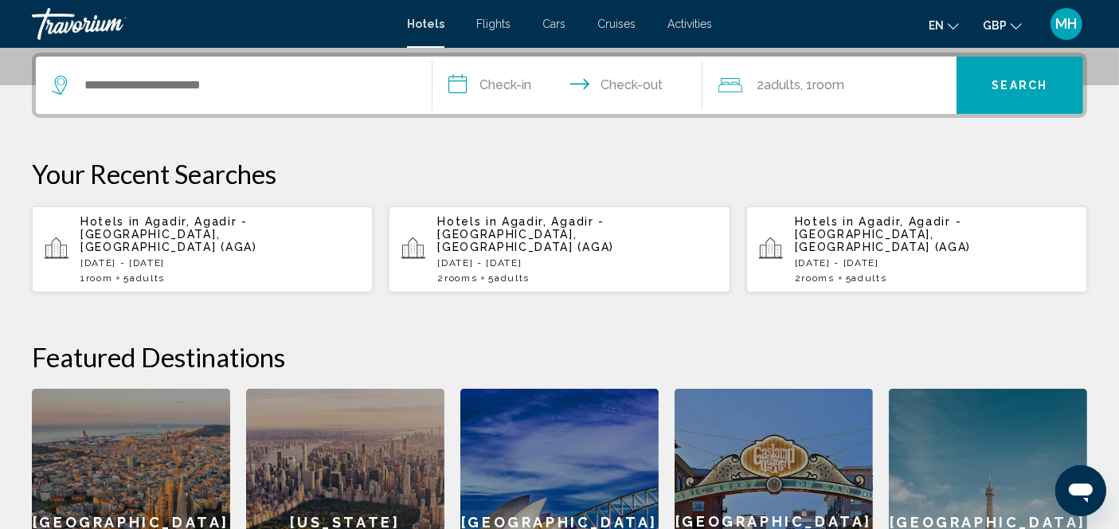
click at [171, 257] on p "[DATE] - [DATE]" at bounding box center [219, 262] width 279 height 11
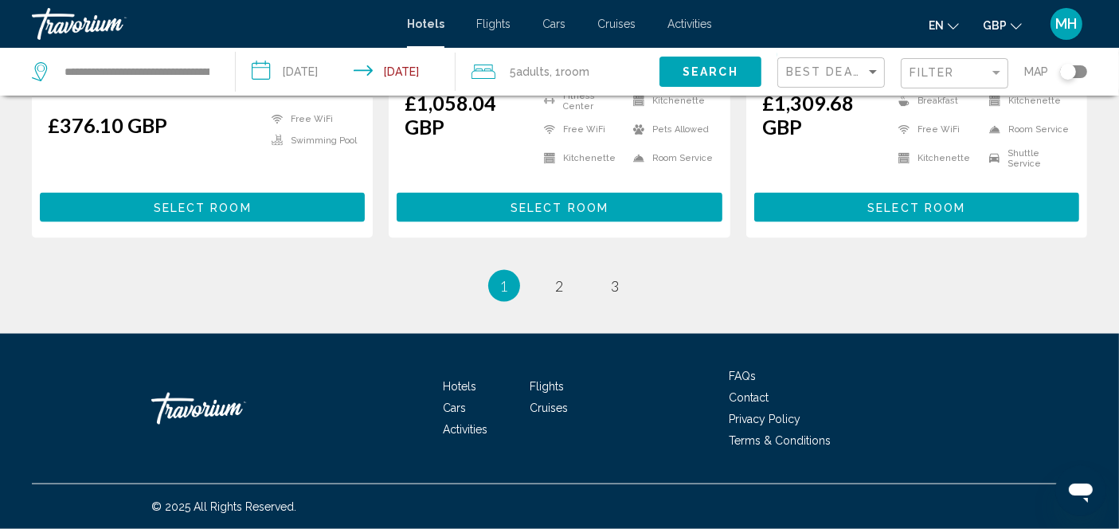
scroll to position [2268, 0]
click at [553, 287] on link "page 2" at bounding box center [559, 285] width 28 height 28
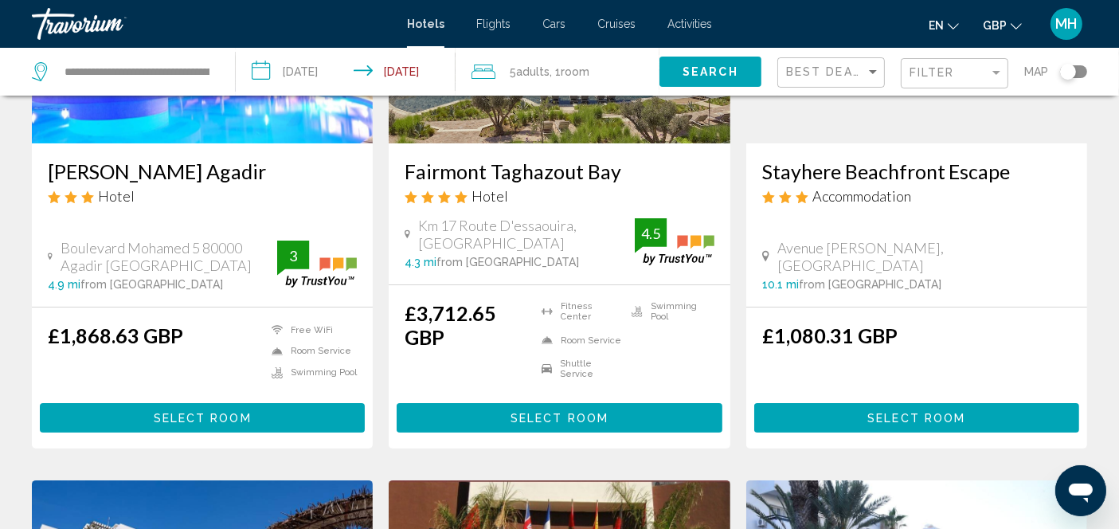
scroll to position [261, 0]
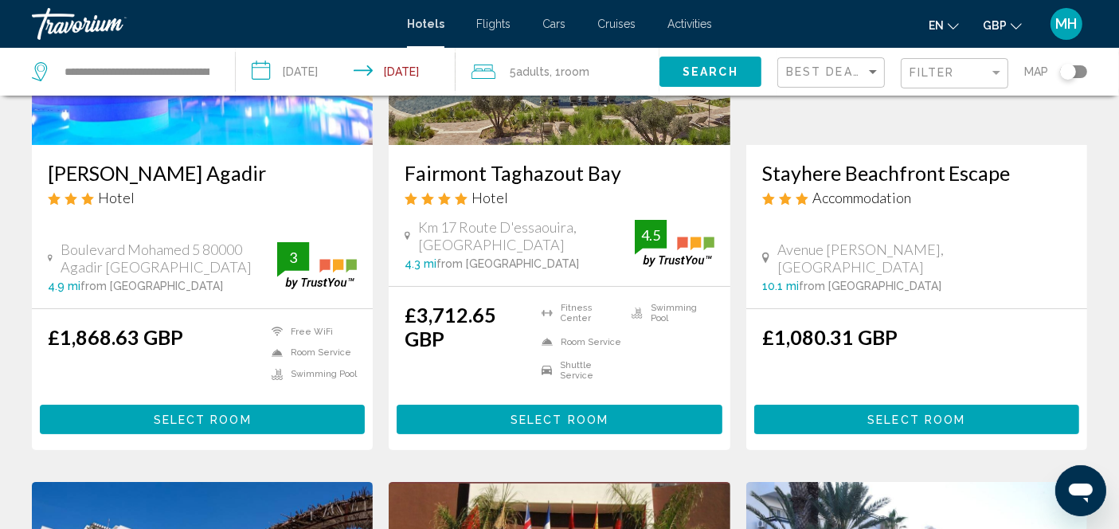
click at [823, 288] on span "from [GEOGRAPHIC_DATA]" at bounding box center [870, 285] width 143 height 13
click at [852, 420] on button "Select Room" at bounding box center [916, 418] width 325 height 29
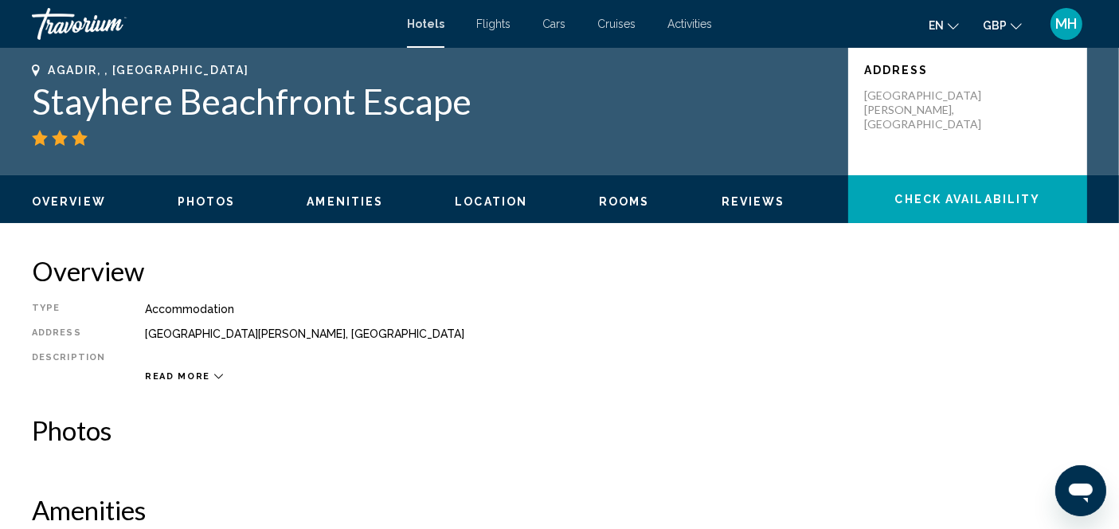
click at [194, 375] on span "Read more" at bounding box center [177, 376] width 65 height 10
click at [211, 373] on icon "Main content" at bounding box center [215, 376] width 9 height 9
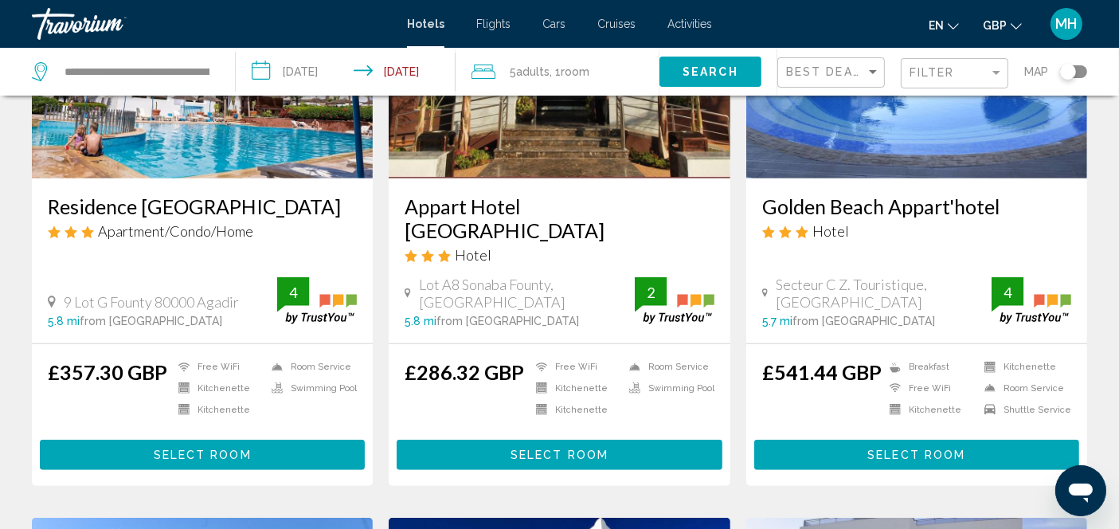
scroll to position [821, 0]
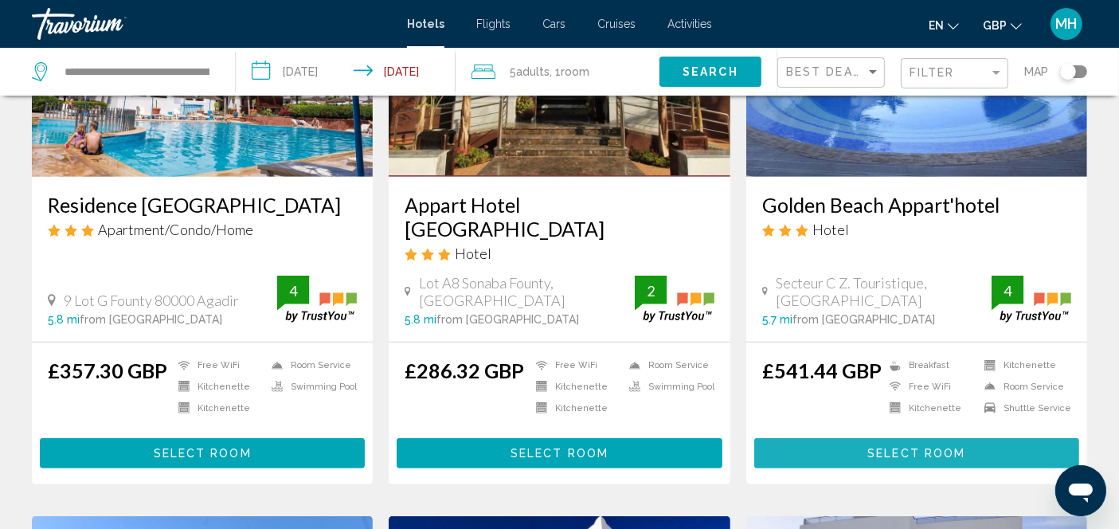
click at [953, 447] on span "Select Room" at bounding box center [916, 453] width 98 height 13
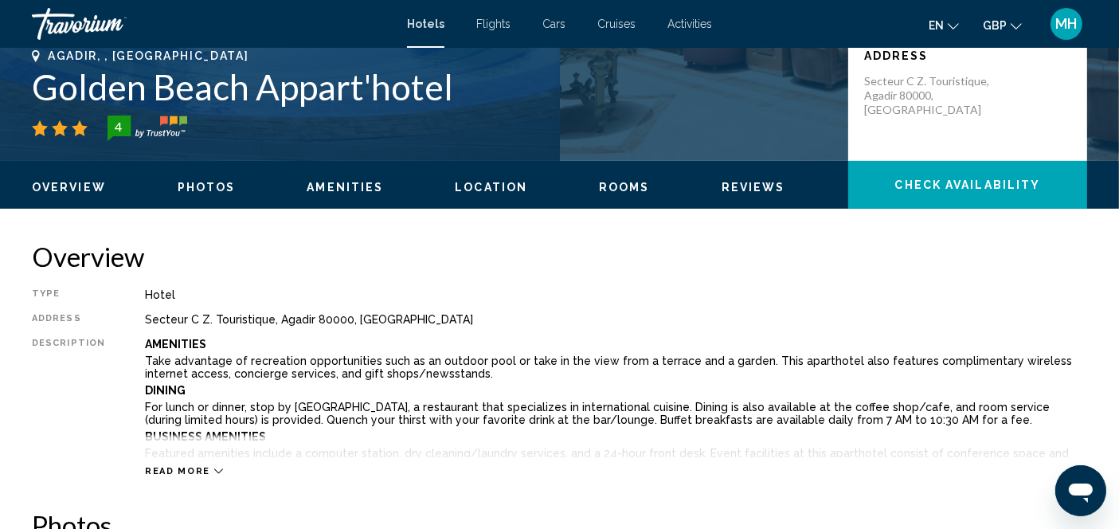
scroll to position [443, 0]
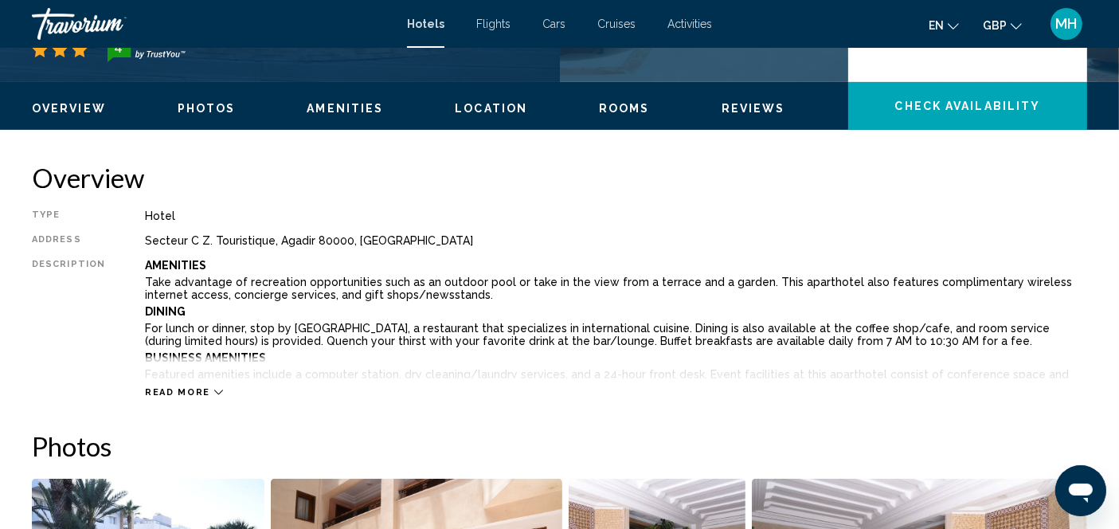
click at [214, 390] on icon "Main content" at bounding box center [218, 392] width 9 height 9
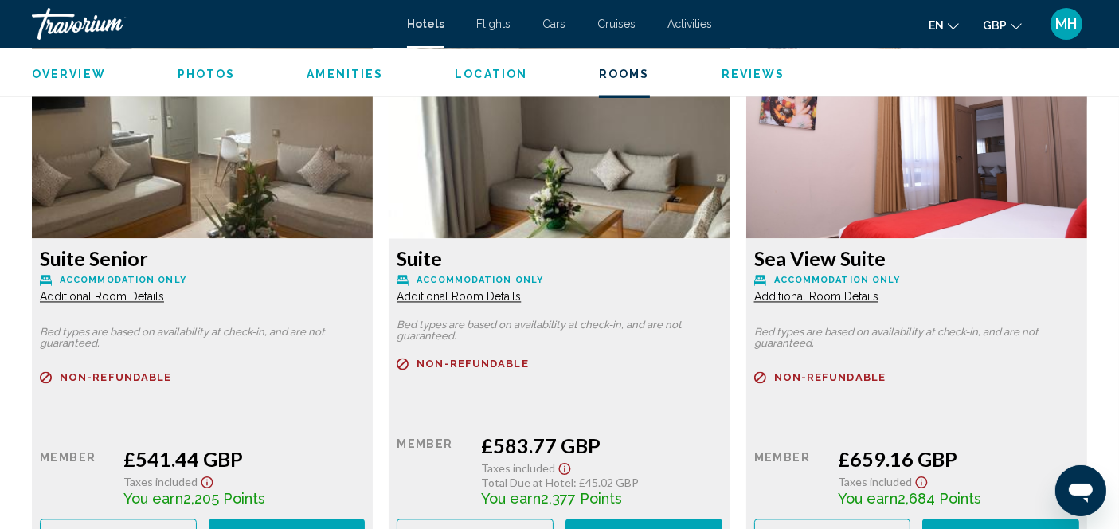
scroll to position [3059, 0]
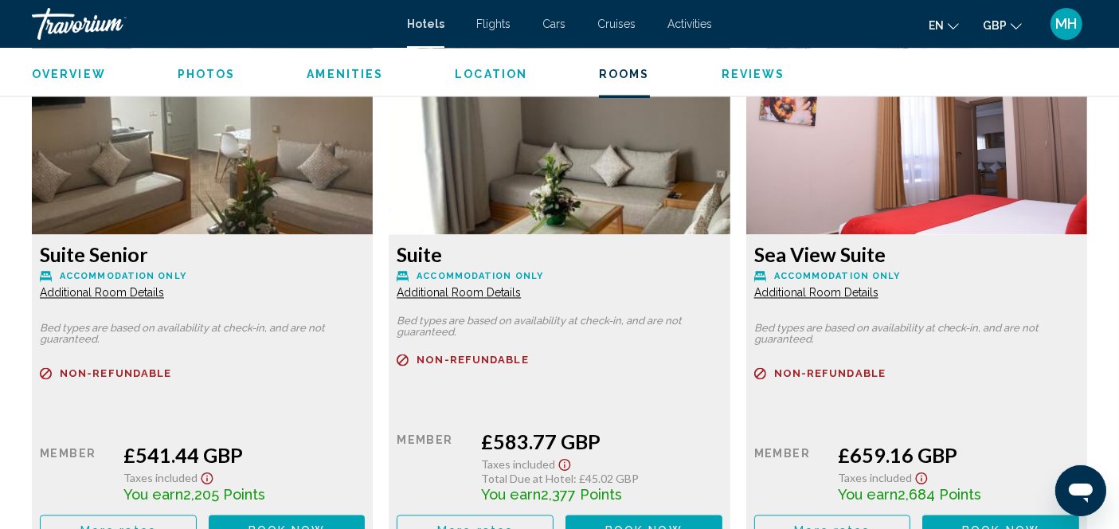
click at [81, 291] on span "Additional Room Details" at bounding box center [102, 292] width 124 height 13
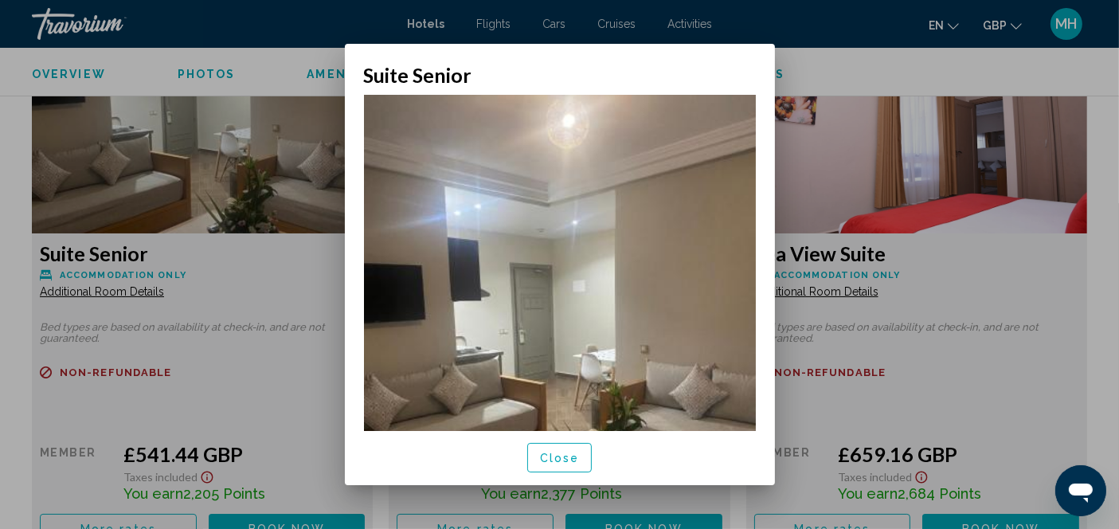
click at [565, 459] on span "Close" at bounding box center [560, 457] width 40 height 13
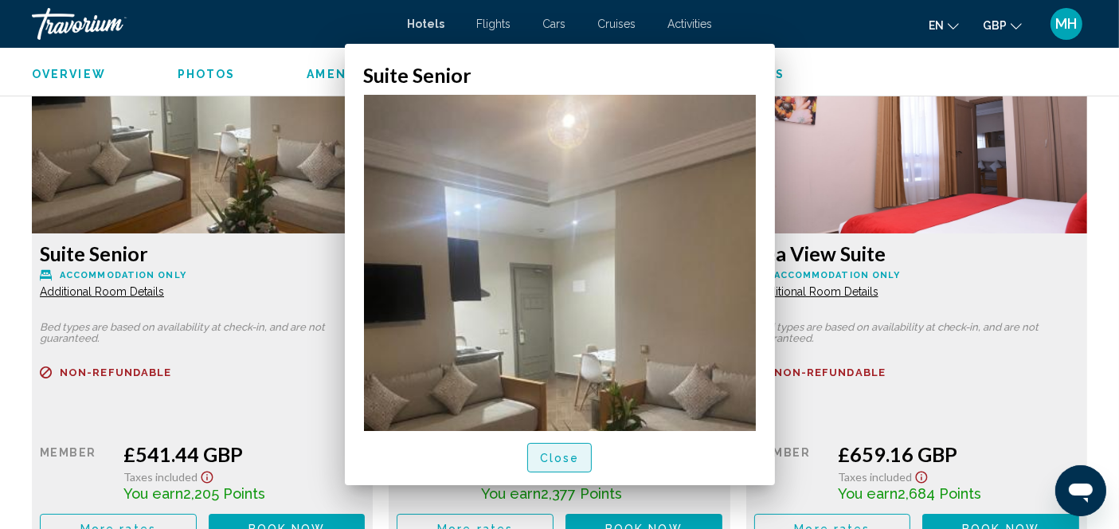
scroll to position [3059, 0]
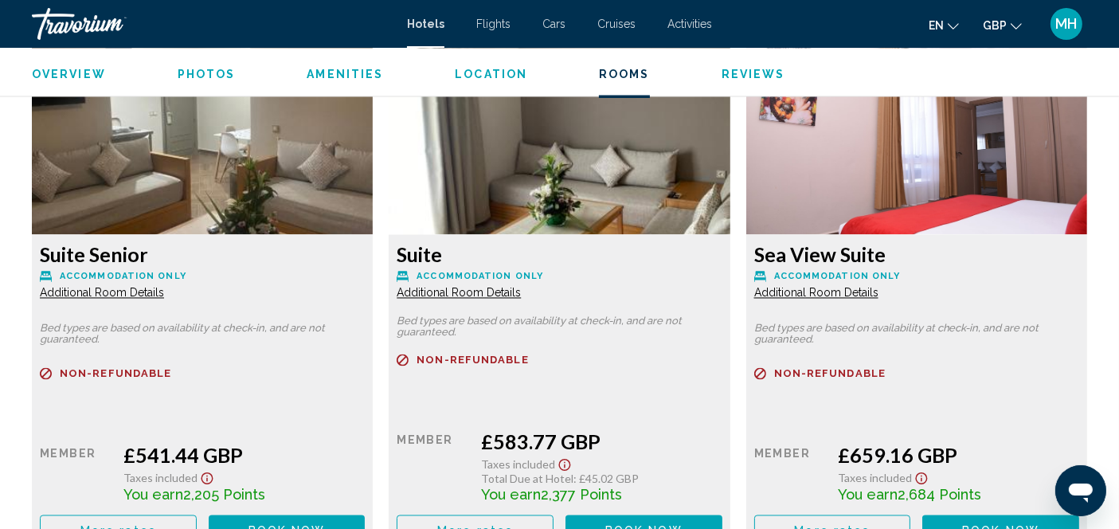
click at [164, 291] on span "Additional Room Details" at bounding box center [102, 292] width 124 height 13
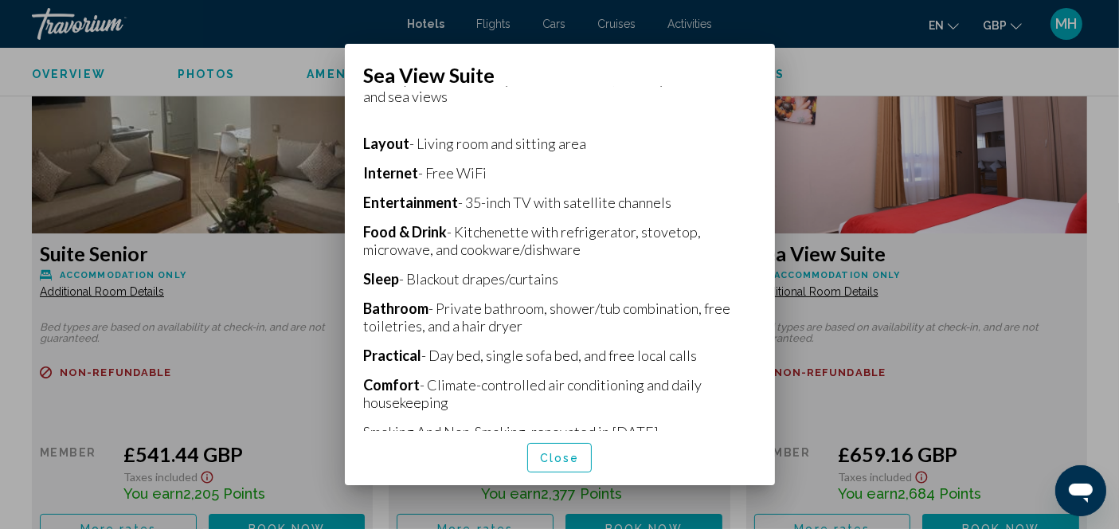
scroll to position [345, 0]
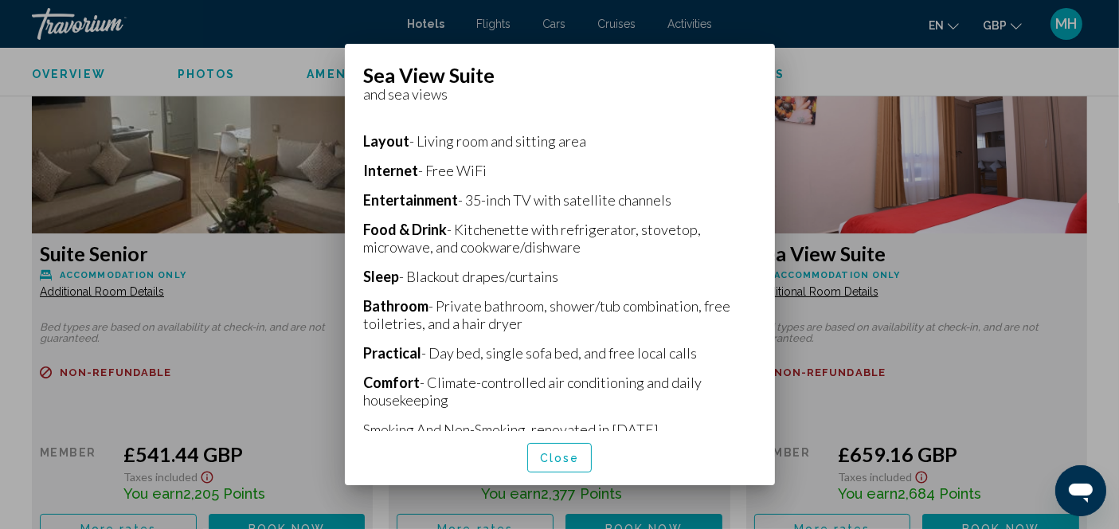
click at [867, 184] on div at bounding box center [559, 264] width 1119 height 529
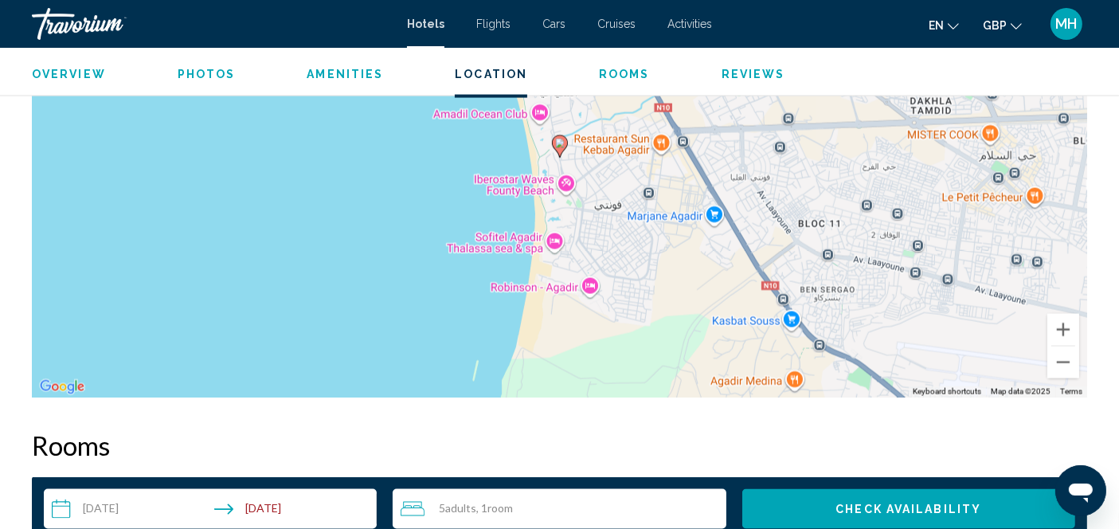
scroll to position [2515, 0]
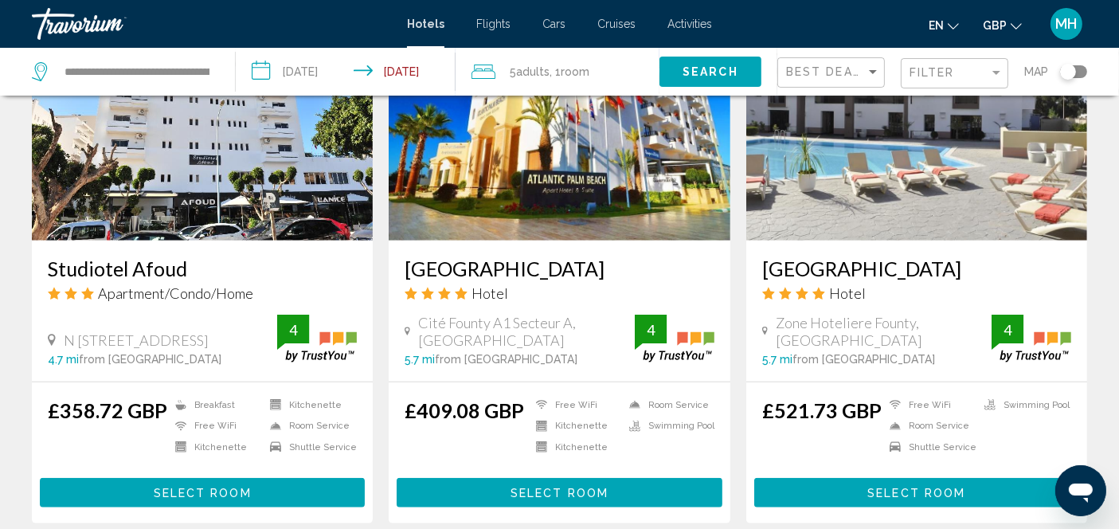
scroll to position [1350, 0]
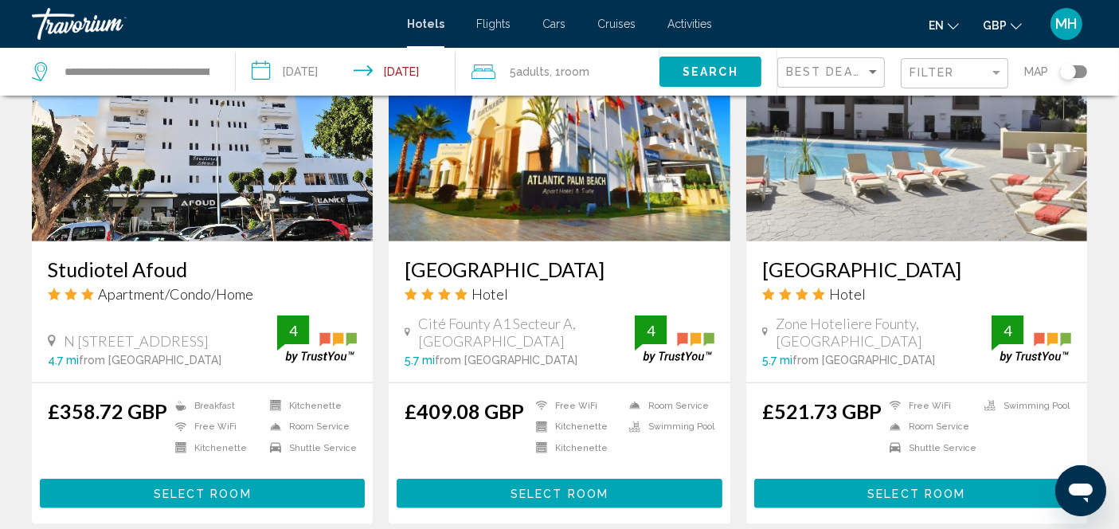
click at [154, 399] on ins "£358.72 GBP" at bounding box center [107, 411] width 119 height 24
click at [906, 478] on button "Select Room" at bounding box center [916, 492] width 325 height 29
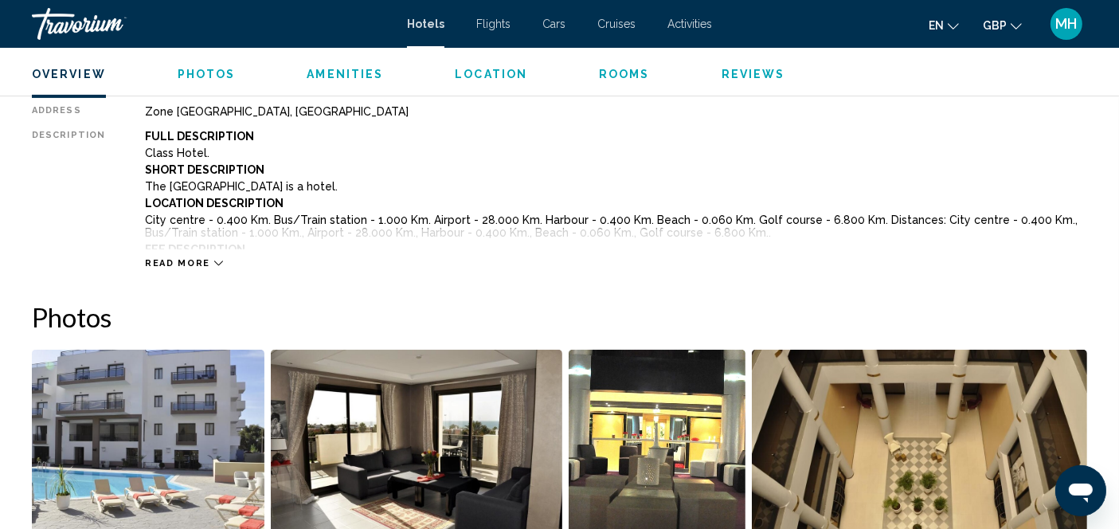
scroll to position [589, 0]
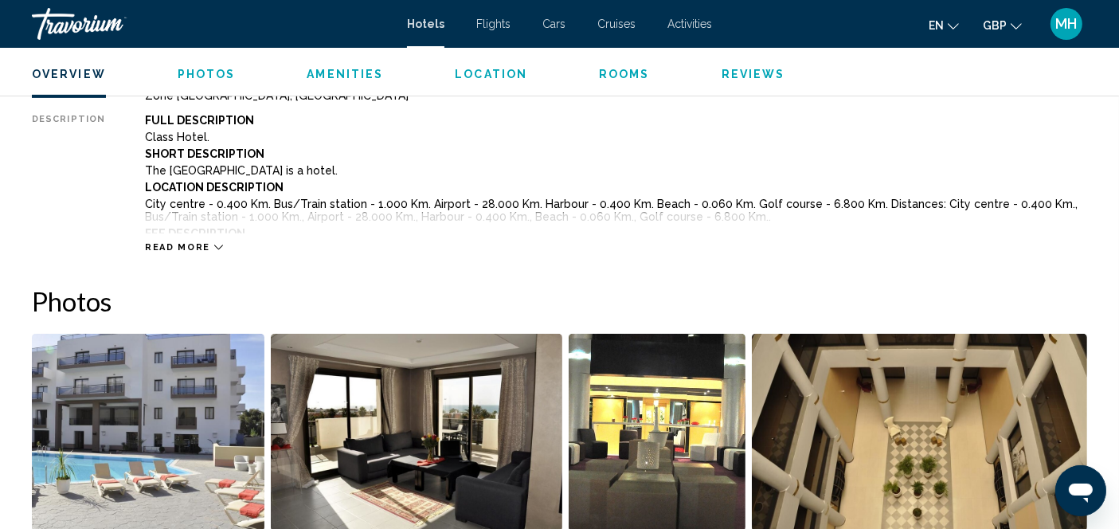
click at [214, 248] on icon "Main content" at bounding box center [218, 247] width 9 height 9
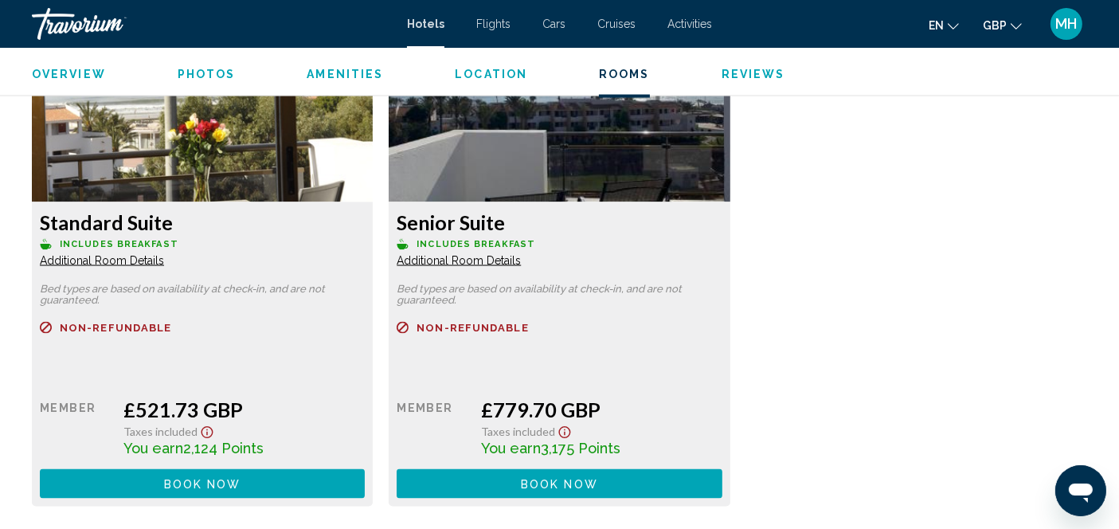
scroll to position [2603, 0]
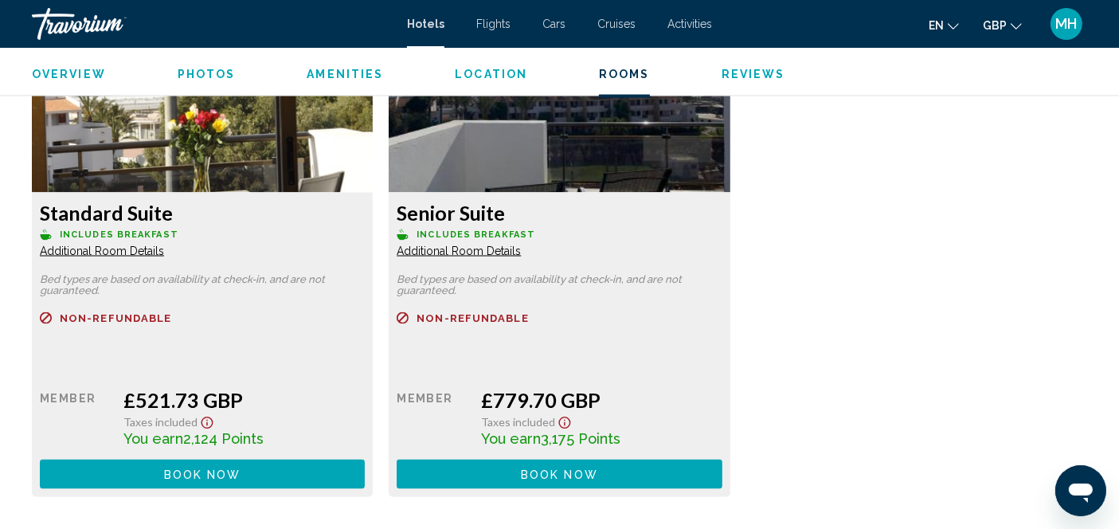
click at [821, 263] on div "Standard Suite Includes Breakfast Additional Room Details Bed types are based o…" at bounding box center [559, 253] width 1071 height 519
click at [141, 244] on span "Additional Room Details" at bounding box center [102, 250] width 124 height 13
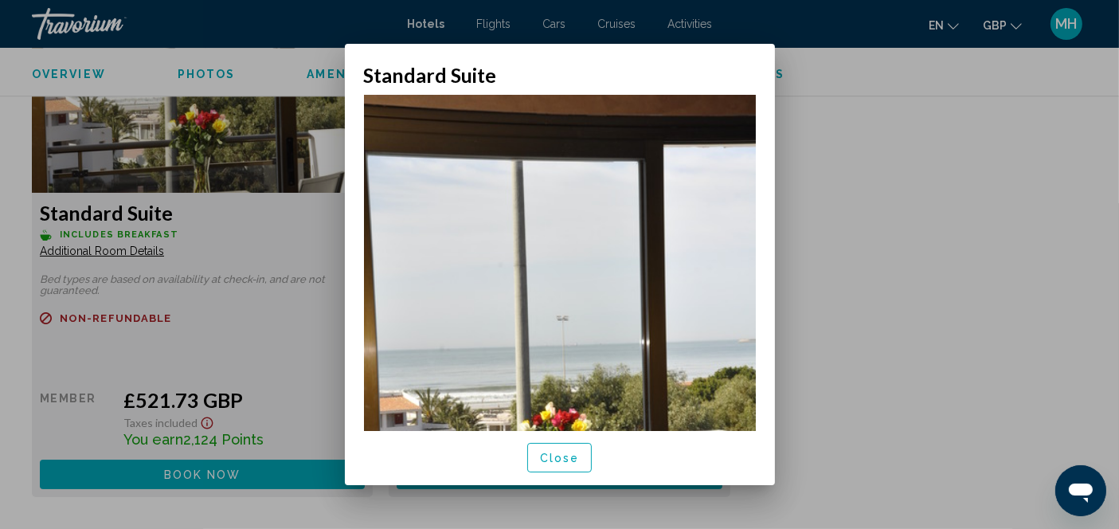
click at [566, 453] on span "Close" at bounding box center [560, 457] width 40 height 13
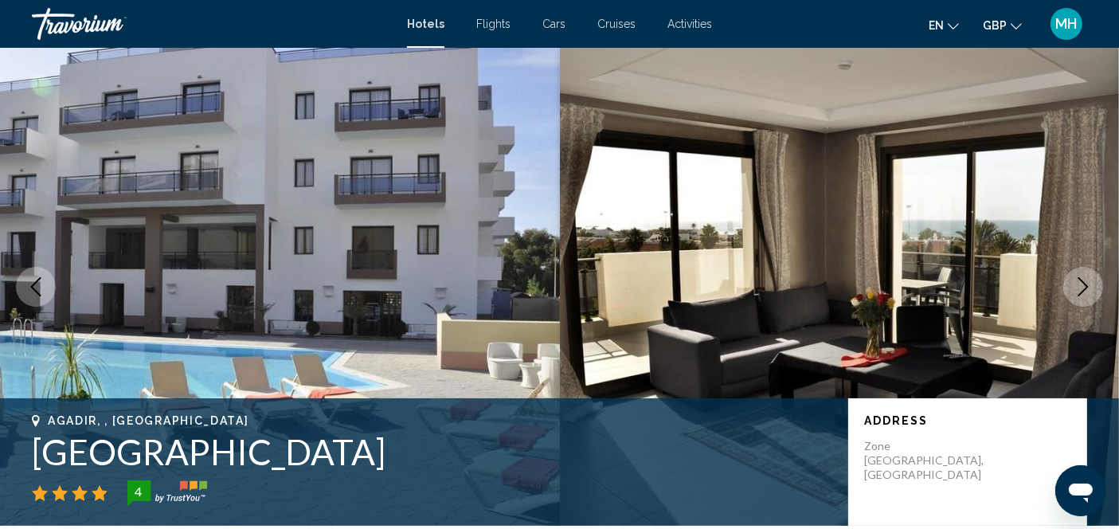
scroll to position [2603, 0]
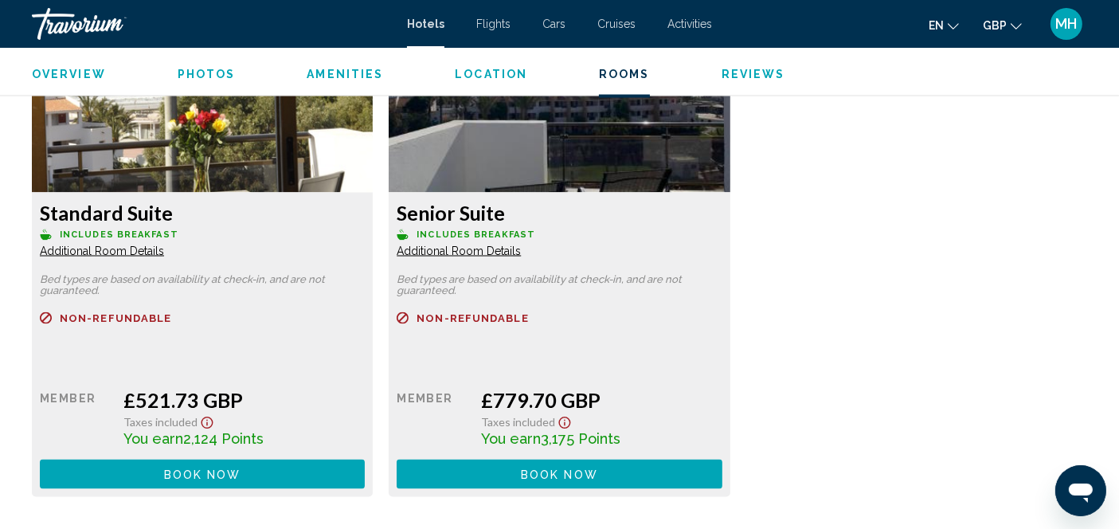
click at [164, 244] on span "Additional Room Details" at bounding box center [102, 250] width 124 height 13
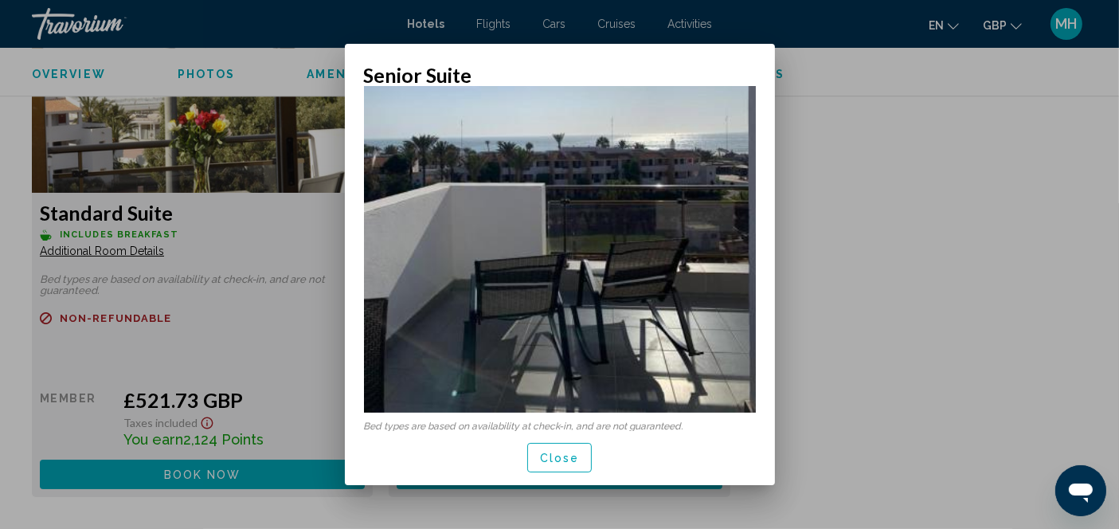
scroll to position [229, 0]
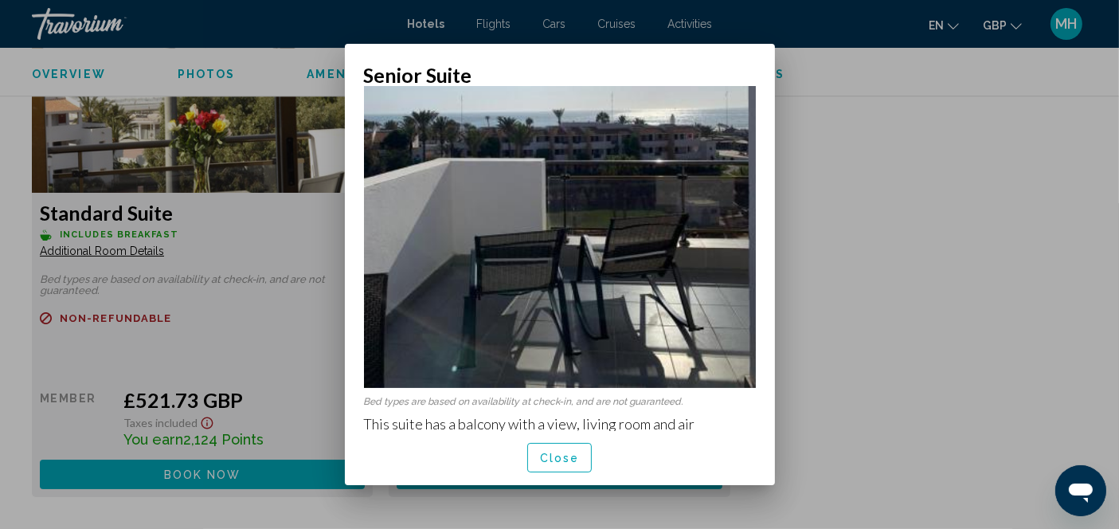
click at [872, 314] on div at bounding box center [559, 264] width 1119 height 529
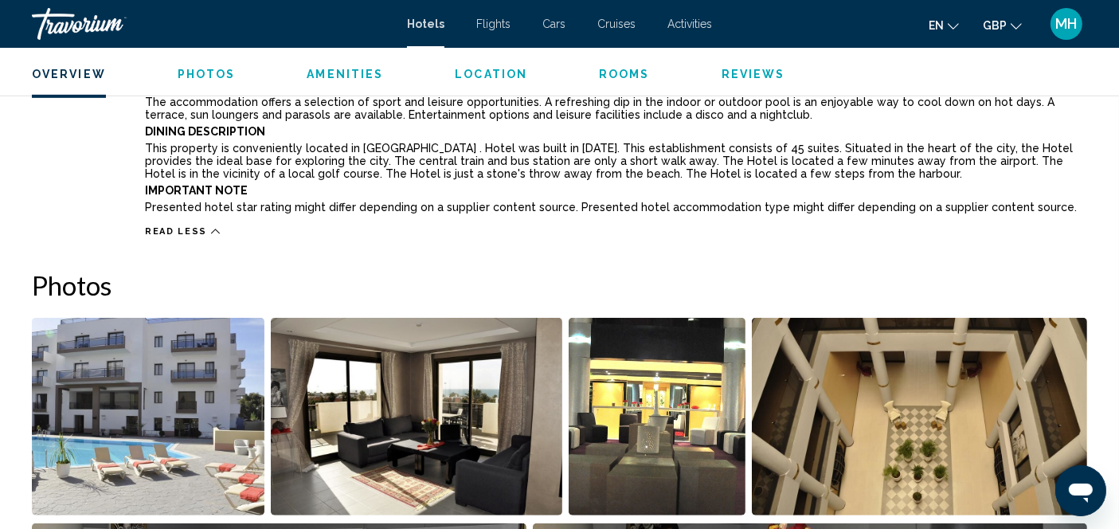
scroll to position [946, 0]
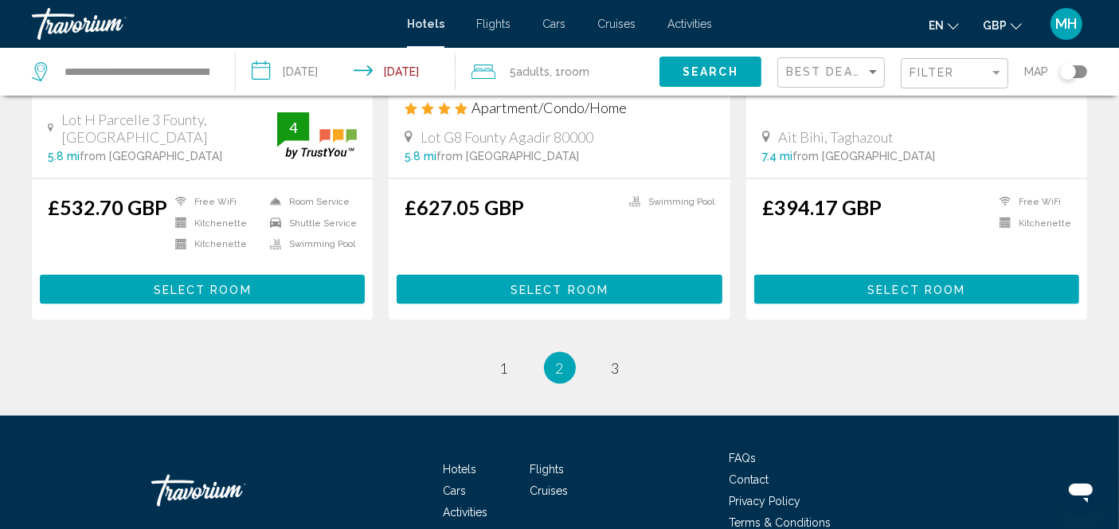
scroll to position [2177, 0]
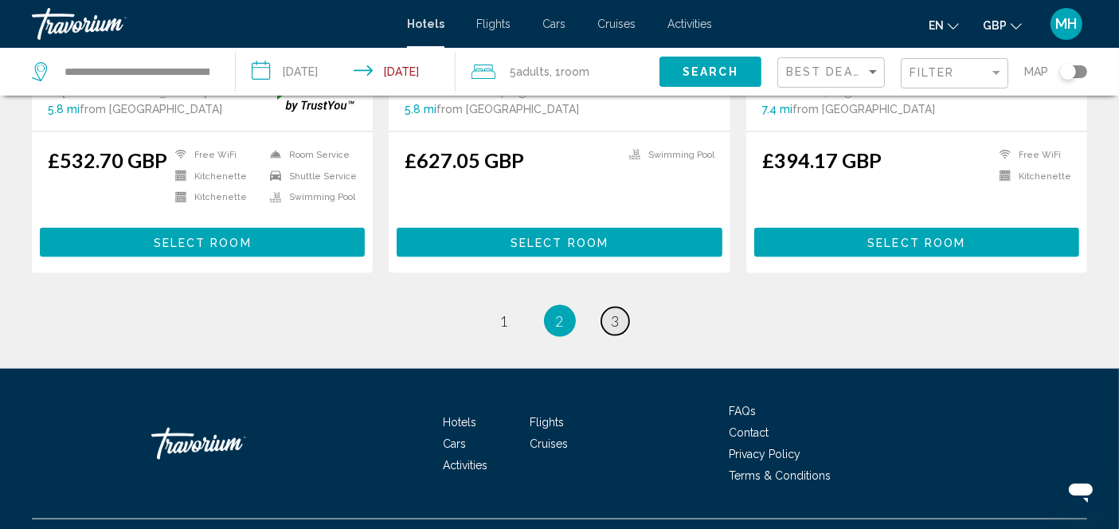
click at [611, 312] on span "3" at bounding box center [615, 321] width 8 height 18
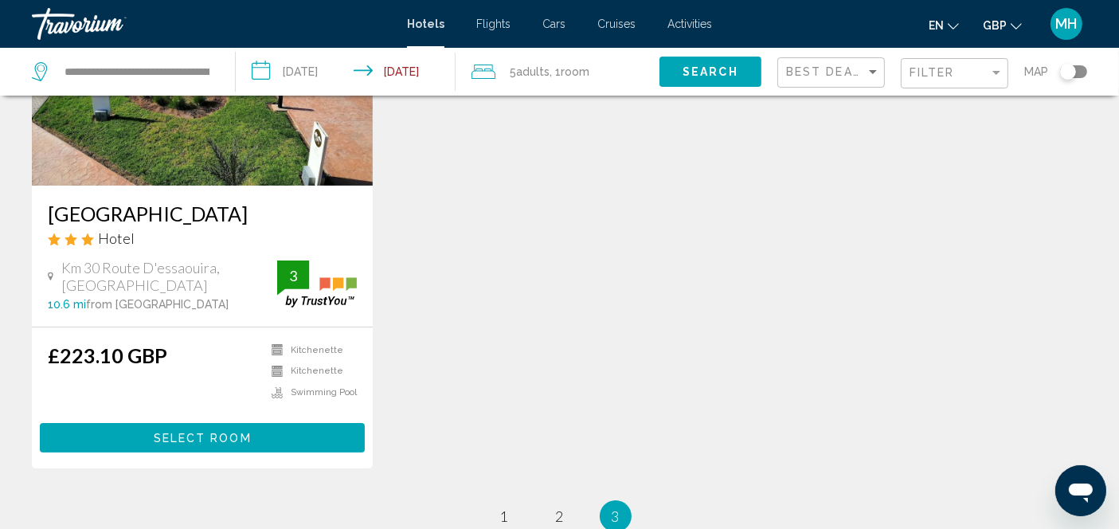
scroll to position [225, 0]
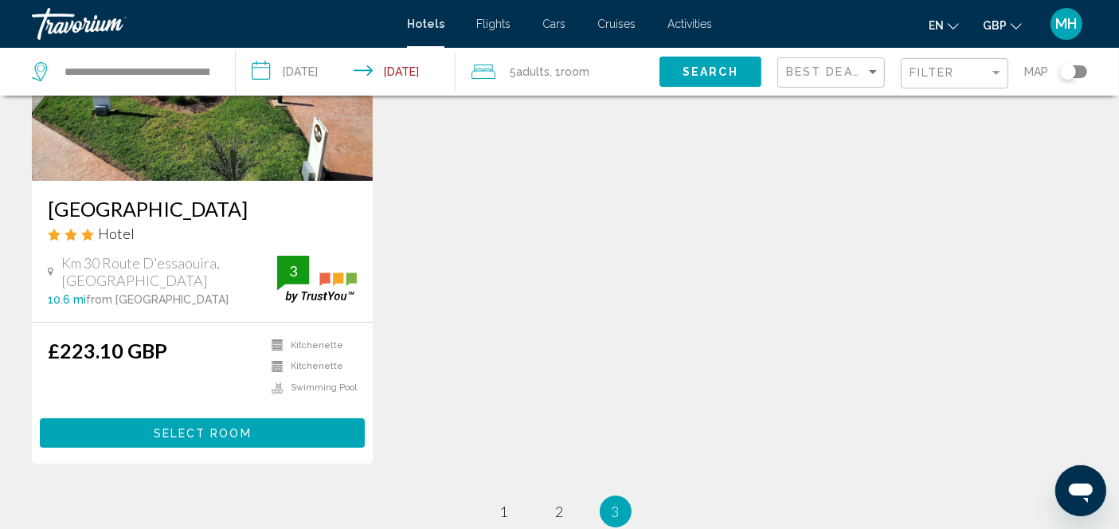
click at [585, 371] on div "[GEOGRAPHIC_DATA] Hotel Km 30 Route D'essaouira, [GEOGRAPHIC_DATA] 10.6 mi from…" at bounding box center [559, 210] width 1071 height 569
